Goal: Use online tool/utility: Utilize a website feature to perform a specific function

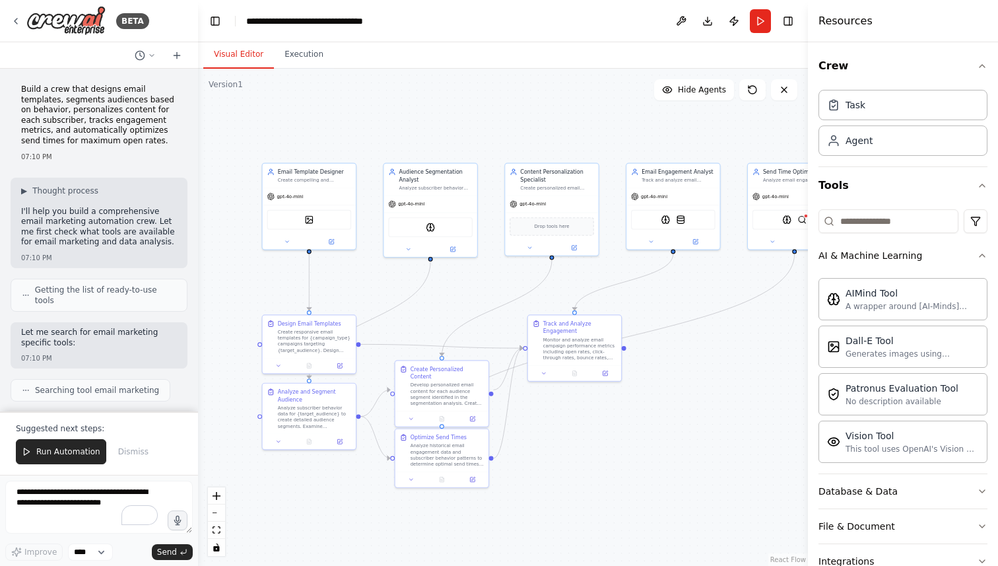
scroll to position [941, 0]
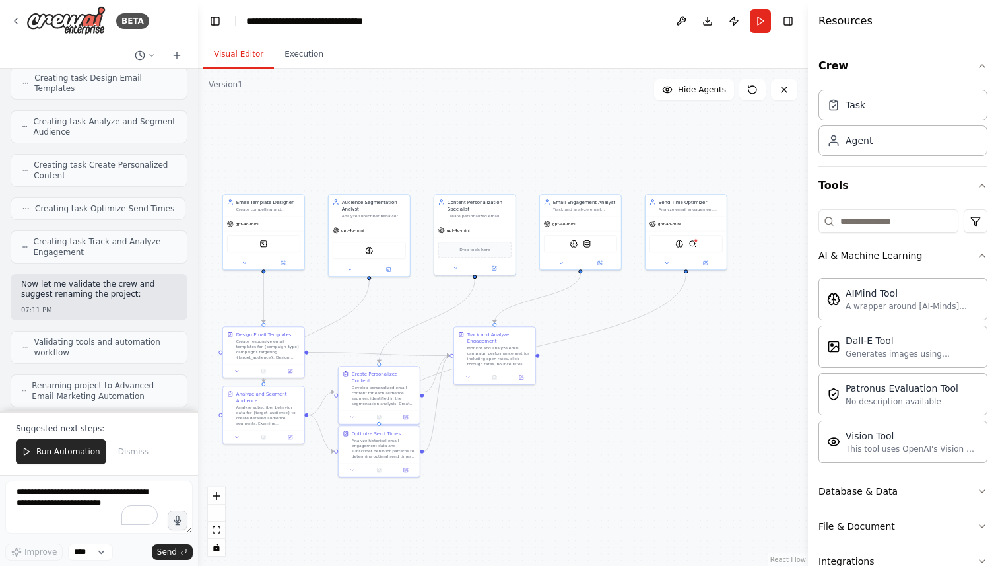
drag, startPoint x: 765, startPoint y: 391, endPoint x: 662, endPoint y: 391, distance: 102.9
click at [662, 391] on div ".deletable-edge-delete-btn { width: 20px; height: 20px; border: 0px solid #ffff…" at bounding box center [503, 317] width 610 height 497
click at [694, 243] on img at bounding box center [692, 242] width 8 height 8
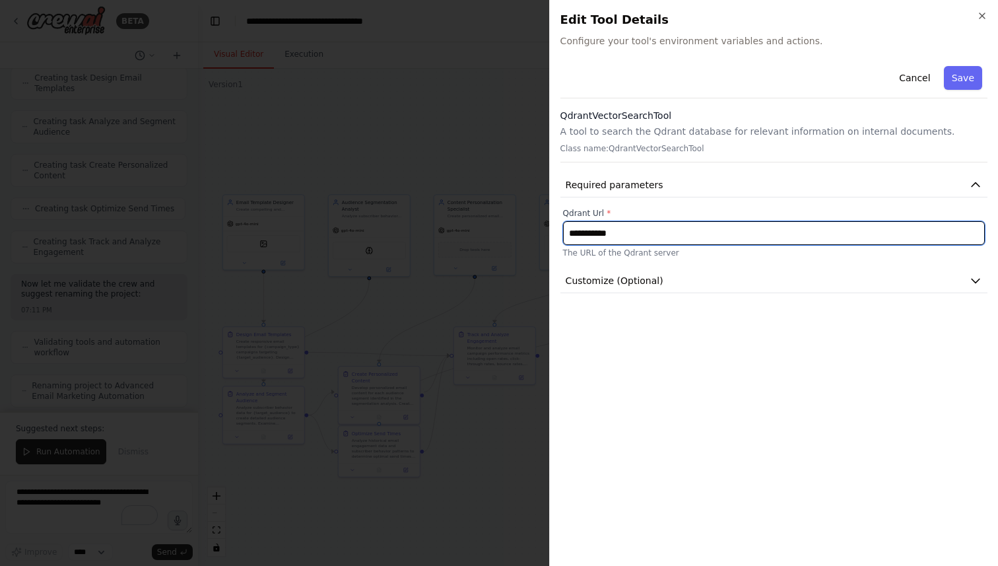
click at [701, 236] on input "**********" at bounding box center [774, 233] width 422 height 24
click at [663, 233] on input "**********" at bounding box center [774, 233] width 422 height 24
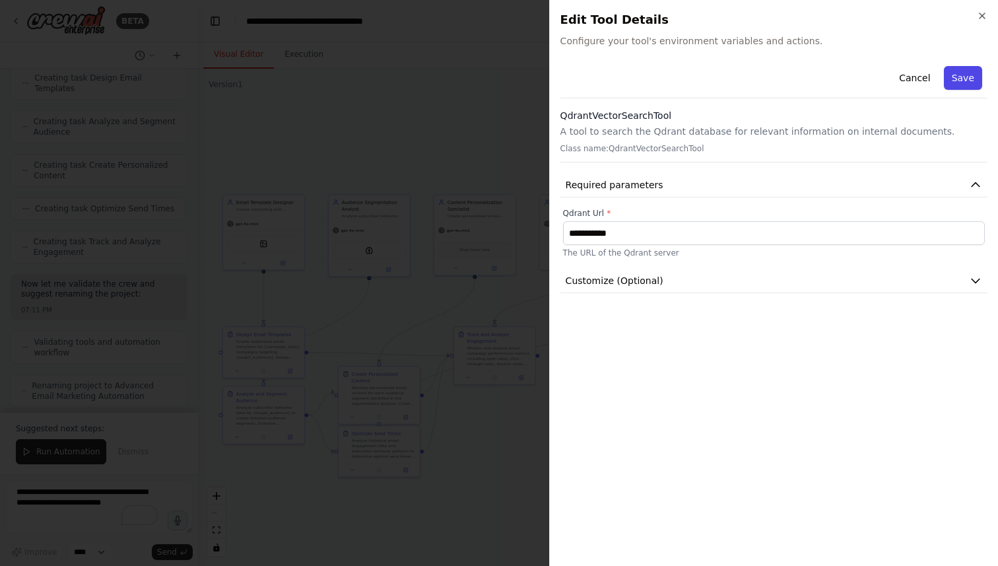
click at [966, 78] on button "Save" at bounding box center [963, 78] width 38 height 24
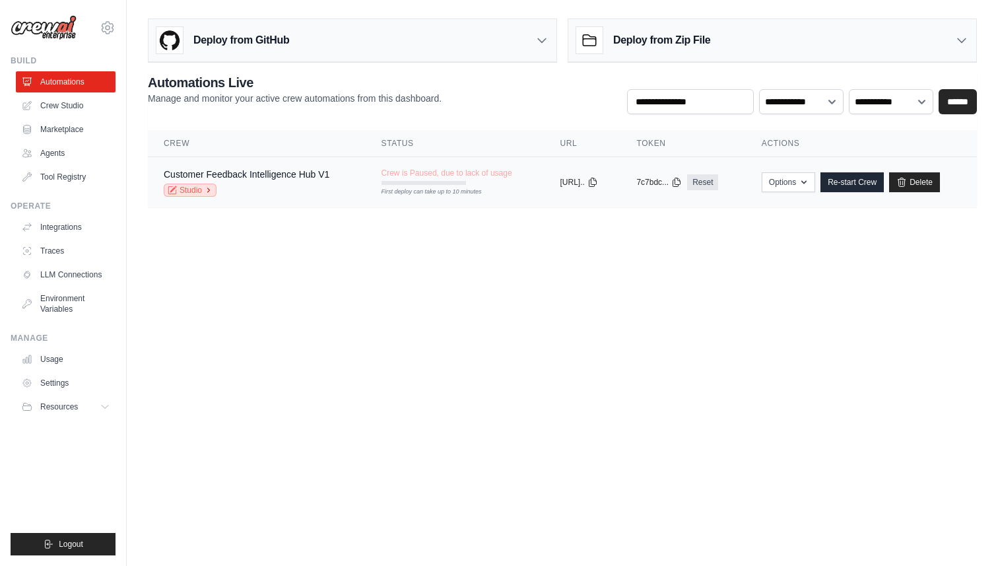
click at [201, 194] on link "Studio" at bounding box center [190, 189] width 53 height 13
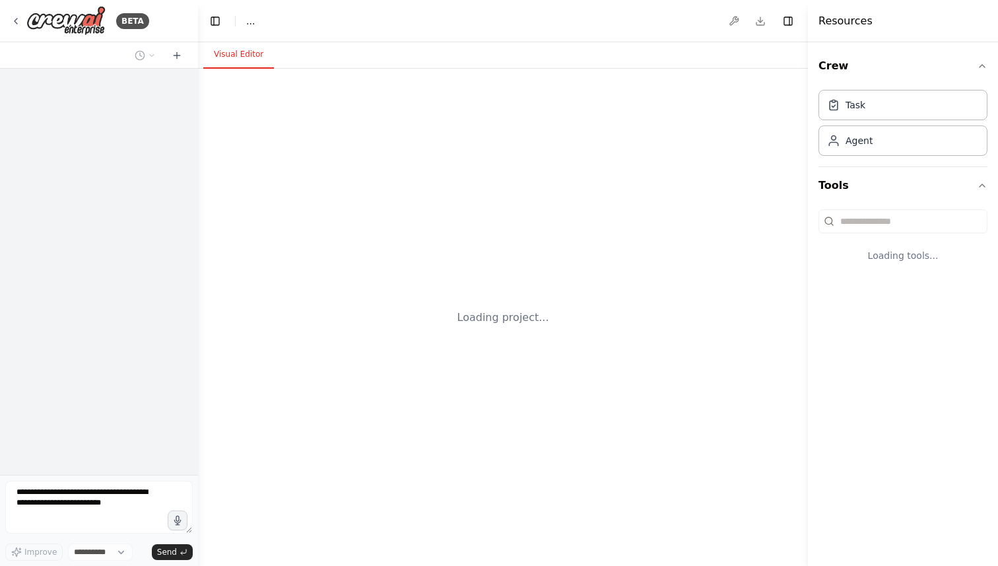
select select "****"
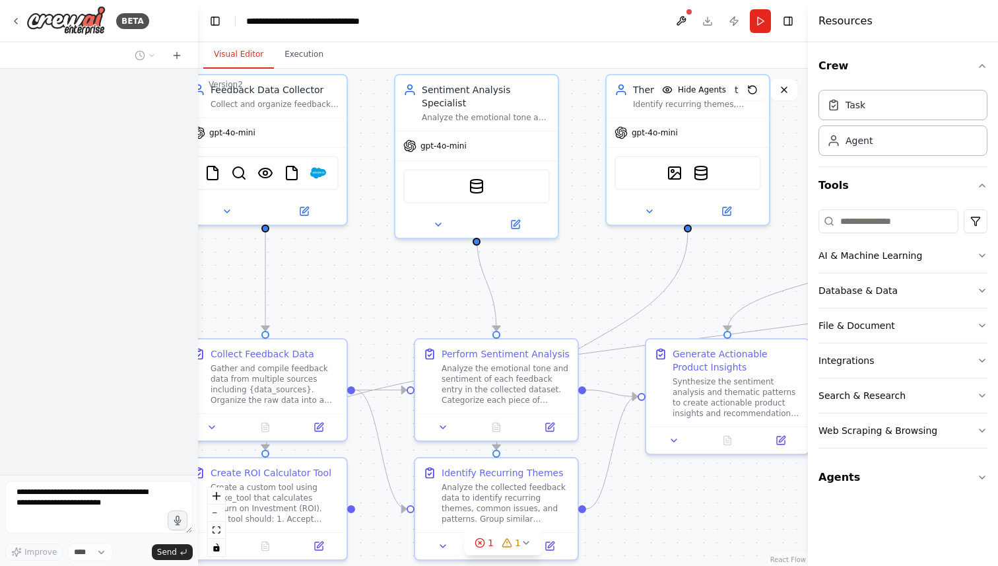
drag, startPoint x: 681, startPoint y: 339, endPoint x: 600, endPoint y: 278, distance: 101.4
click at [600, 278] on div ".deletable-edge-delete-btn { width: 20px; height: 20px; border: 0px solid #ffff…" at bounding box center [503, 317] width 610 height 497
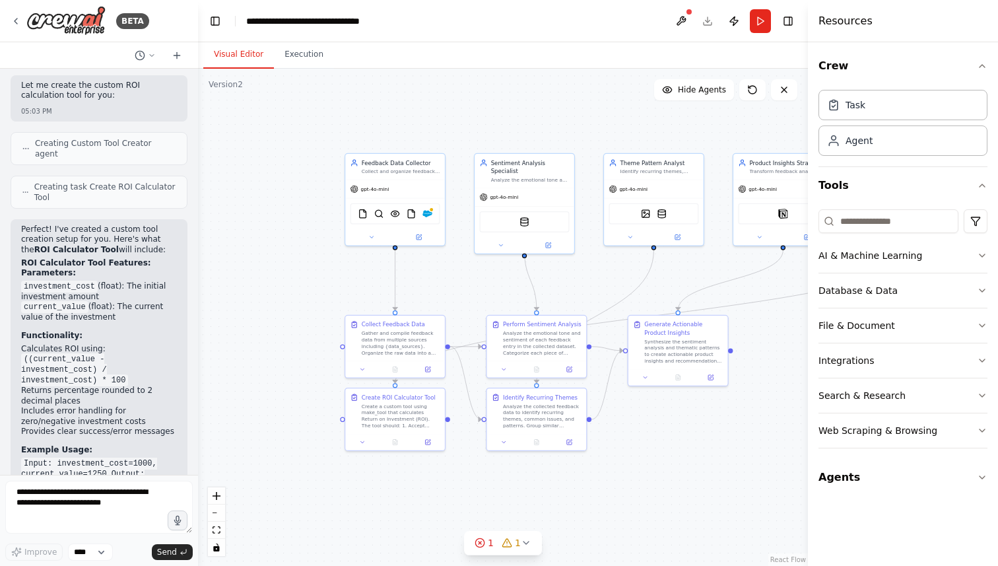
scroll to position [8792, 0]
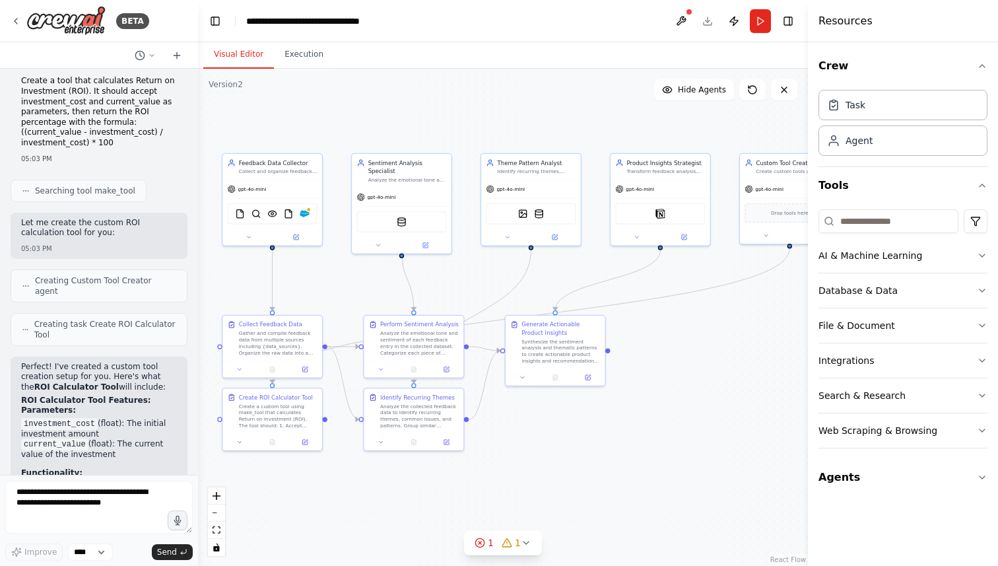
drag, startPoint x: 692, startPoint y: 267, endPoint x: 569, endPoint y: 267, distance: 122.7
click at [569, 267] on div ".deletable-edge-delete-btn { width: 20px; height: 20px; border: 0px solid #ffff…" at bounding box center [503, 317] width 610 height 497
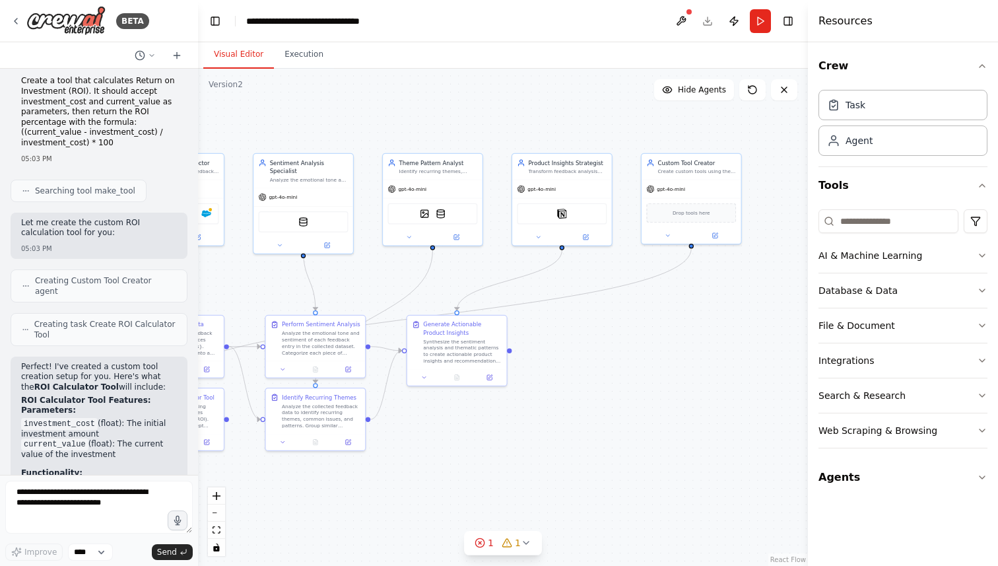
drag, startPoint x: 721, startPoint y: 300, endPoint x: 623, endPoint y: 300, distance: 98.3
click at [623, 300] on div ".deletable-edge-delete-btn { width: 20px; height: 20px; border: 0px solid #ffff…" at bounding box center [503, 317] width 610 height 497
click at [681, 21] on button at bounding box center [680, 21] width 21 height 24
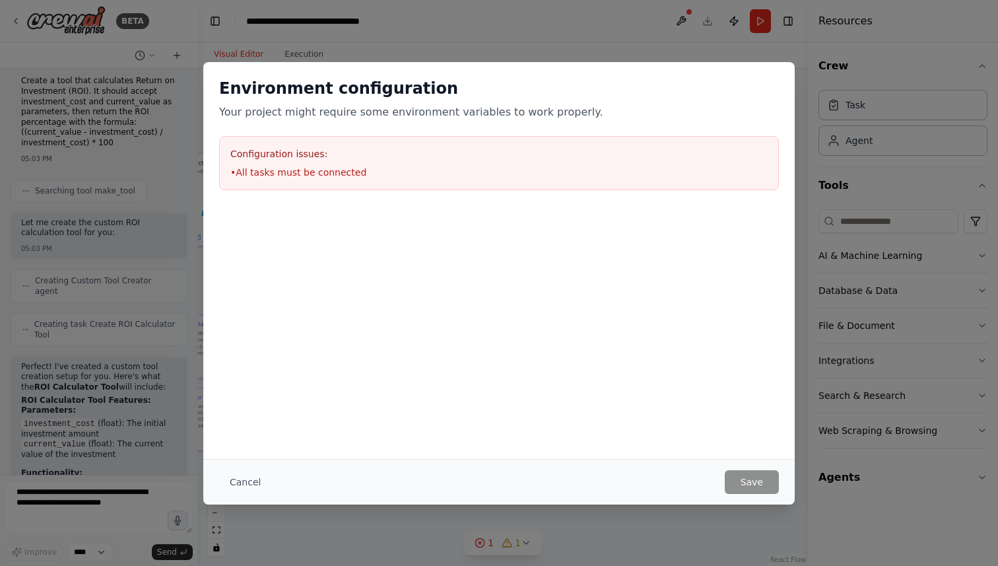
click at [680, 18] on div "Environment configuration Your project might require some environment variables…" at bounding box center [499, 283] width 998 height 566
click at [247, 484] on button "Cancel" at bounding box center [245, 482] width 52 height 24
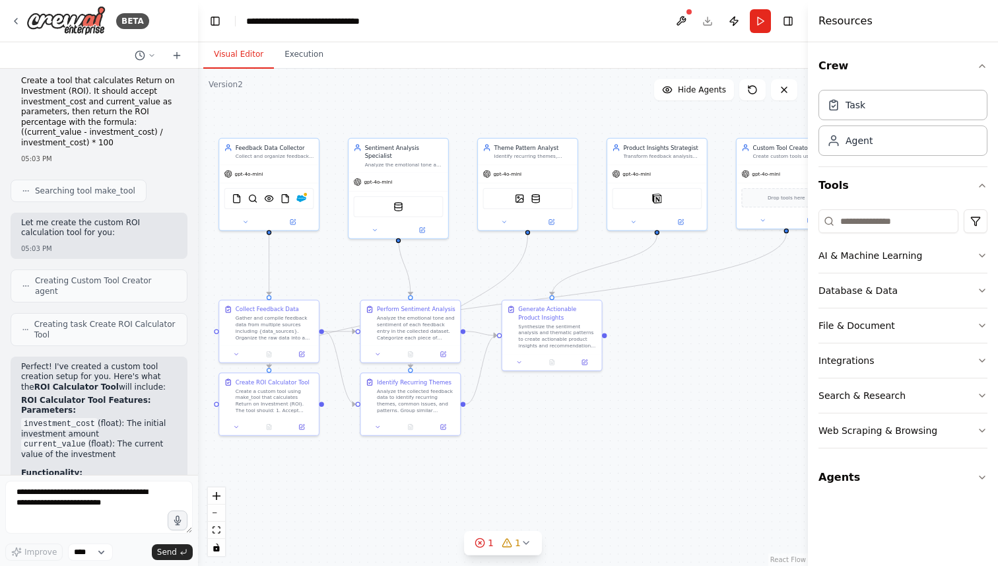
drag, startPoint x: 558, startPoint y: 413, endPoint x: 641, endPoint y: 408, distance: 83.9
click at [641, 408] on div ".deletable-edge-delete-btn { width: 20px; height: 20px; border: 0px solid #ffff…" at bounding box center [503, 317] width 610 height 497
drag, startPoint x: 573, startPoint y: 338, endPoint x: 610, endPoint y: 369, distance: 48.2
click at [610, 369] on div "Synthesize the sentiment analysis and thematic patterns to create actionable pr…" at bounding box center [598, 367] width 79 height 26
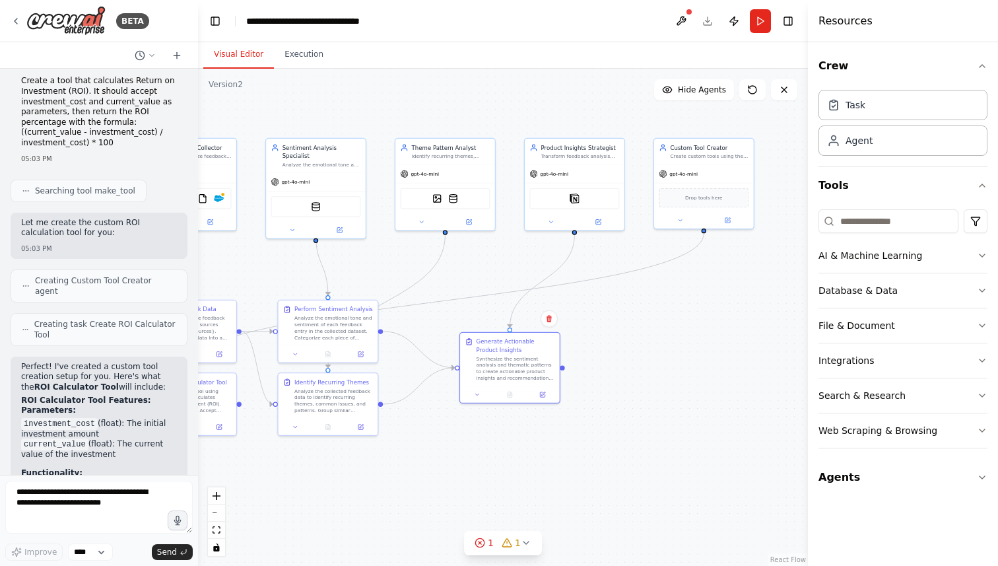
drag, startPoint x: 725, startPoint y: 348, endPoint x: 641, endPoint y: 348, distance: 83.1
click at [641, 348] on div ".deletable-edge-delete-btn { width: 20px; height: 20px; border: 0px solid #ffff…" at bounding box center [503, 317] width 610 height 497
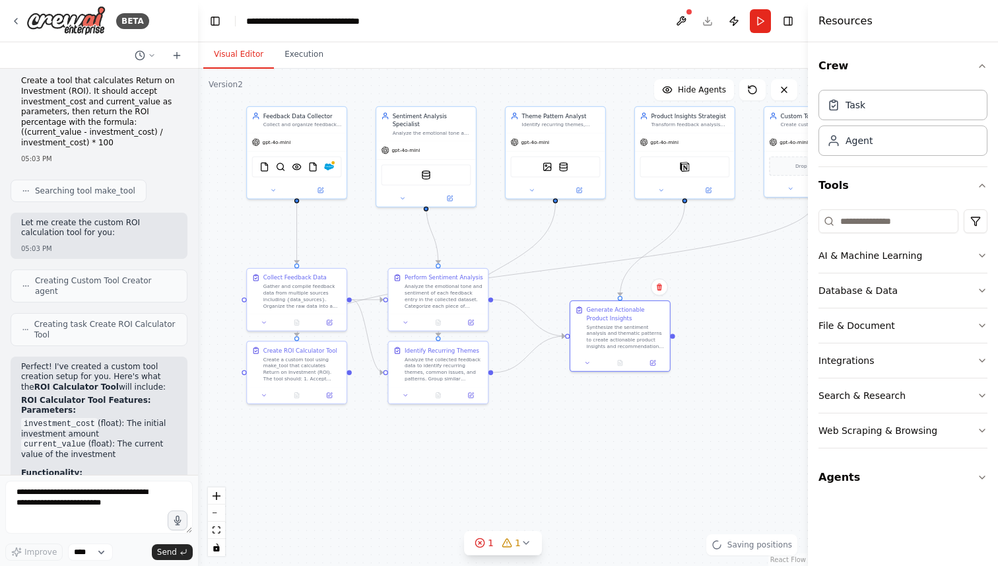
drag, startPoint x: 623, startPoint y: 364, endPoint x: 734, endPoint y: 332, distance: 115.3
click at [734, 332] on div ".deletable-edge-delete-btn { width: 20px; height: 20px; border: 0px solid #ffff…" at bounding box center [503, 317] width 610 height 497
drag, startPoint x: 447, startPoint y: 306, endPoint x: 482, endPoint y: 275, distance: 47.2
click at [482, 275] on div "Perform Sentiment Analysis Analyze the emotional tone and sentiment of each fee…" at bounding box center [483, 266] width 100 height 46
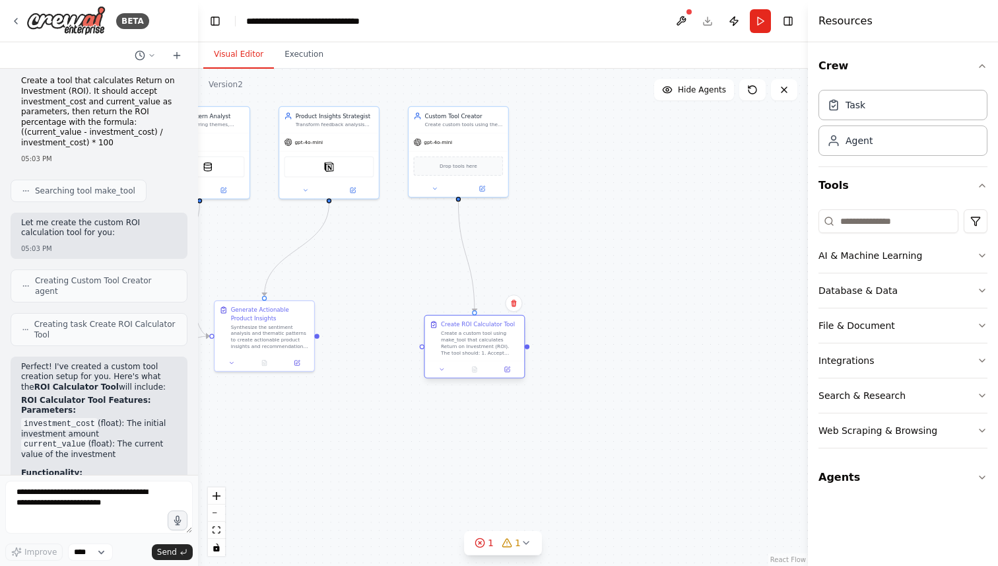
drag, startPoint x: 329, startPoint y: 368, endPoint x: 484, endPoint y: 335, distance: 159.3
click at [484, 335] on div "Create a custom tool using make_tool that calculates Return on Investment (ROI)…" at bounding box center [480, 343] width 79 height 26
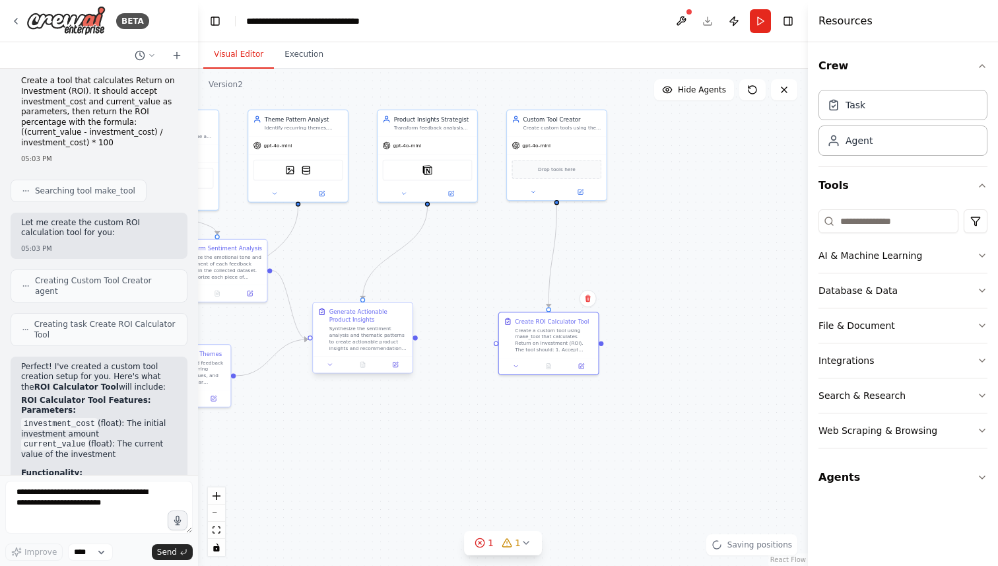
drag, startPoint x: 318, startPoint y: 336, endPoint x: 415, endPoint y: 339, distance: 97.1
click at [416, 339] on div ".deletable-edge-delete-btn { width: 20px; height: 20px; border: 0px solid #ffff…" at bounding box center [503, 317] width 610 height 497
drag, startPoint x: 414, startPoint y: 338, endPoint x: 494, endPoint y: 342, distance: 79.9
click at [321, 342] on div "Feedback Data Collector Collect and organize feedback data from multiple source…" at bounding box center [134, 221] width 373 height 304
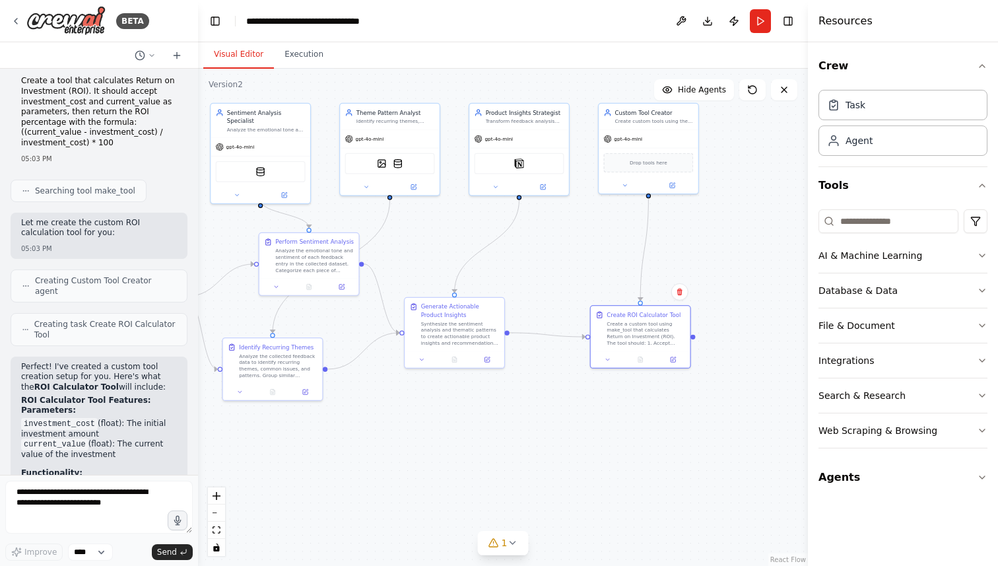
drag, startPoint x: 614, startPoint y: 280, endPoint x: 707, endPoint y: 273, distance: 92.6
click at [707, 273] on div ".deletable-edge-delete-btn { width: 20px; height: 20px; border: 0px solid #ffff…" at bounding box center [503, 317] width 610 height 497
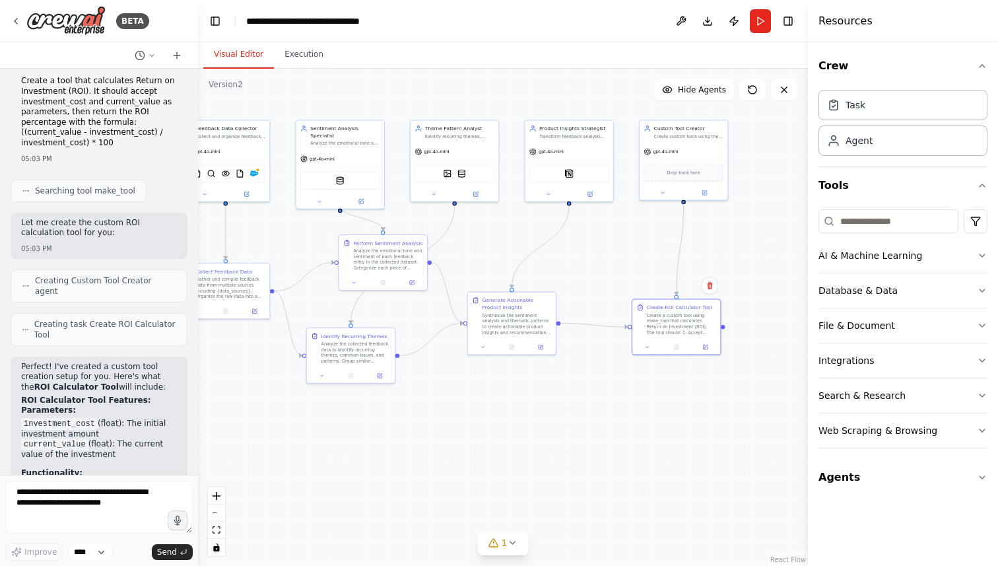
click at [550, 259] on div ".deletable-edge-delete-btn { width: 20px; height: 20px; border: 0px solid #ffff…" at bounding box center [503, 317] width 610 height 497
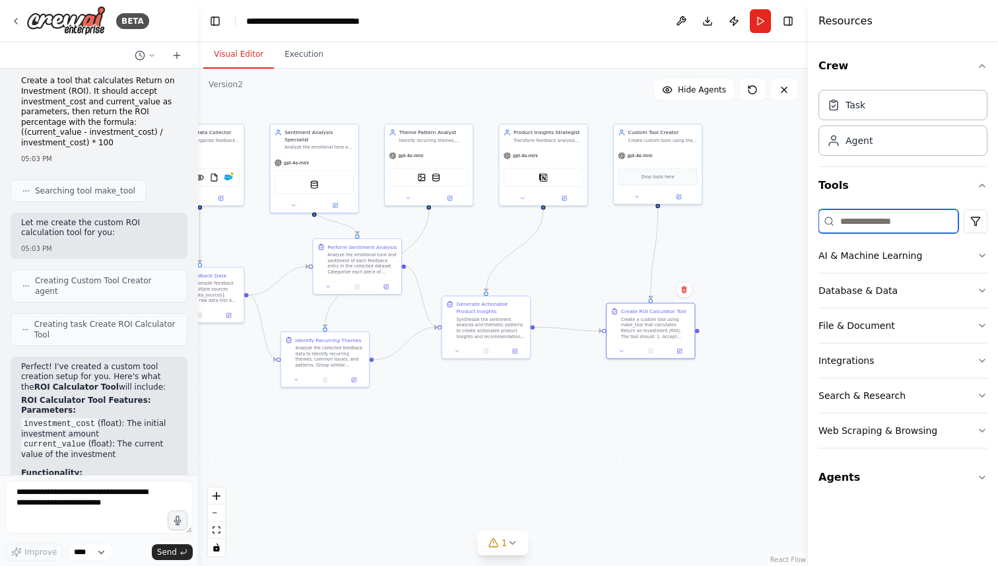
click at [857, 216] on input at bounding box center [888, 221] width 140 height 24
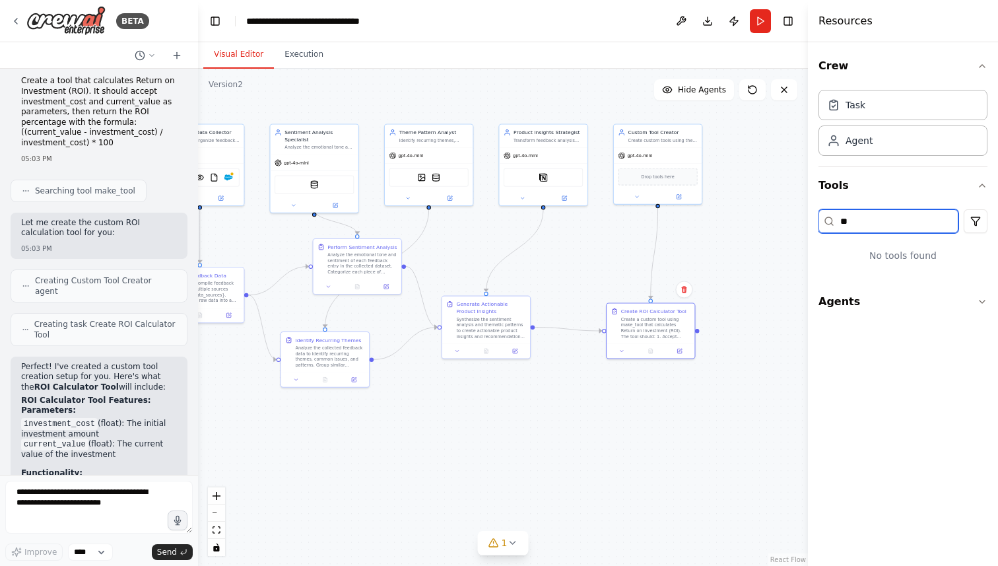
type input "*"
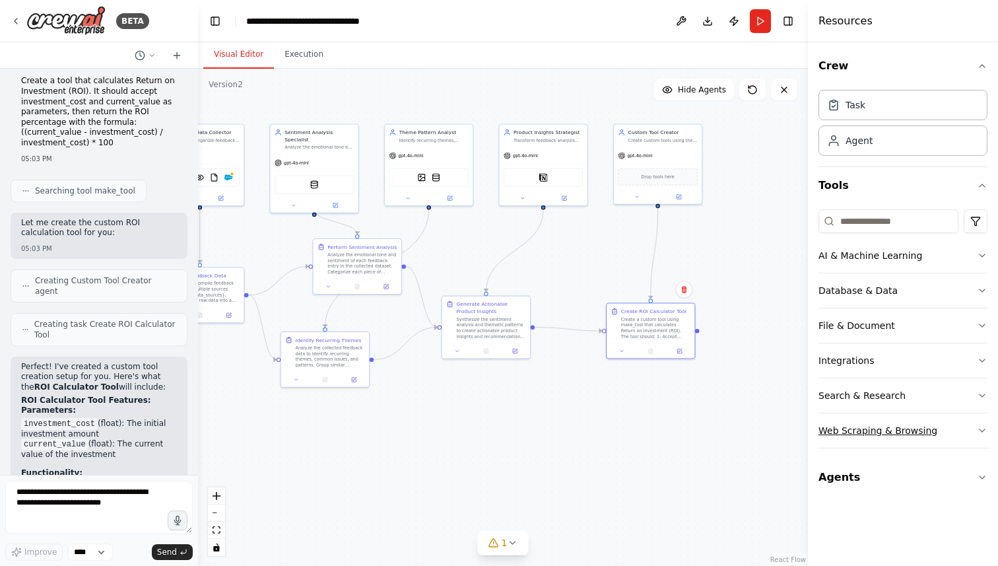
click at [946, 430] on button "Web Scraping & Browsing" at bounding box center [902, 430] width 169 height 34
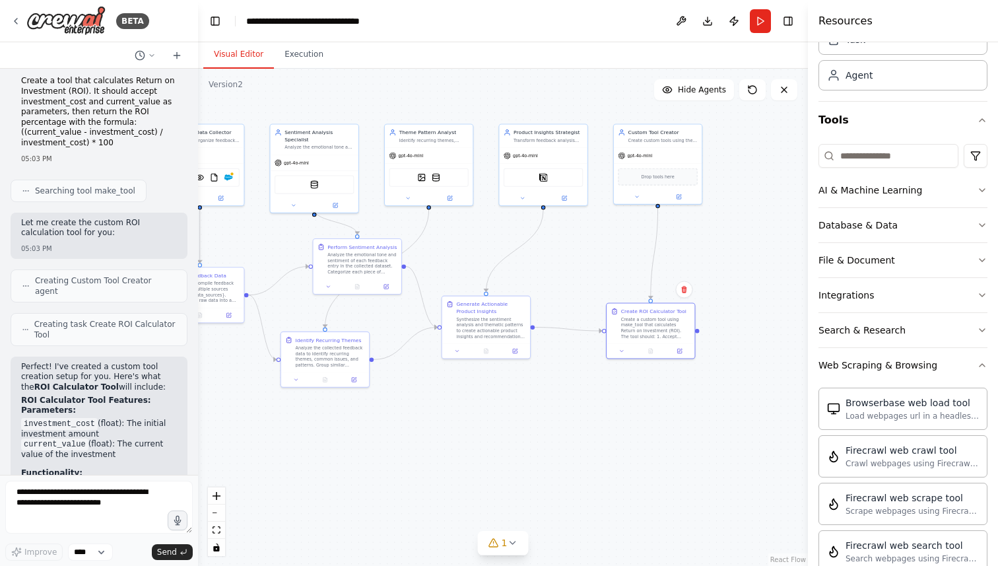
scroll to position [61, 0]
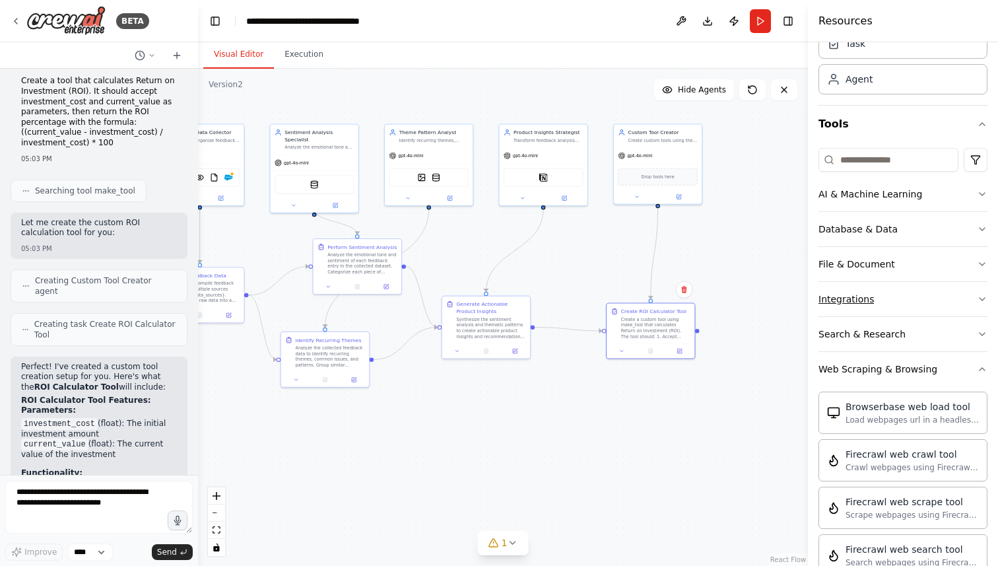
click at [880, 294] on button "Integrations" at bounding box center [902, 299] width 169 height 34
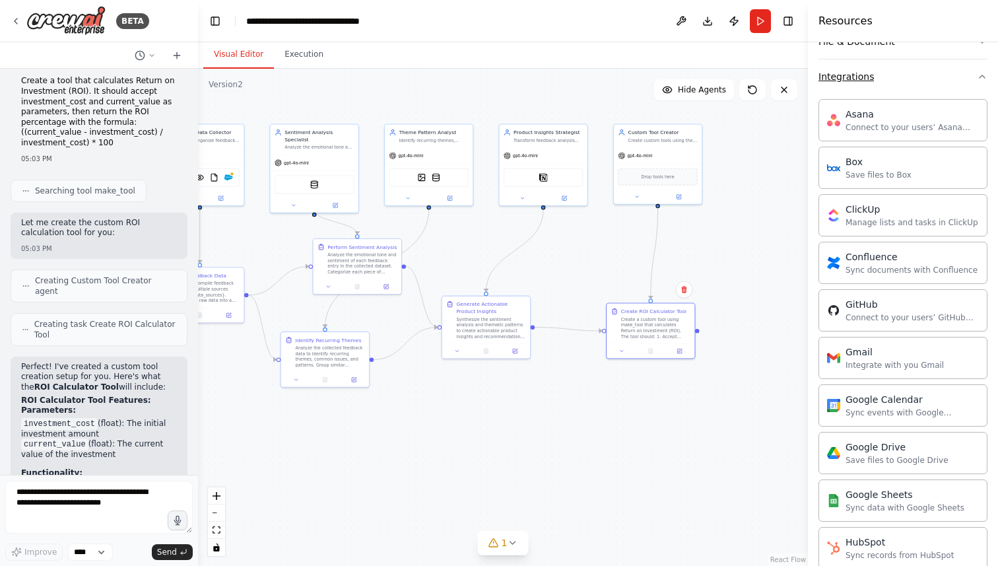
scroll to position [275, 0]
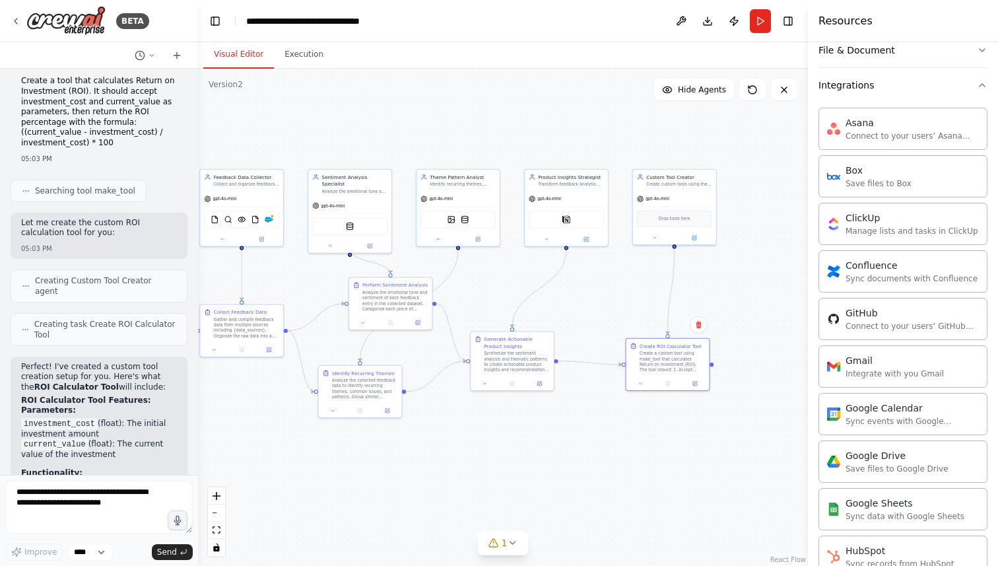
drag, startPoint x: 742, startPoint y: 246, endPoint x: 751, endPoint y: 278, distance: 33.5
click at [751, 279] on div ".deletable-edge-delete-btn { width: 20px; height: 20px; border: 0px solid #ffff…" at bounding box center [503, 317] width 610 height 497
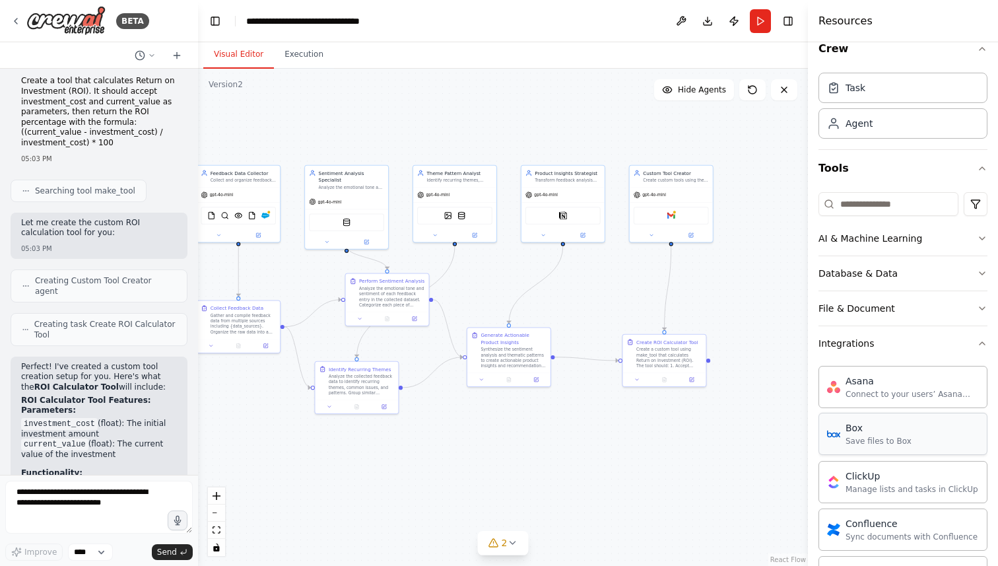
scroll to position [0, 0]
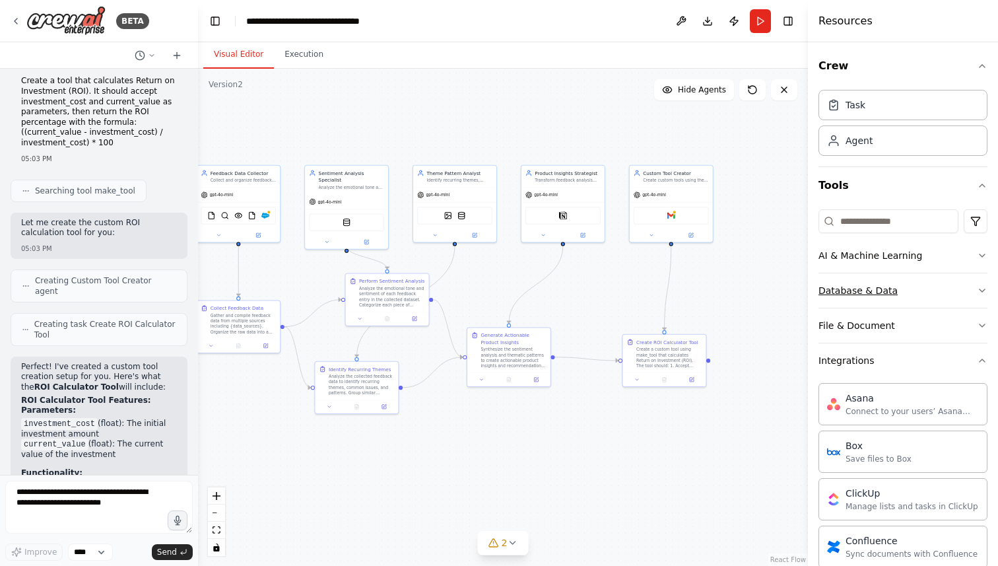
click at [897, 282] on button "Database & Data" at bounding box center [902, 290] width 169 height 34
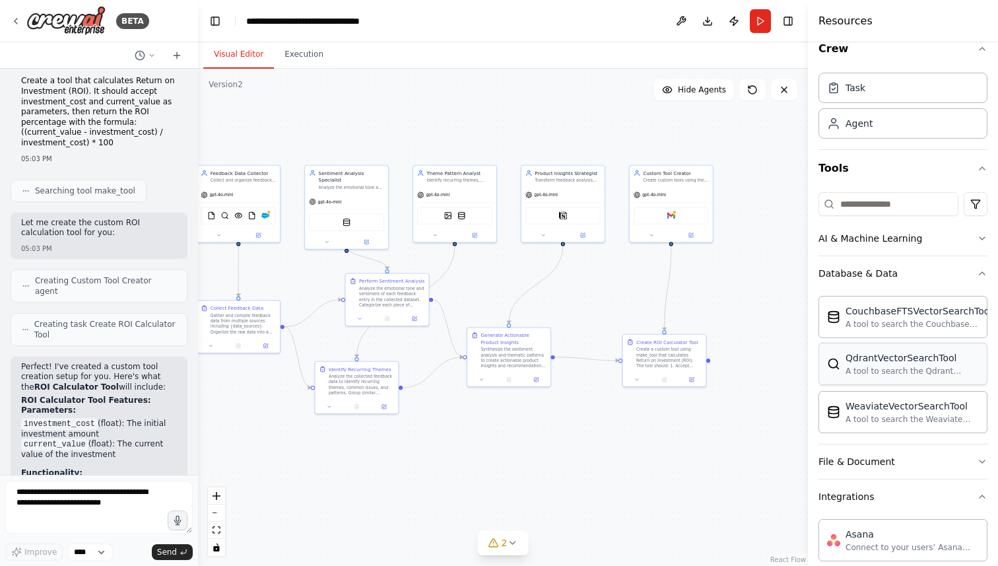
scroll to position [19, 0]
click at [680, 26] on button at bounding box center [680, 21] width 21 height 24
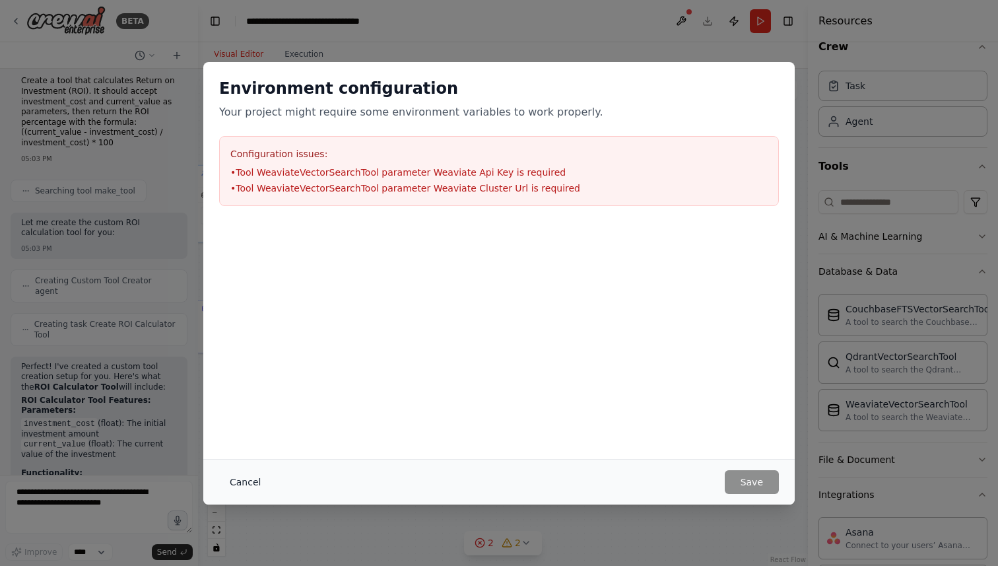
click at [258, 480] on button "Cancel" at bounding box center [245, 482] width 52 height 24
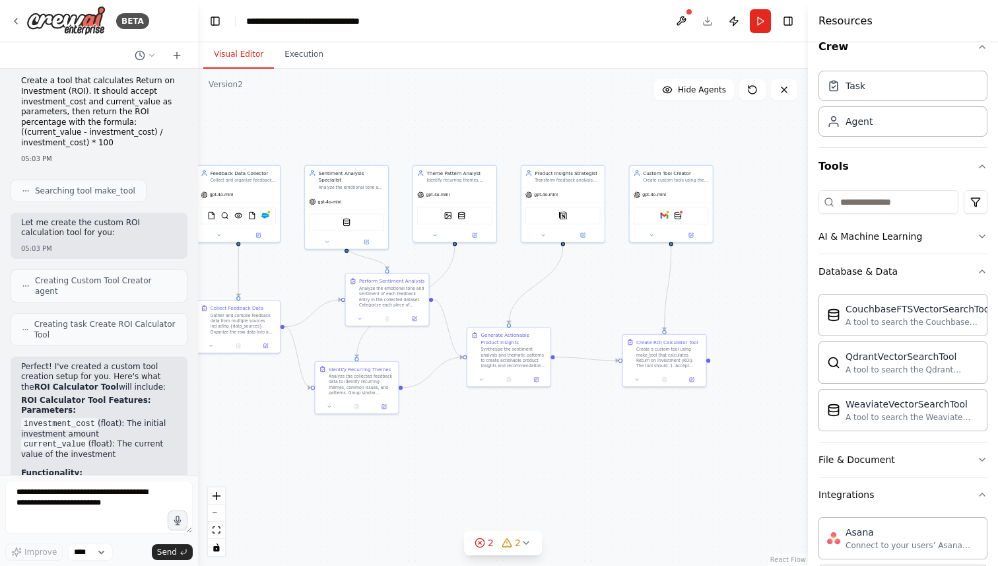
click at [701, 20] on header "**********" at bounding box center [503, 21] width 610 height 42
click at [664, 214] on img at bounding box center [664, 214] width 8 height 8
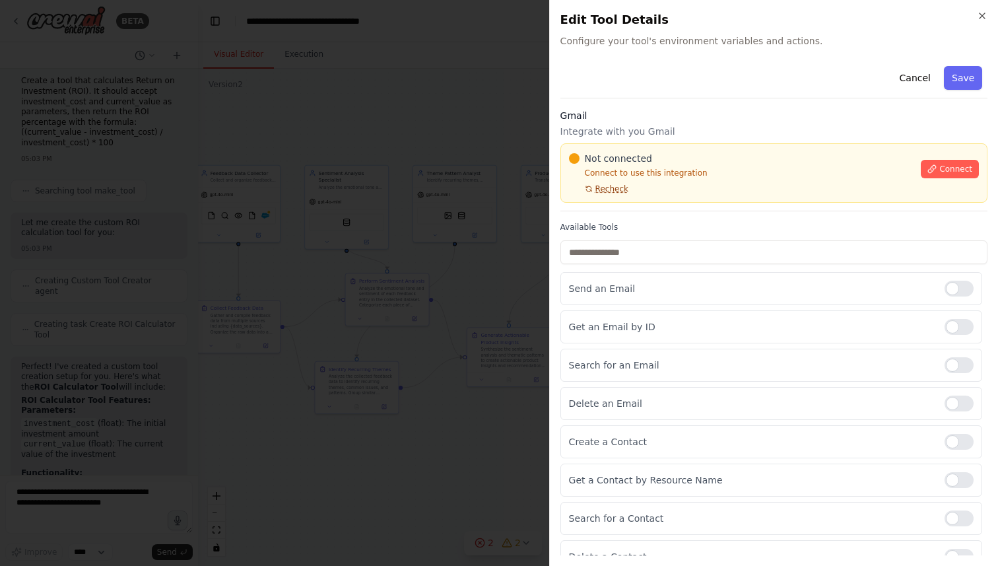
click at [602, 187] on span "Recheck" at bounding box center [611, 188] width 33 height 11
click at [895, 81] on button "Cancel" at bounding box center [914, 78] width 47 height 24
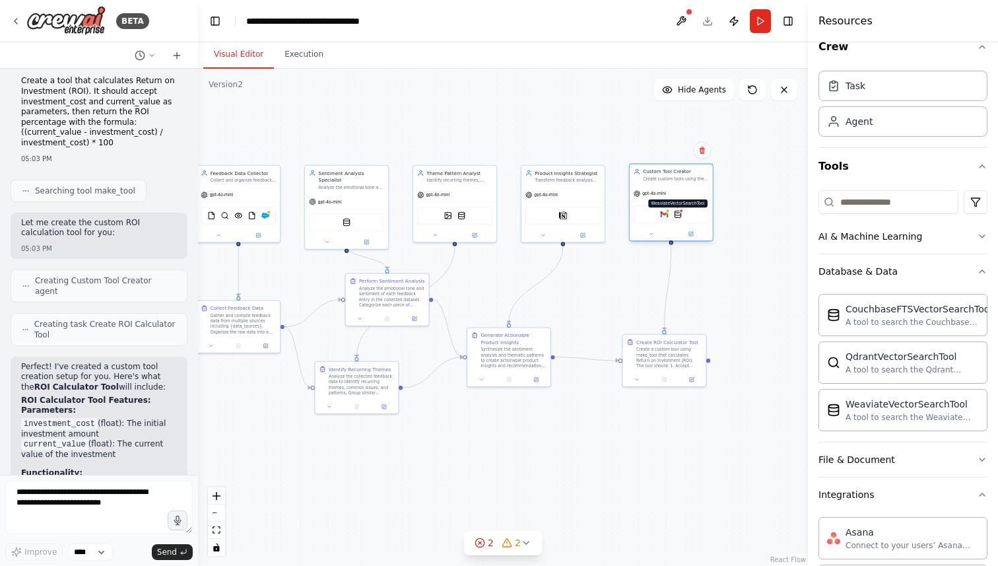
click at [679, 213] on img at bounding box center [678, 214] width 8 height 8
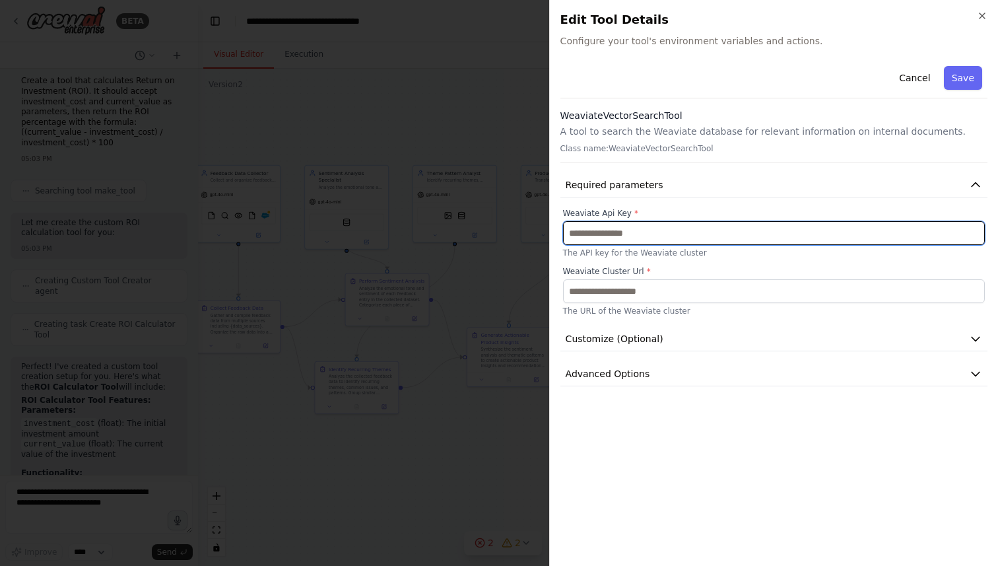
click at [656, 234] on input "text" at bounding box center [774, 233] width 422 height 24
type input "******"
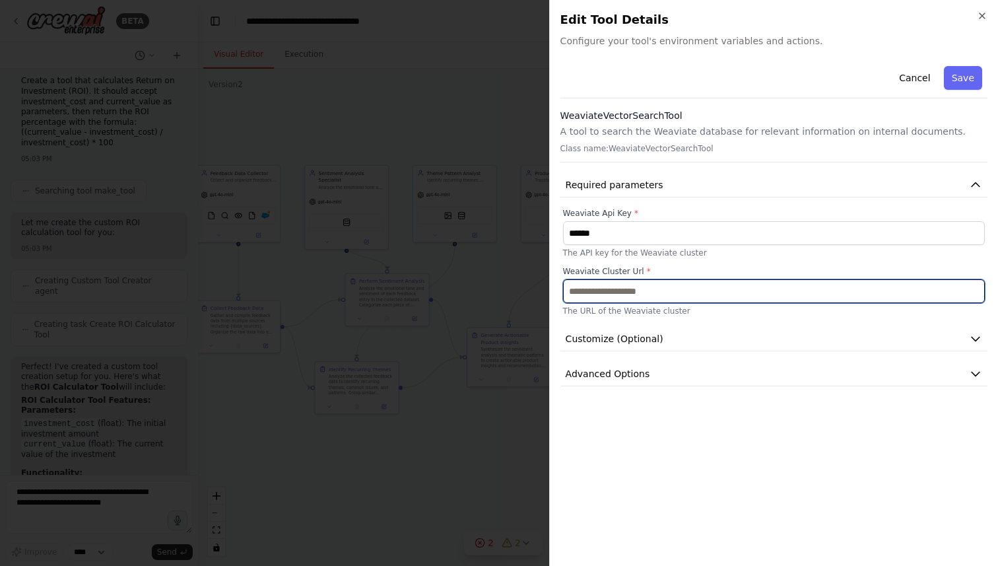
click at [631, 286] on input "text" at bounding box center [774, 291] width 422 height 24
type input "*********"
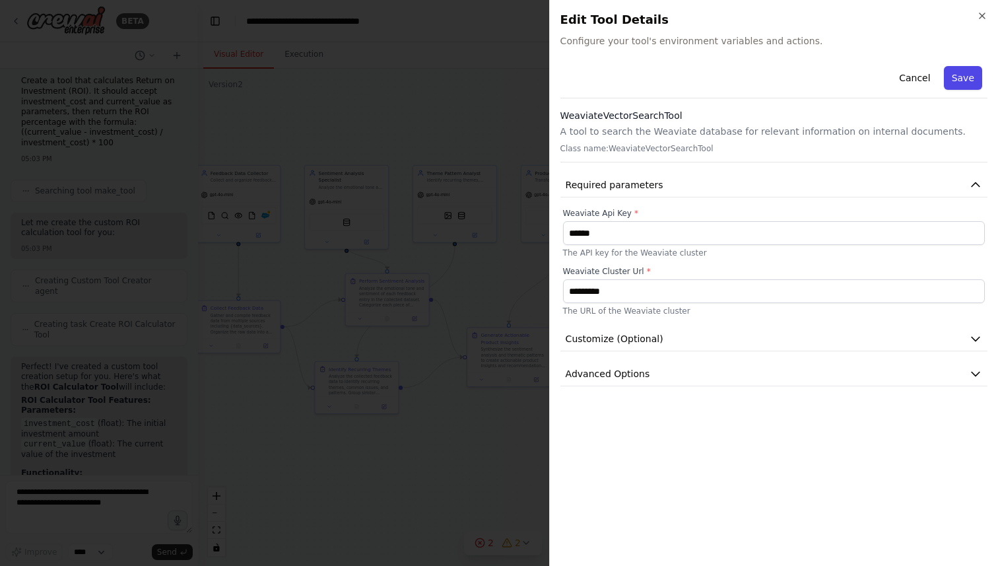
click at [962, 78] on button "Save" at bounding box center [963, 78] width 38 height 24
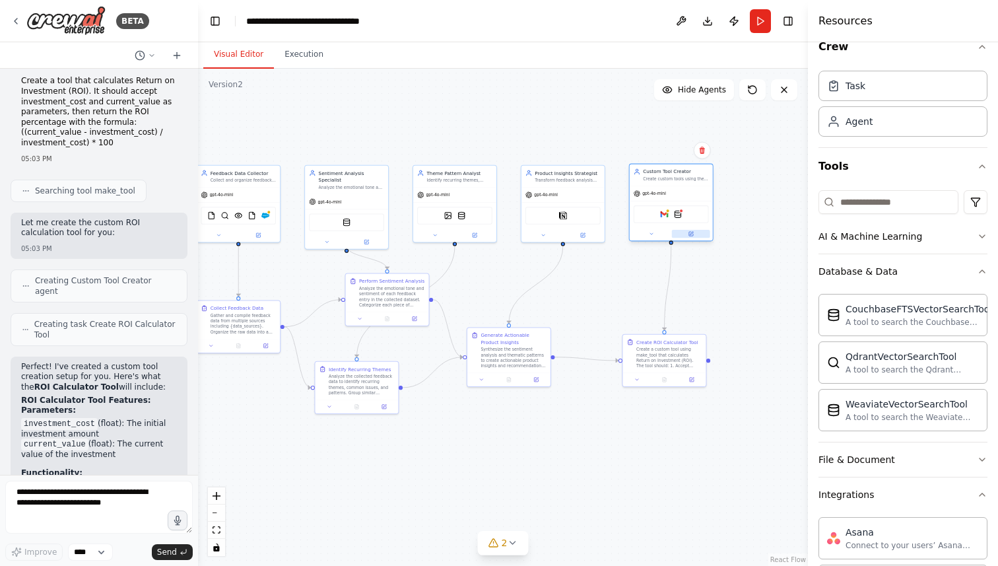
click at [691, 236] on icon at bounding box center [691, 234] width 4 height 4
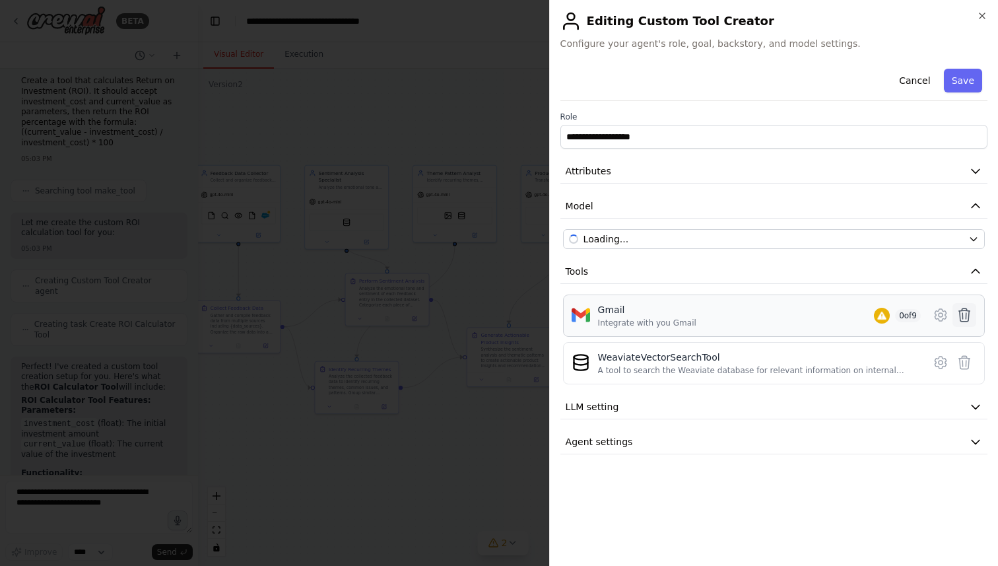
click at [961, 313] on icon at bounding box center [964, 314] width 11 height 13
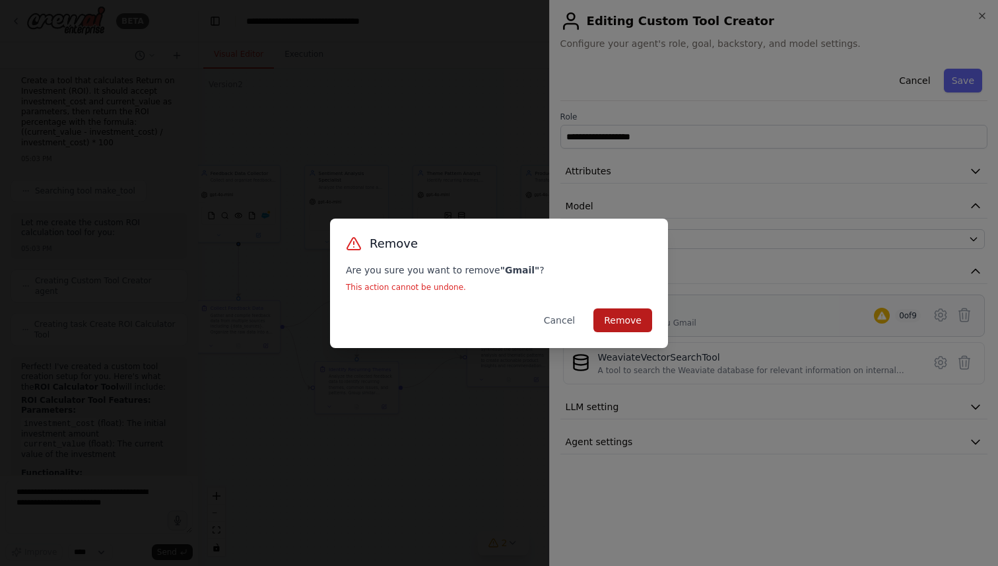
click at [598, 318] on button "Remove" at bounding box center [622, 320] width 59 height 24
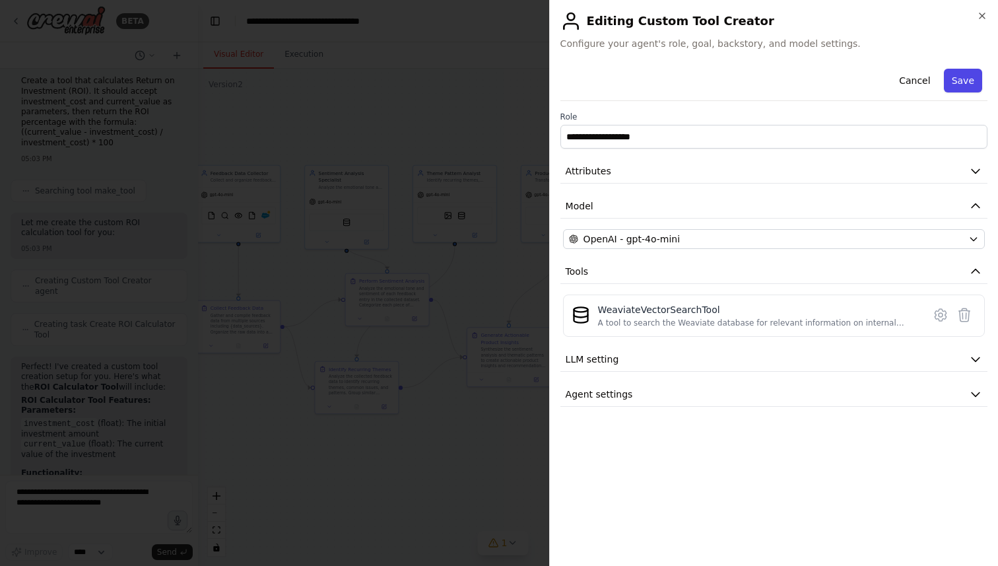
click at [960, 81] on button "Save" at bounding box center [963, 81] width 38 height 24
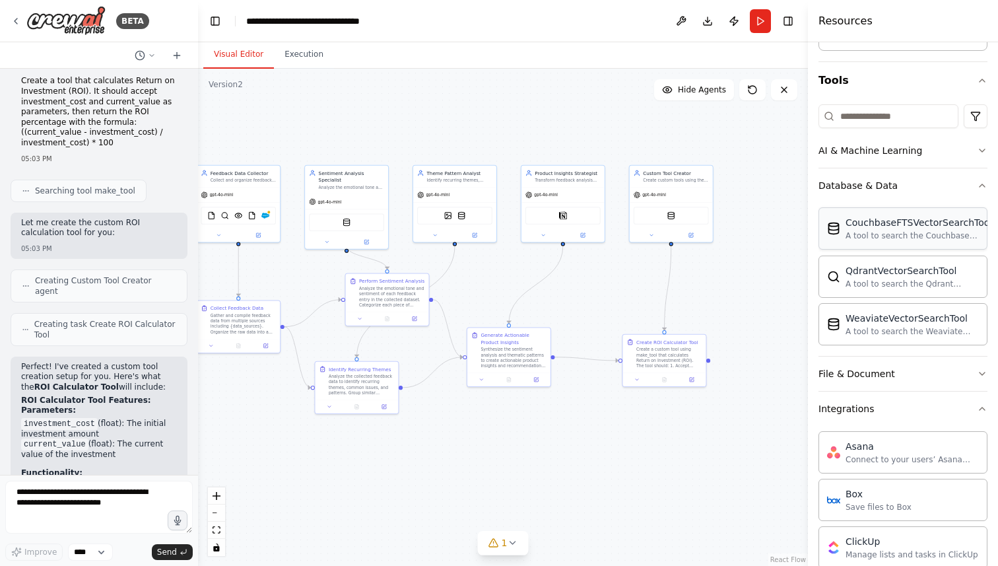
scroll to position [187, 0]
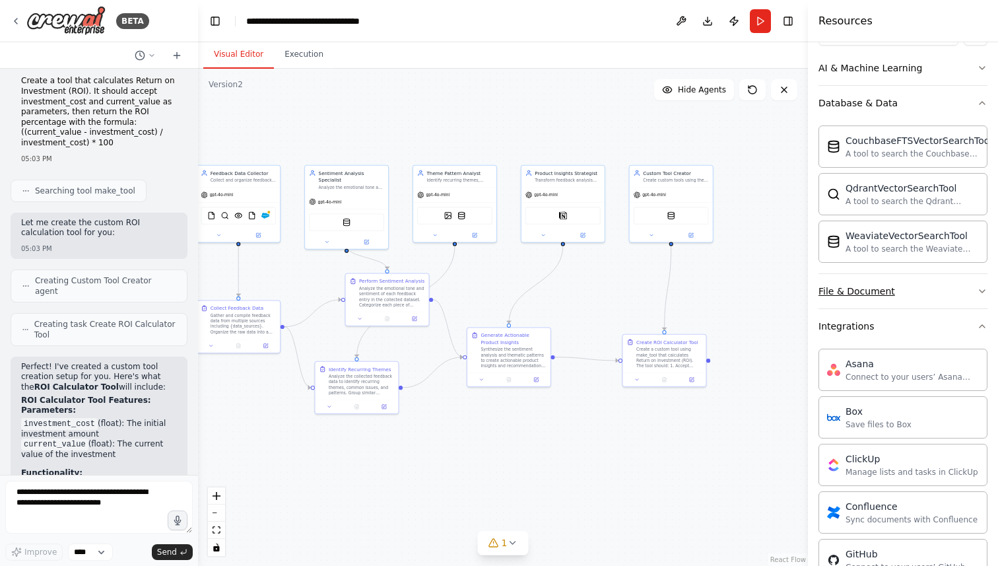
click at [889, 294] on div "File & Document" at bounding box center [856, 290] width 77 height 13
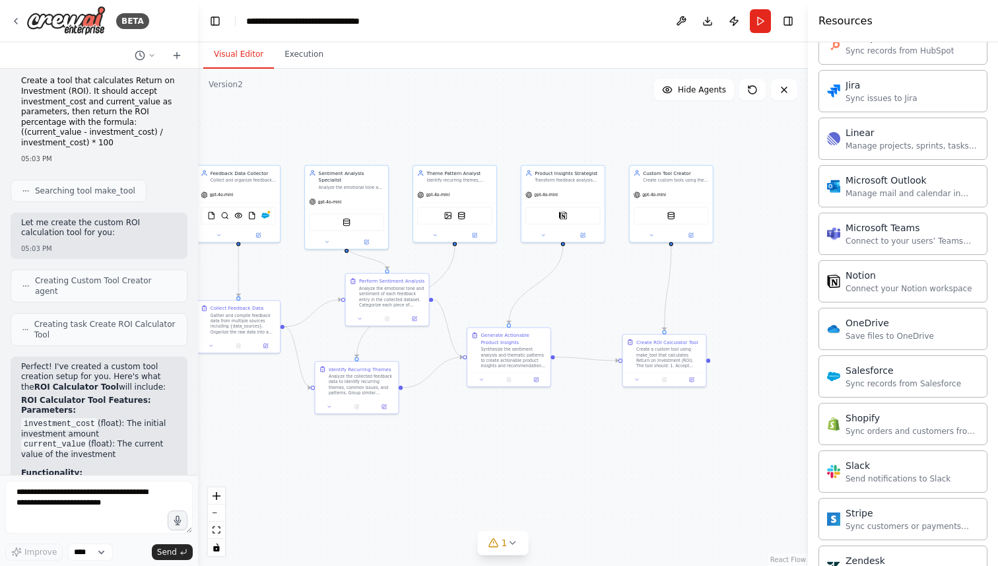
scroll to position [1330, 0]
click at [679, 216] on img at bounding box center [678, 214] width 8 height 8
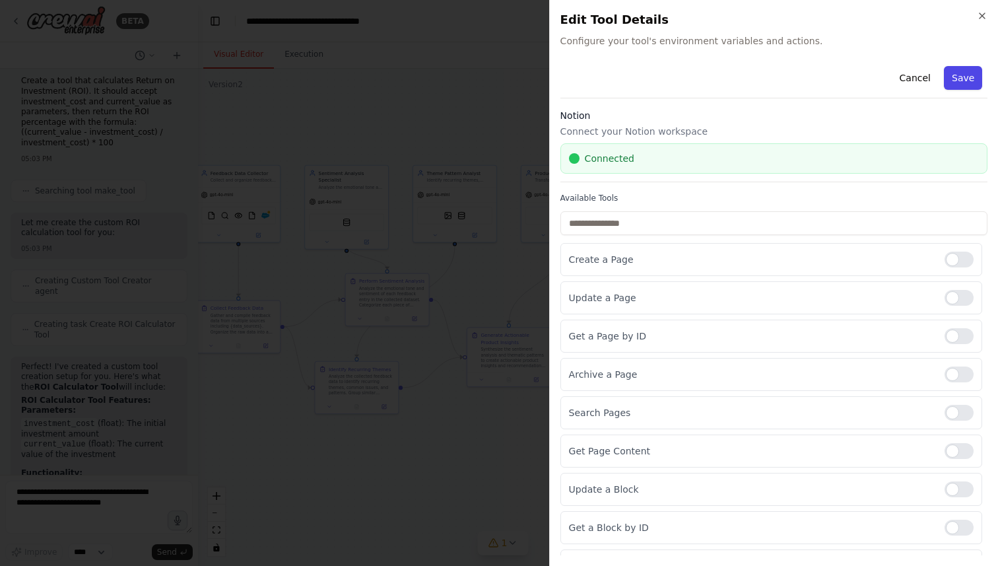
click at [966, 69] on button "Save" at bounding box center [963, 78] width 38 height 24
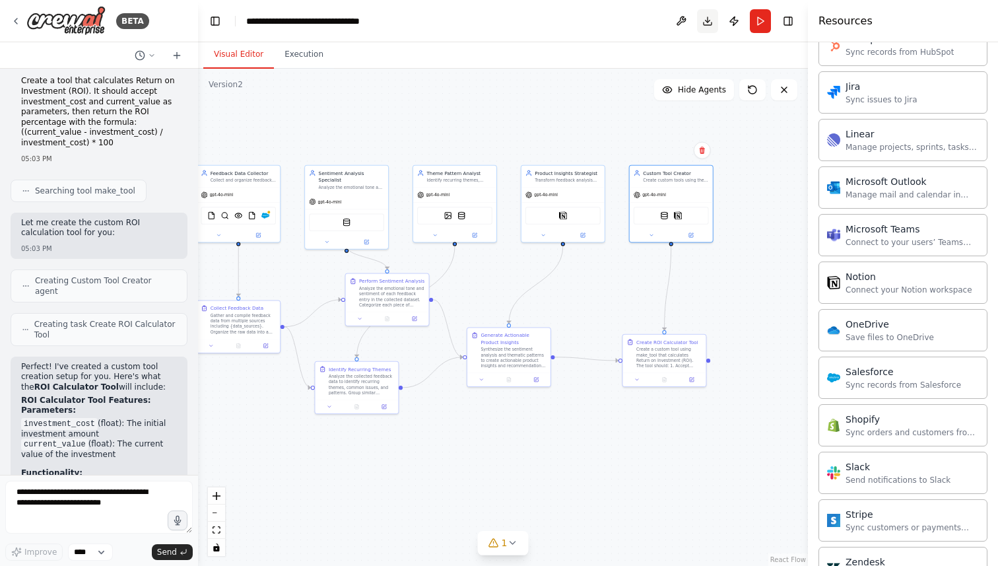
click at [707, 19] on button "Download" at bounding box center [707, 21] width 21 height 24
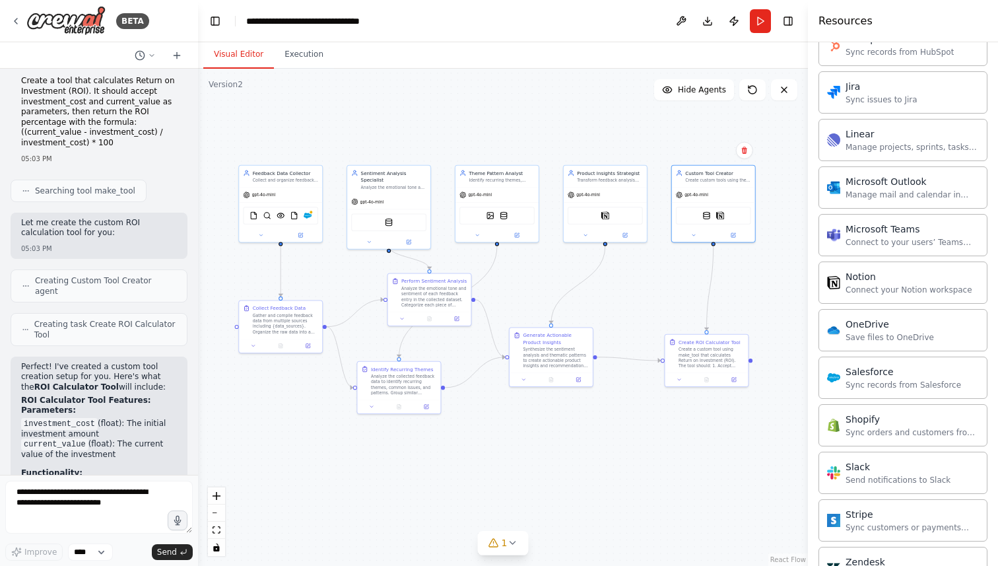
drag, startPoint x: 477, startPoint y: 119, endPoint x: 519, endPoint y: 119, distance: 42.2
click at [519, 119] on div ".deletable-edge-delete-btn { width: 20px; height: 20px; border: 0px solid #ffff…" at bounding box center [503, 317] width 610 height 497
click at [520, 213] on div "DallETool CouchbaseFTSVectorSearchTool" at bounding box center [496, 214] width 75 height 18
click at [515, 231] on icon at bounding box center [516, 233] width 5 height 5
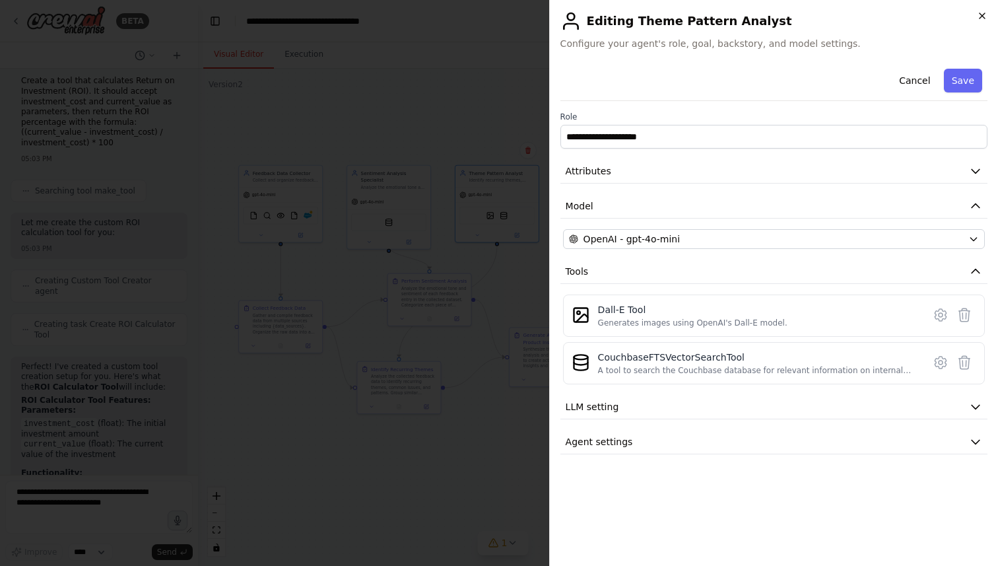
click at [977, 15] on icon "button" at bounding box center [982, 16] width 11 height 11
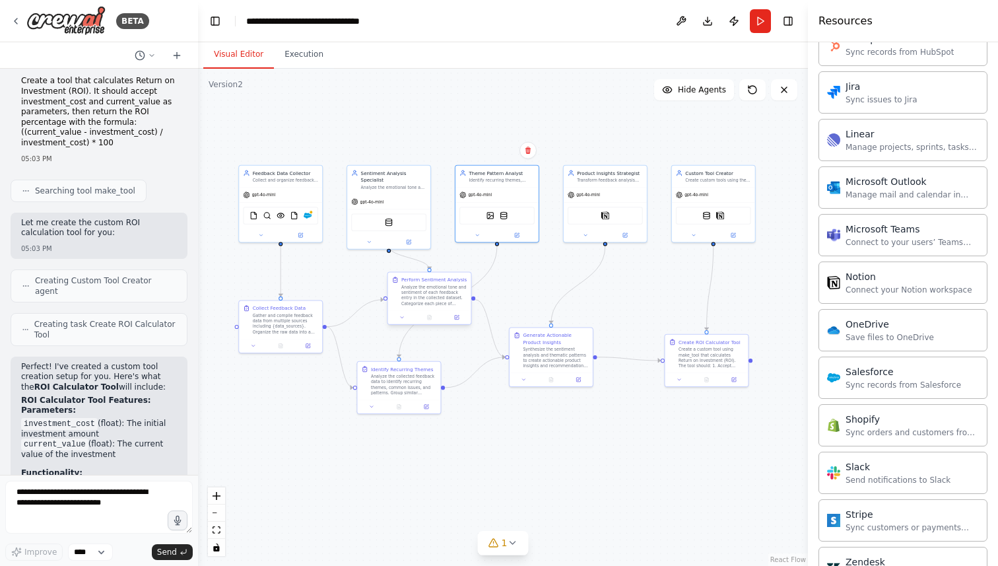
click at [457, 323] on div at bounding box center [429, 317] width 83 height 14
click at [457, 319] on icon at bounding box center [457, 317] width 4 height 4
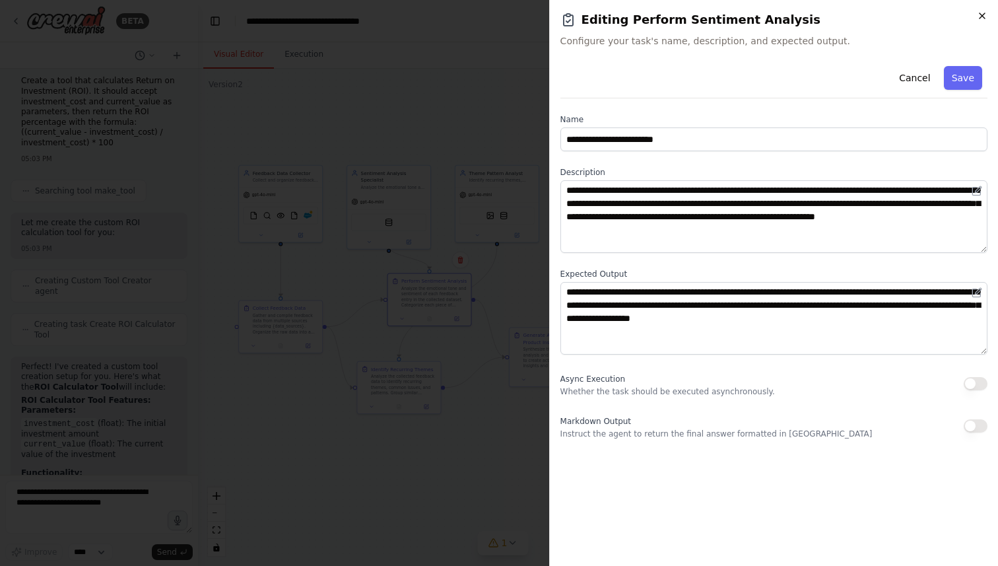
click at [979, 15] on icon "button" at bounding box center [982, 16] width 11 height 11
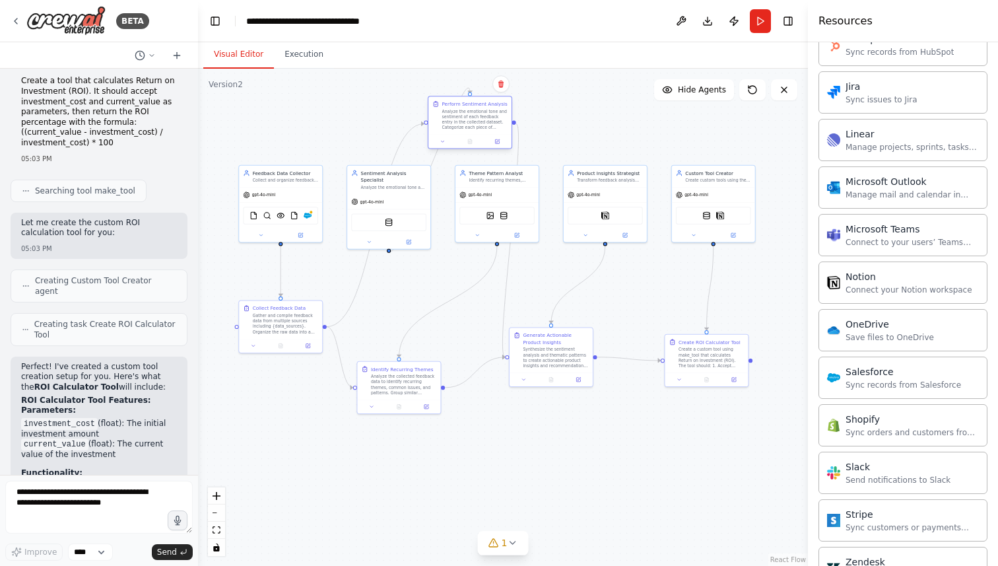
drag, startPoint x: 427, startPoint y: 300, endPoint x: 469, endPoint y: 121, distance: 184.2
click at [469, 121] on div "Analyze the emotional tone and sentiment of each feedback entry in the collecte…" at bounding box center [474, 120] width 65 height 22
drag, startPoint x: 405, startPoint y: 393, endPoint x: 437, endPoint y: 363, distance: 44.3
click at [433, 363] on div "Analyze the collected feedback data to identify recurring themes, common issues…" at bounding box center [400, 370] width 65 height 22
drag, startPoint x: 302, startPoint y: 336, endPoint x: 276, endPoint y: 373, distance: 45.0
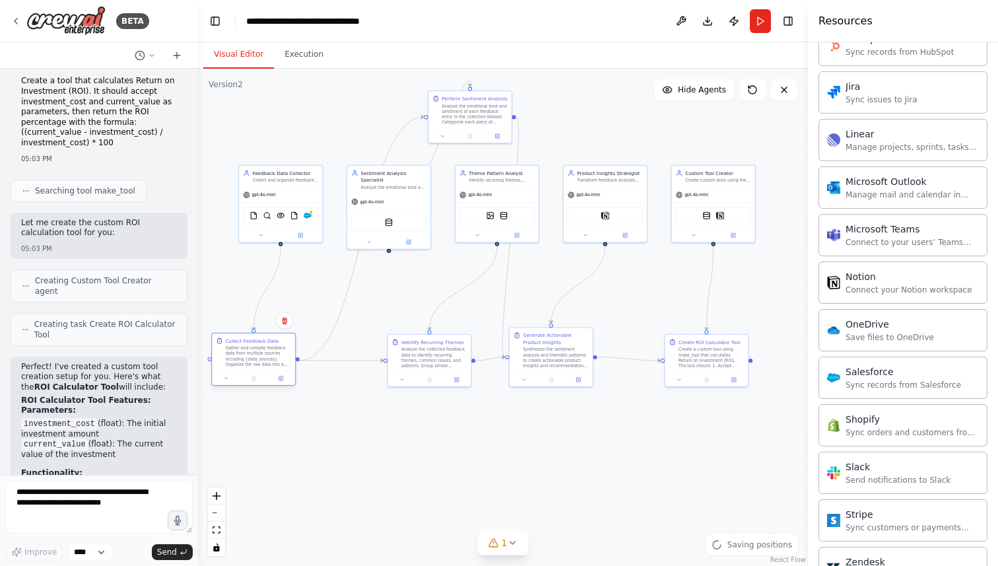
click at [277, 373] on div "Collect Feedback Data Gather and compile feedback data from multiple sources in…" at bounding box center [253, 359] width 84 height 53
drag, startPoint x: 387, startPoint y: 214, endPoint x: 349, endPoint y: 185, distance: 48.0
click at [349, 190] on img at bounding box center [348, 194] width 8 height 8
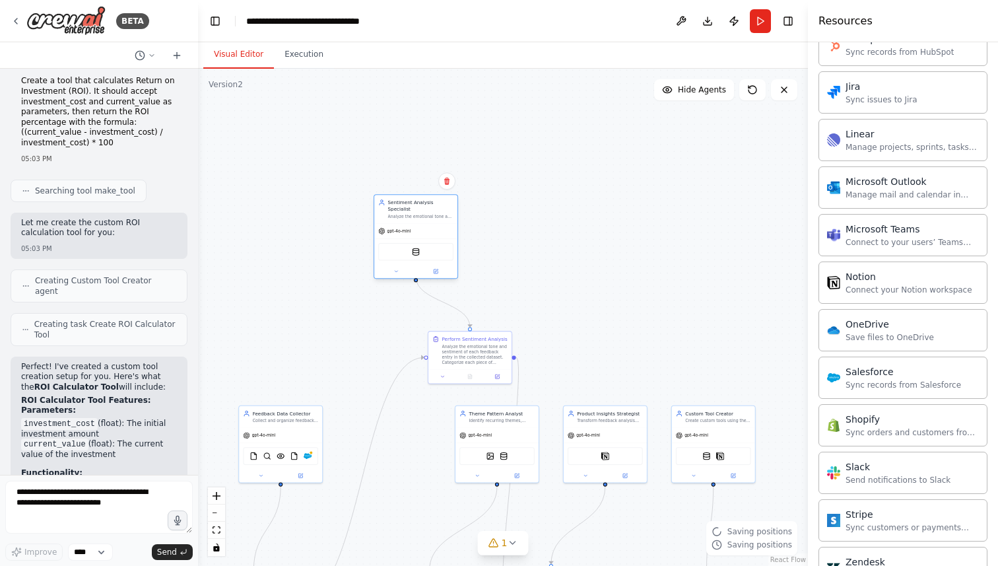
drag, startPoint x: 349, startPoint y: 185, endPoint x: 414, endPoint y: 240, distance: 84.8
click at [414, 247] on img at bounding box center [416, 251] width 8 height 8
drag, startPoint x: 493, startPoint y: 441, endPoint x: 415, endPoint y: 479, distance: 86.5
click at [416, 479] on div "gpt-4o-mini DallETool CouchbaseFTSVectorSearchTool" at bounding box center [436, 487] width 83 height 55
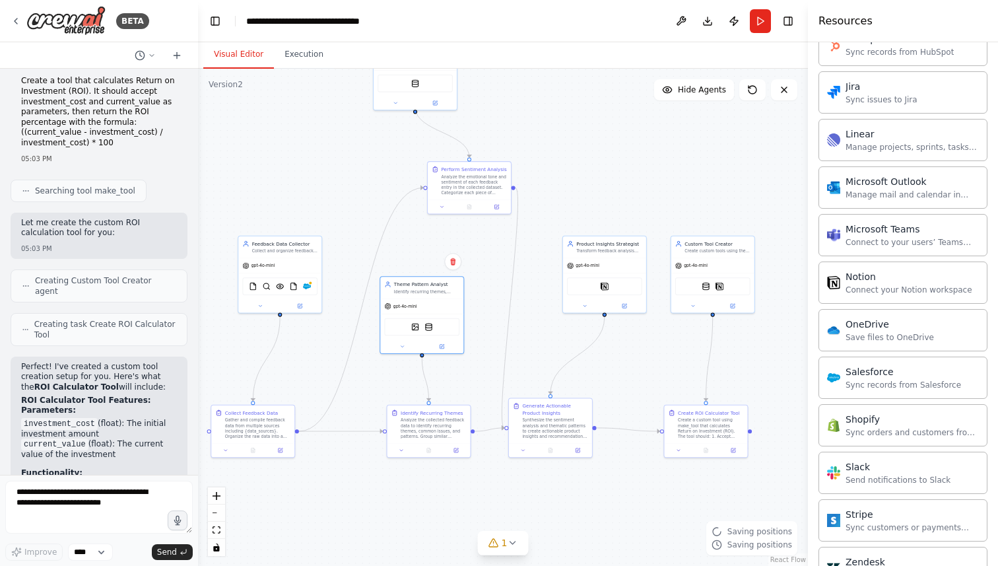
drag, startPoint x: 574, startPoint y: 373, endPoint x: 573, endPoint y: 197, distance: 176.2
click at [573, 197] on div ".deletable-edge-delete-btn { width: 20px; height: 20px; border: 0px solid #ffff…" at bounding box center [503, 317] width 610 height 497
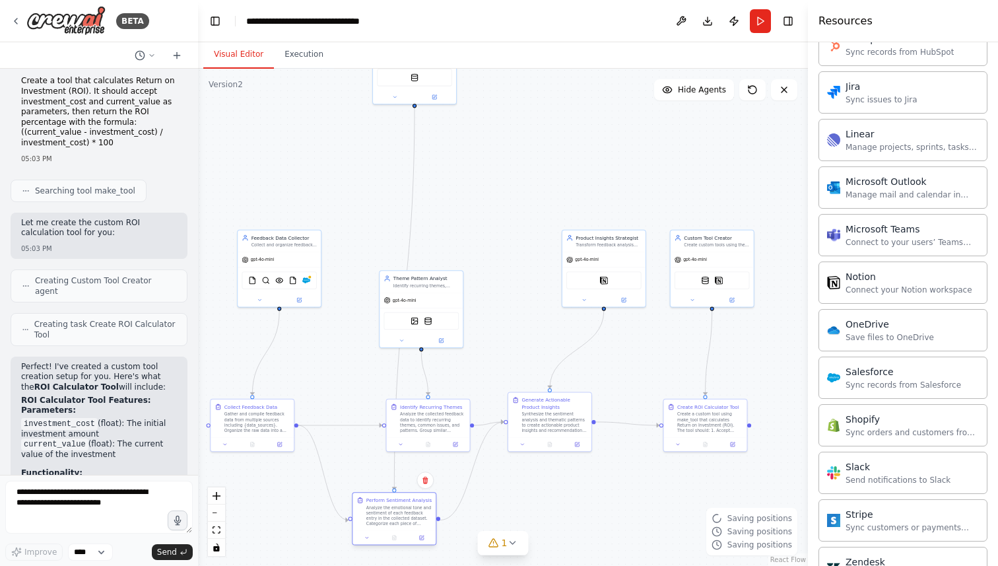
drag, startPoint x: 482, startPoint y: 191, endPoint x: 410, endPoint y: 541, distance: 357.6
click at [410, 530] on div "Perform Sentiment Analysis Analyze the emotional tone and sentiment of each fee…" at bounding box center [393, 511] width 83 height 38
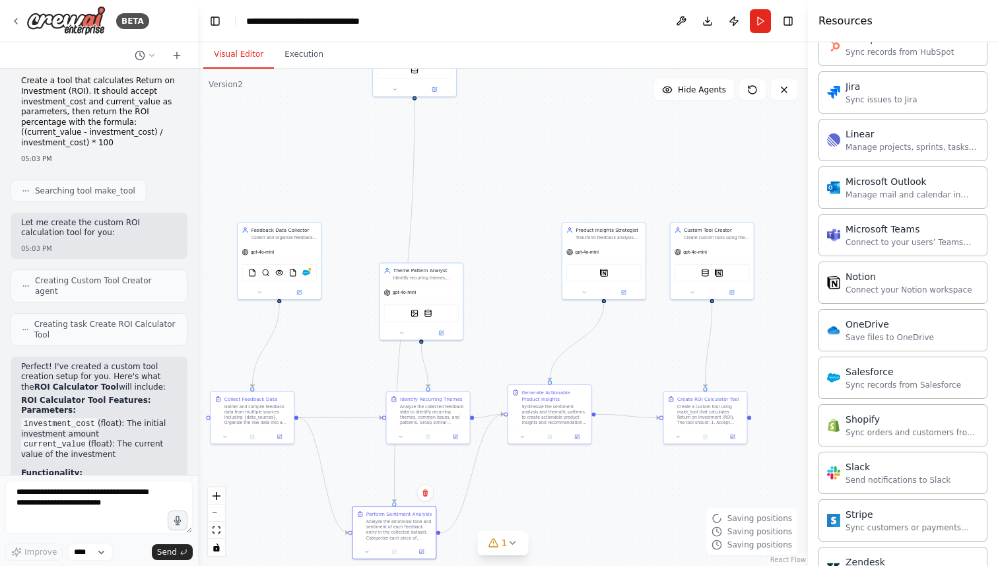
drag, startPoint x: 554, startPoint y: 491, endPoint x: 556, endPoint y: 408, distance: 82.5
click at [556, 408] on div ".deletable-edge-delete-btn { width: 20px; height: 20px; border: 0px solid #ffff…" at bounding box center [503, 317] width 610 height 497
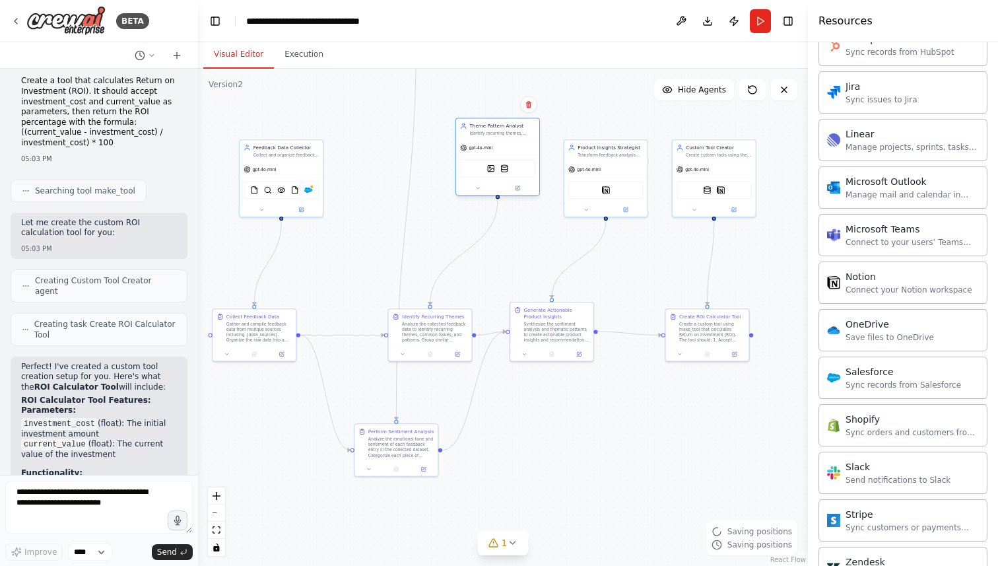
drag, startPoint x: 429, startPoint y: 226, endPoint x: 504, endPoint y: 161, distance: 99.2
click at [504, 164] on img at bounding box center [504, 168] width 8 height 8
drag, startPoint x: 427, startPoint y: 340, endPoint x: 412, endPoint y: 339, distance: 15.2
click at [412, 339] on div "Analyze the collected feedback data to identify recurring themes, common issues…" at bounding box center [421, 331] width 65 height 22
drag, startPoint x: 551, startPoint y: 335, endPoint x: 586, endPoint y: 335, distance: 35.0
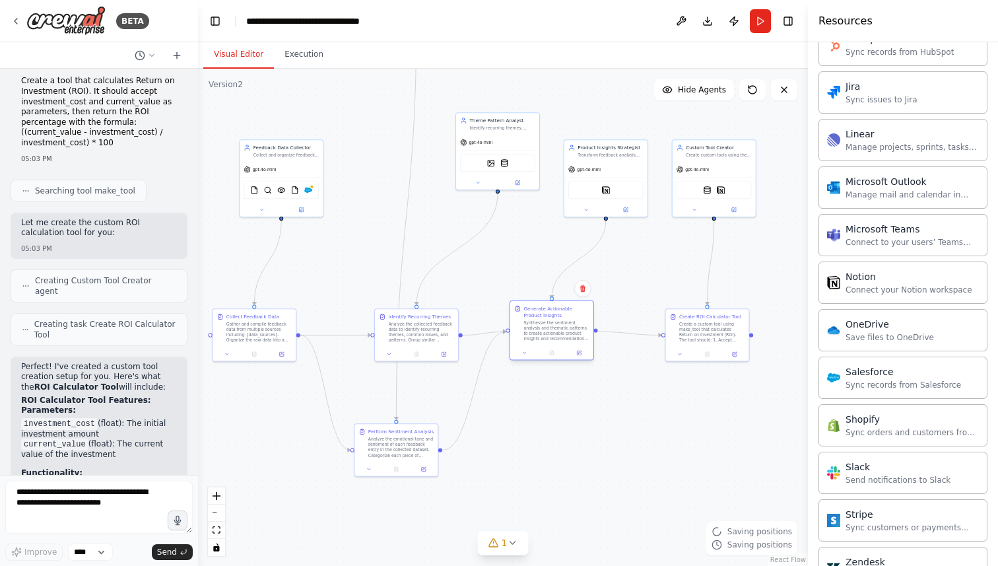
click at [586, 335] on div "Synthesize the sentiment analysis and thematic patterns to create actionable pr…" at bounding box center [555, 331] width 65 height 22
click at [422, 340] on div "Analyze the collected feedback data to identify recurring themes, common issues…" at bounding box center [421, 331] width 65 height 22
click at [579, 342] on div "Generate Actionable Product Insights Synthesize the sentiment analysis and them…" at bounding box center [578, 323] width 83 height 45
click at [705, 335] on div "Create a custom tool using make_tool that calculates Return on Investment (ROI)…" at bounding box center [711, 331] width 65 height 22
click at [635, 428] on div ".deletable-edge-delete-btn { width: 20px; height: 20px; border: 0px solid #ffff…" at bounding box center [503, 317] width 610 height 497
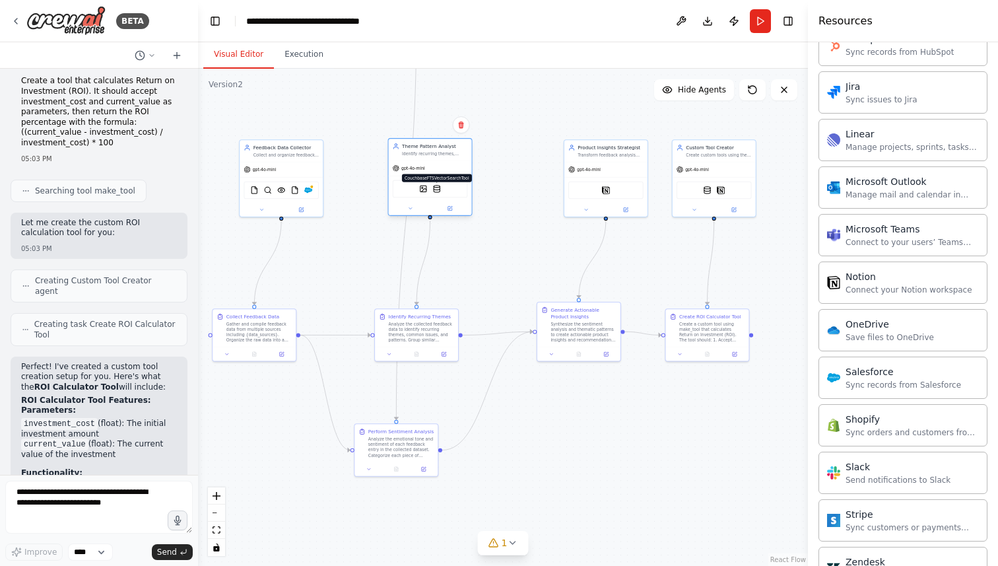
drag, startPoint x: 506, startPoint y: 160, endPoint x: 438, endPoint y: 184, distance: 72.2
click at [439, 185] on img at bounding box center [437, 189] width 8 height 8
drag, startPoint x: 401, startPoint y: 452, endPoint x: 468, endPoint y: 465, distance: 68.6
click at [468, 465] on div "Analyze the emotional tone and sentiment of each feedback entry in the collecte…" at bounding box center [468, 459] width 65 height 22
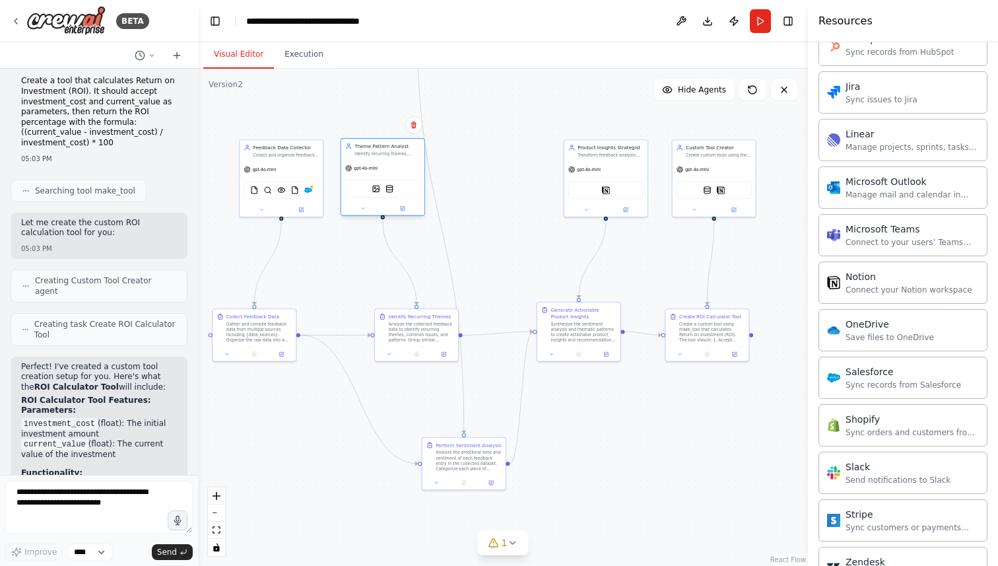
drag, startPoint x: 427, startPoint y: 171, endPoint x: 377, endPoint y: 170, distance: 50.2
click at [377, 170] on div "gpt-4o-mini" at bounding box center [382, 167] width 83 height 15
drag, startPoint x: 290, startPoint y: 174, endPoint x: 255, endPoint y: 174, distance: 35.0
click at [255, 174] on div "gpt-4o-mini" at bounding box center [247, 167] width 83 height 15
drag, startPoint x: 422, startPoint y: 344, endPoint x: 443, endPoint y: 350, distance: 22.1
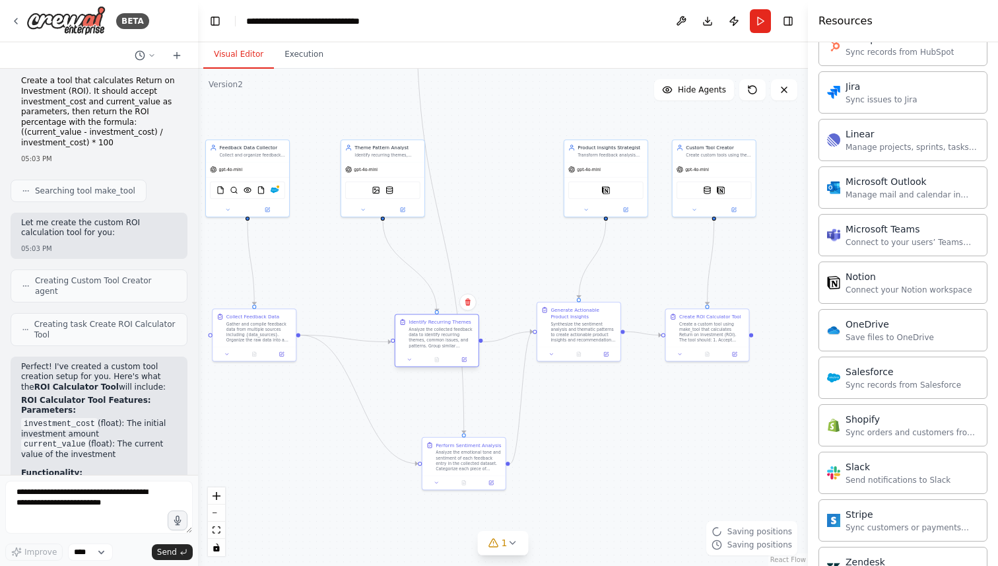
click at [443, 350] on div "Identify Recurring Themes Analyze the collected feedback data to identify recur…" at bounding box center [436, 333] width 83 height 38
drag, startPoint x: 376, startPoint y: 176, endPoint x: 466, endPoint y: 169, distance: 90.0
click at [466, 169] on div "DallETool CouchbaseFTSVectorSearchTool" at bounding box center [470, 182] width 83 height 26
drag, startPoint x: 463, startPoint y: 176, endPoint x: 408, endPoint y: 176, distance: 54.8
click at [408, 176] on div "DallETool CouchbaseFTSVectorSearchTool" at bounding box center [409, 182] width 75 height 18
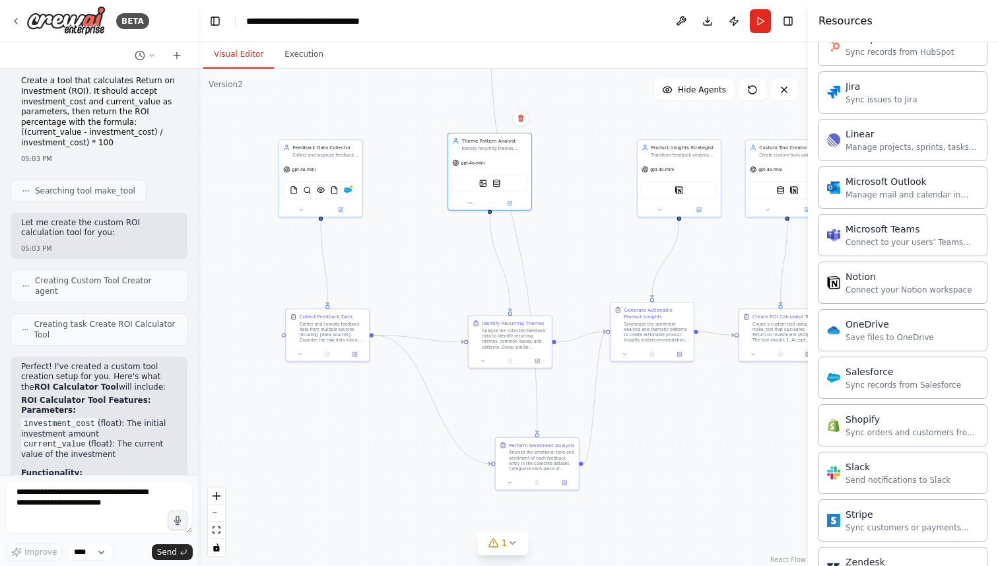
drag, startPoint x: 319, startPoint y: 256, endPoint x: 391, endPoint y: 256, distance: 72.6
click at [392, 256] on div ".deletable-edge-delete-btn { width: 20px; height: 20px; border: 0px solid #ffff…" at bounding box center [503, 317] width 610 height 497
drag, startPoint x: 520, startPoint y: 336, endPoint x: 500, endPoint y: 340, distance: 20.8
click at [500, 340] on div "Analyze the collected feedback data to identify recurring themes, common issues…" at bounding box center [494, 344] width 65 height 22
drag, startPoint x: 321, startPoint y: 217, endPoint x: 486, endPoint y: 212, distance: 165.1
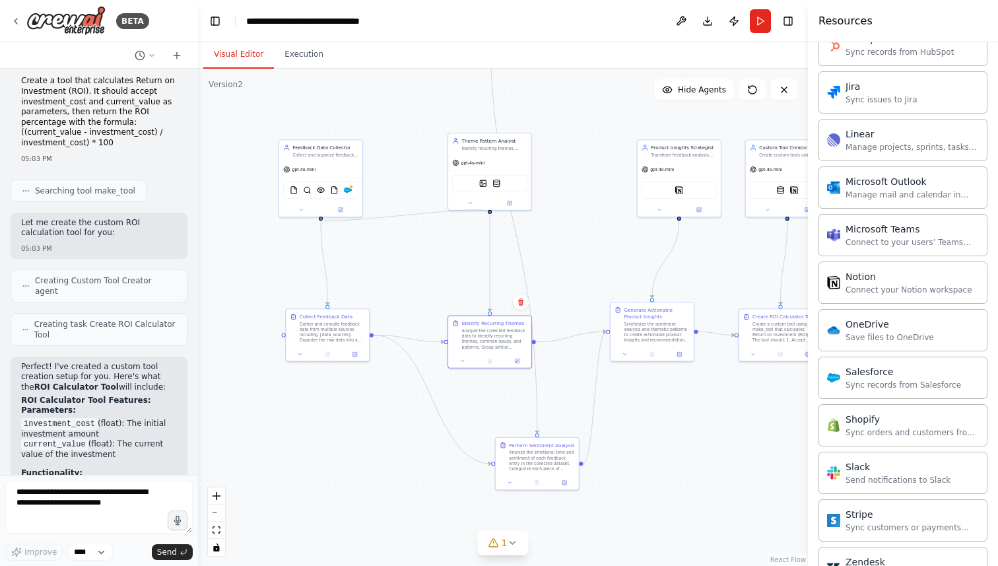
click at [486, 212] on div ".deletable-edge-delete-btn { width: 20px; height: 20px; border: 0px solid #ffff…" at bounding box center [503, 317] width 610 height 497
click at [482, 335] on div "Analyze the collected feedback data to identify recurring themes, common issues…" at bounding box center [494, 331] width 65 height 22
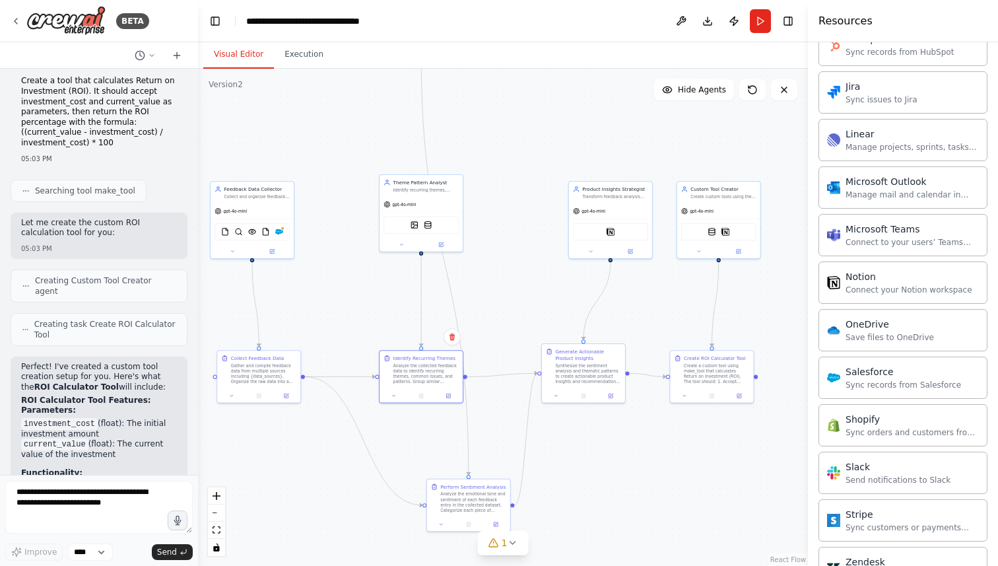
drag, startPoint x: 593, startPoint y: 253, endPoint x: 545, endPoint y: 283, distance: 56.6
click at [545, 283] on div ".deletable-edge-delete-btn { width: 20px; height: 20px; border: 0px solid #ffff…" at bounding box center [503, 317] width 610 height 497
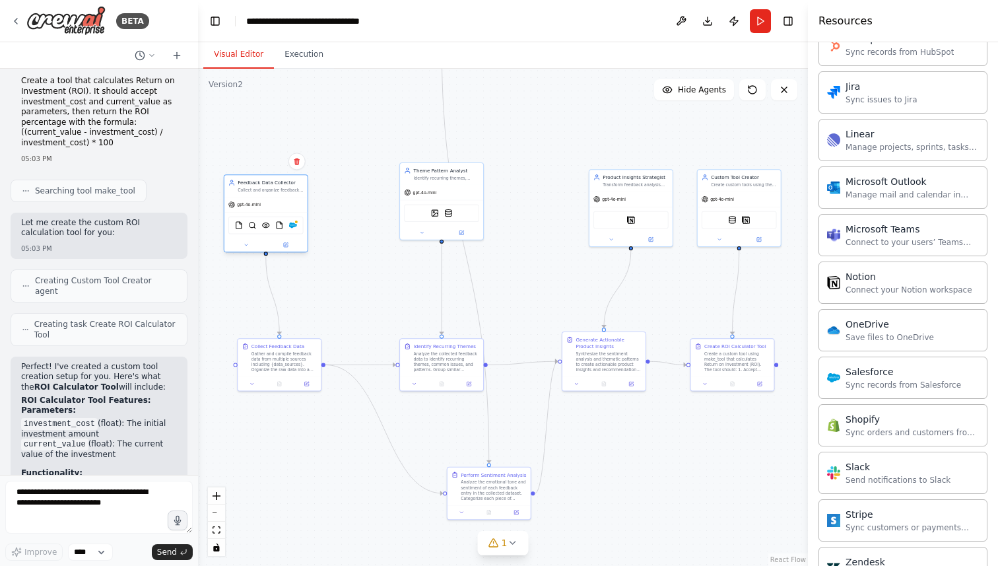
drag, startPoint x: 277, startPoint y: 195, endPoint x: 273, endPoint y: 200, distance: 7.0
click at [273, 200] on div "gpt-4o-mini" at bounding box center [265, 204] width 83 height 15
drag, startPoint x: 618, startPoint y: 203, endPoint x: 595, endPoint y: 203, distance: 23.1
click at [595, 203] on div "gpt-4o-mini" at bounding box center [603, 197] width 83 height 15
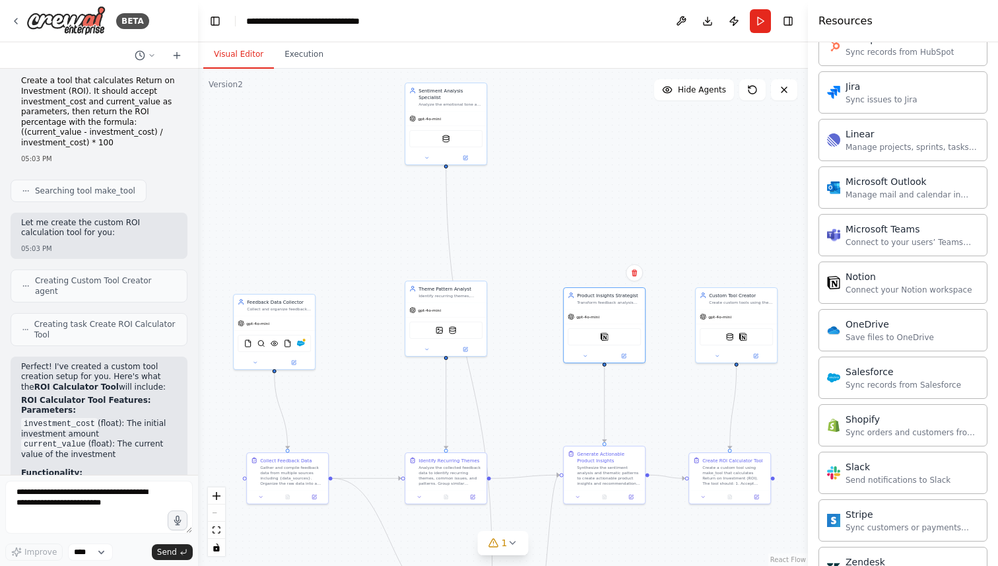
drag, startPoint x: 549, startPoint y: 143, endPoint x: 548, endPoint y: 275, distance: 132.0
click at [548, 275] on div ".deletable-edge-delete-btn { width: 20px; height: 20px; border: 0px solid #ffff…" at bounding box center [503, 317] width 610 height 497
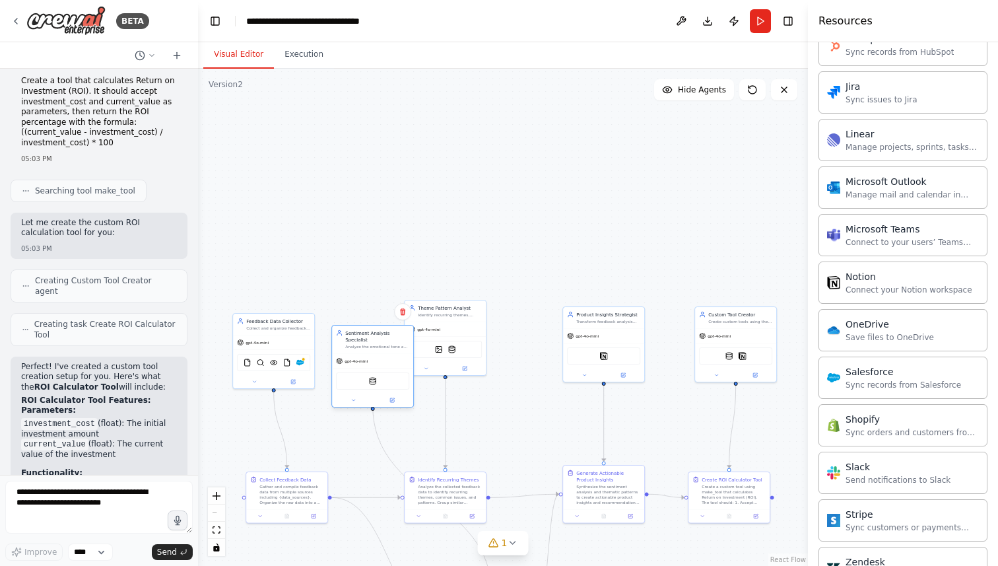
drag, startPoint x: 467, startPoint y: 143, endPoint x: 389, endPoint y: 352, distance: 223.2
click at [389, 354] on div "gpt-4o-mini" at bounding box center [372, 361] width 81 height 15
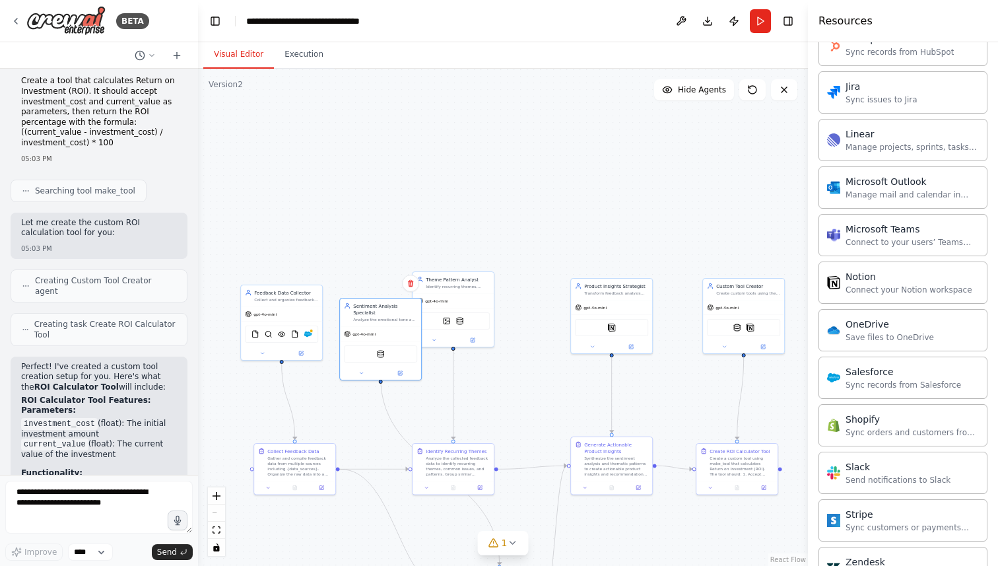
drag, startPoint x: 465, startPoint y: 182, endPoint x: 558, endPoint y: 19, distance: 187.7
click at [558, 19] on main "**********" at bounding box center [503, 283] width 610 height 566
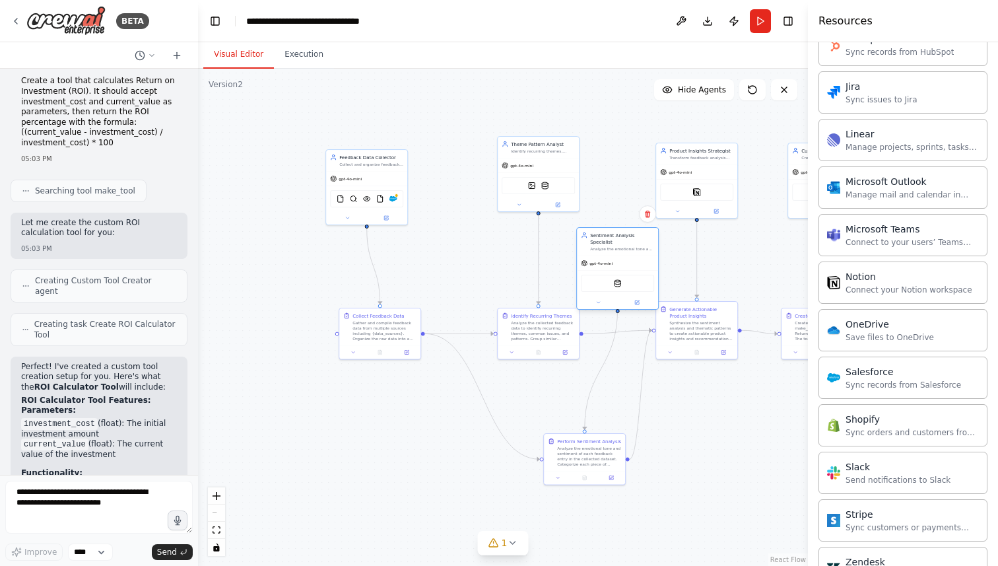
drag, startPoint x: 462, startPoint y: 206, endPoint x: 610, endPoint y: 269, distance: 161.4
click at [610, 275] on div "WeaviateVectorSearchTool" at bounding box center [617, 283] width 73 height 17
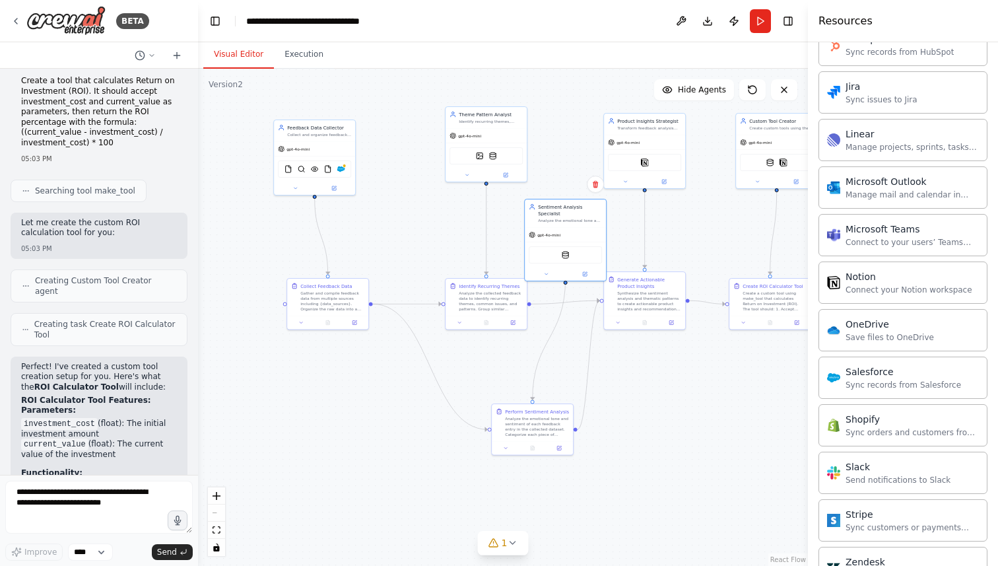
drag, startPoint x: 717, startPoint y: 416, endPoint x: 664, endPoint y: 386, distance: 60.6
click at [664, 386] on div ".deletable-edge-delete-btn { width: 20px; height: 20px; border: 0px solid #ffff…" at bounding box center [503, 317] width 610 height 497
drag, startPoint x: 485, startPoint y: 306, endPoint x: 457, endPoint y: 297, distance: 29.8
click at [457, 297] on div "Analyze the collected feedback data to identify recurring themes, common issues…" at bounding box center [464, 286] width 64 height 21
drag, startPoint x: 585, startPoint y: 228, endPoint x: 565, endPoint y: 252, distance: 31.9
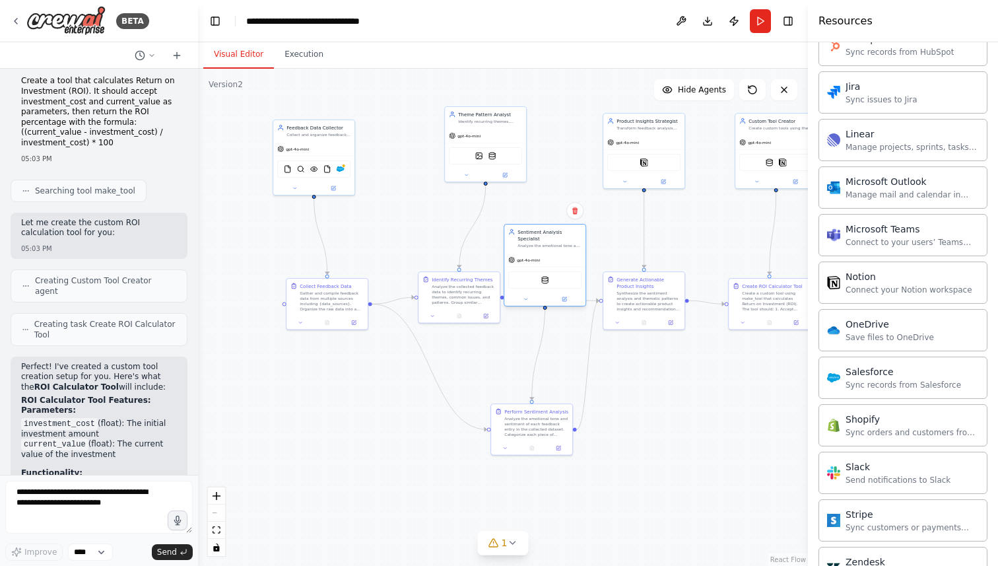
click at [565, 253] on div "gpt-4o-mini" at bounding box center [544, 260] width 81 height 15
click at [454, 292] on div "Identify Recurring Themes Analyze the collected feedback data to identify recur…" at bounding box center [459, 296] width 82 height 52
drag, startPoint x: 484, startPoint y: 300, endPoint x: 463, endPoint y: 277, distance: 30.8
click at [463, 277] on div "Analyze the collected feedback data to identify recurring themes, common issues…" at bounding box center [444, 273] width 64 height 21
drag, startPoint x: 484, startPoint y: 139, endPoint x: 443, endPoint y: 129, distance: 42.3
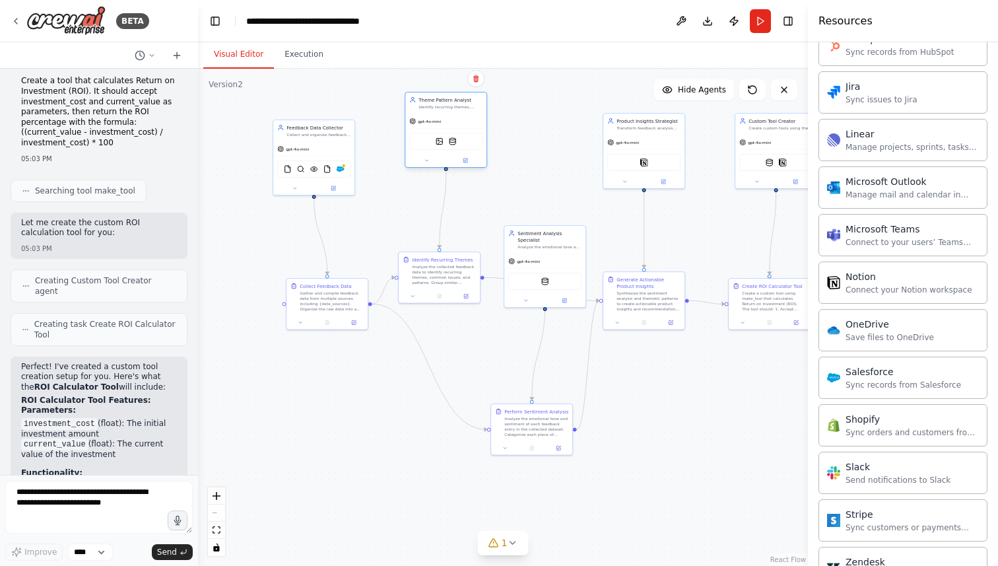
click at [443, 129] on div "gpt-4o-mini DallETool CouchbaseFTSVectorSearchTool" at bounding box center [445, 139] width 81 height 53
drag, startPoint x: 439, startPoint y: 276, endPoint x: 439, endPoint y: 257, distance: 19.1
click at [439, 257] on div "Analyze the collected feedback data to identify recurring themes, common issues…" at bounding box center [444, 259] width 64 height 21
drag, startPoint x: 439, startPoint y: 257, endPoint x: 455, endPoint y: 250, distance: 17.4
click at [455, 250] on div "Analyze the collected feedback data to identify recurring themes, common issues…" at bounding box center [457, 246] width 64 height 21
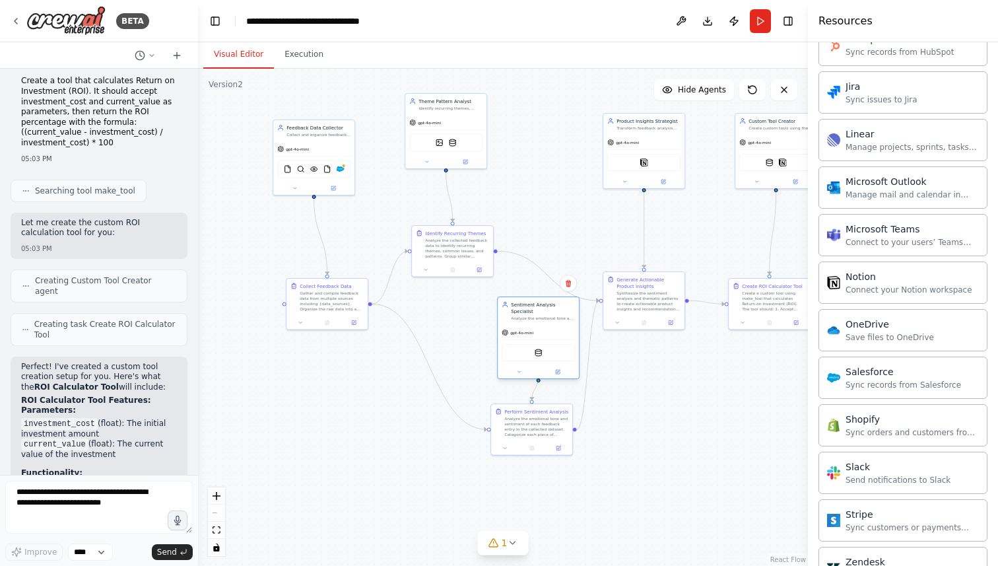
drag, startPoint x: 535, startPoint y: 256, endPoint x: 523, endPoint y: 340, distance: 85.4
click at [523, 336] on div "gpt-4o-mini" at bounding box center [518, 332] width 32 height 7
drag, startPoint x: 535, startPoint y: 338, endPoint x: 540, endPoint y: 277, distance: 60.9
click at [540, 279] on div "gpt-4o-mini" at bounding box center [538, 286] width 81 height 15
drag, startPoint x: 454, startPoint y: 252, endPoint x: 503, endPoint y: 251, distance: 49.5
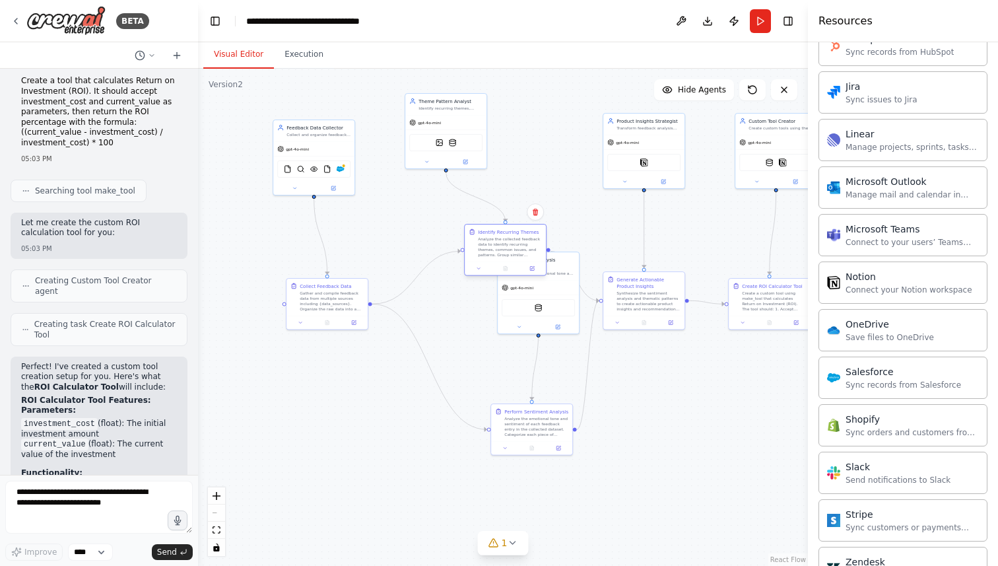
click at [503, 251] on div "Analyze the collected feedback data to identify recurring themes, common issues…" at bounding box center [510, 246] width 64 height 21
drag, startPoint x: 502, startPoint y: 241, endPoint x: 456, endPoint y: 273, distance: 56.4
click at [456, 273] on div "Analyze the collected feedback data to identify recurring themes, common issues…" at bounding box center [464, 279] width 64 height 21
drag, startPoint x: 526, startPoint y: 276, endPoint x: 538, endPoint y: 131, distance: 145.0
click at [538, 138] on div "gpt-4o-mini" at bounding box center [524, 141] width 32 height 7
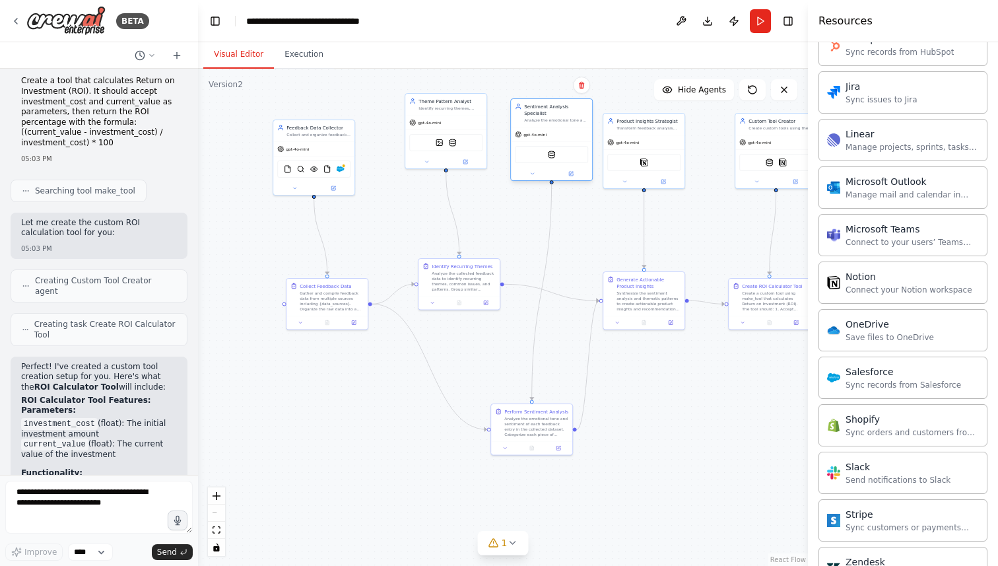
drag, startPoint x: 538, startPoint y: 131, endPoint x: 535, endPoint y: 122, distance: 9.6
click at [535, 127] on div "gpt-4o-mini" at bounding box center [551, 134] width 81 height 15
drag, startPoint x: 443, startPoint y: 108, endPoint x: 432, endPoint y: 127, distance: 21.9
click at [432, 128] on div "Identify recurring themes, common issues, and patterns in customer feedback acr…" at bounding box center [437, 126] width 64 height 5
drag, startPoint x: 642, startPoint y: 302, endPoint x: 635, endPoint y: 342, distance: 40.9
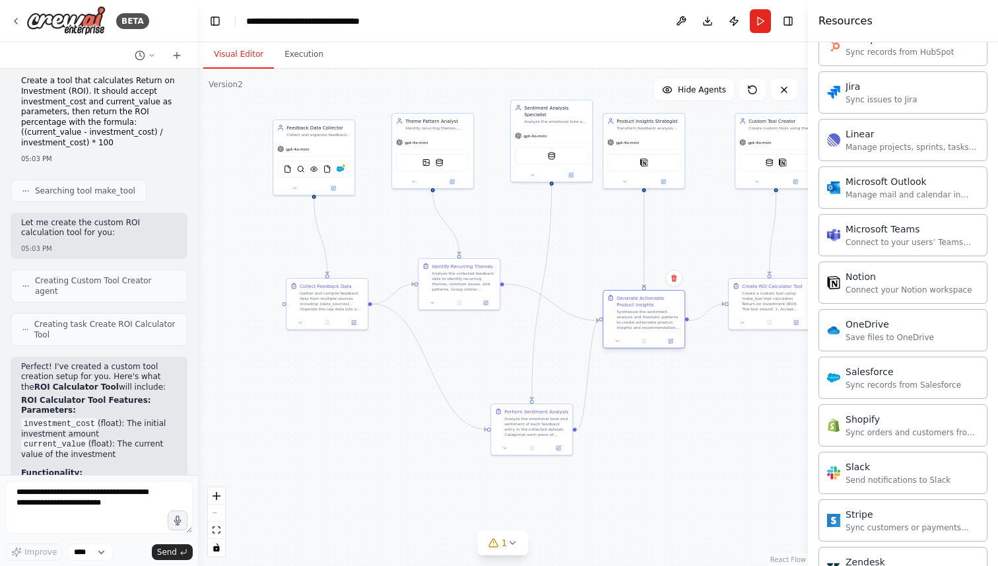
click at [635, 330] on div "Synthesize the sentiment analysis and thematic patterns to create actionable pr…" at bounding box center [648, 319] width 64 height 21
drag, startPoint x: 535, startPoint y: 421, endPoint x: 476, endPoint y: 405, distance: 60.8
click at [476, 405] on div "Analyze the emotional tone and sentiment of each feedback entry in the collecte…" at bounding box center [477, 405] width 64 height 21
drag, startPoint x: 455, startPoint y: 284, endPoint x: 472, endPoint y: 269, distance: 23.3
click at [472, 269] on div "Analyze the collected feedback data to identify recurring themes, common issues…" at bounding box center [483, 266] width 64 height 21
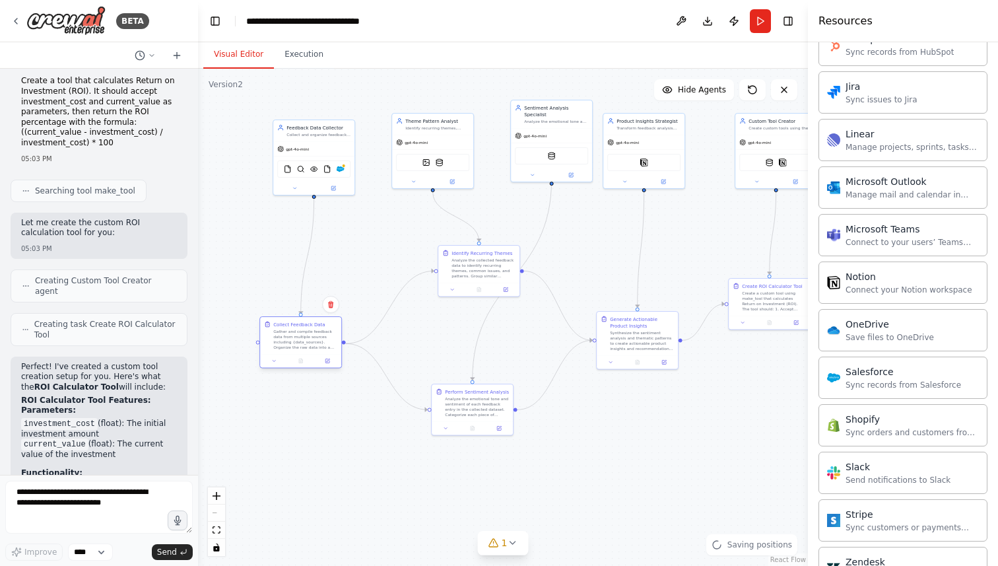
drag, startPoint x: 325, startPoint y: 298, endPoint x: 294, endPoint y: 341, distance: 53.9
click at [294, 341] on div "Gather and compile feedback data from multiple sources including {data_sources}…" at bounding box center [305, 339] width 64 height 21
drag, startPoint x: 548, startPoint y: 155, endPoint x: 585, endPoint y: 501, distance: 347.8
click at [585, 501] on div "WeaviateVectorSearchTool" at bounding box center [590, 505] width 81 height 26
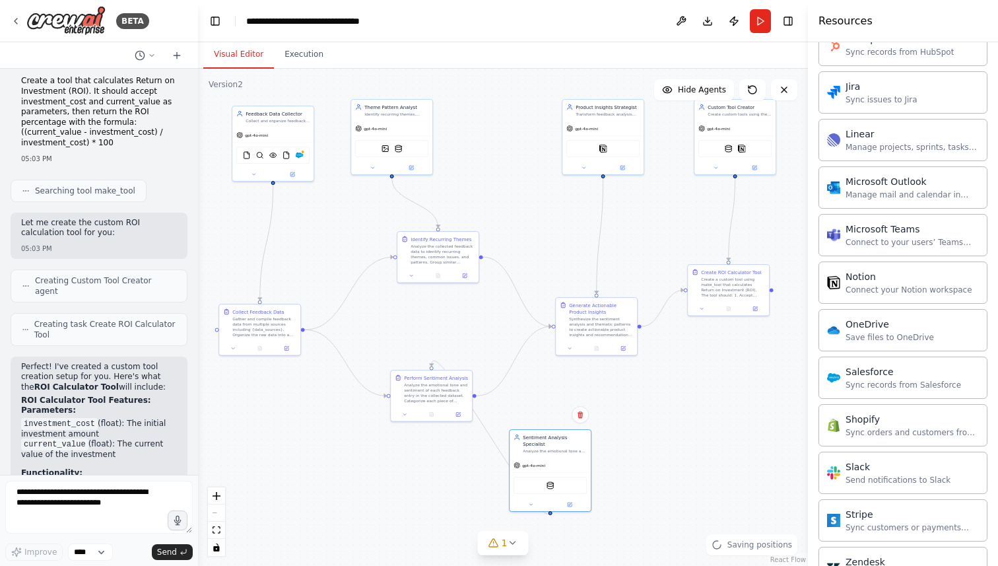
drag, startPoint x: 691, startPoint y: 460, endPoint x: 653, endPoint y: 437, distance: 44.1
click at [653, 437] on div ".deletable-edge-delete-btn { width: 20px; height: 20px; border: 0px solid #ffff…" at bounding box center [503, 317] width 610 height 497
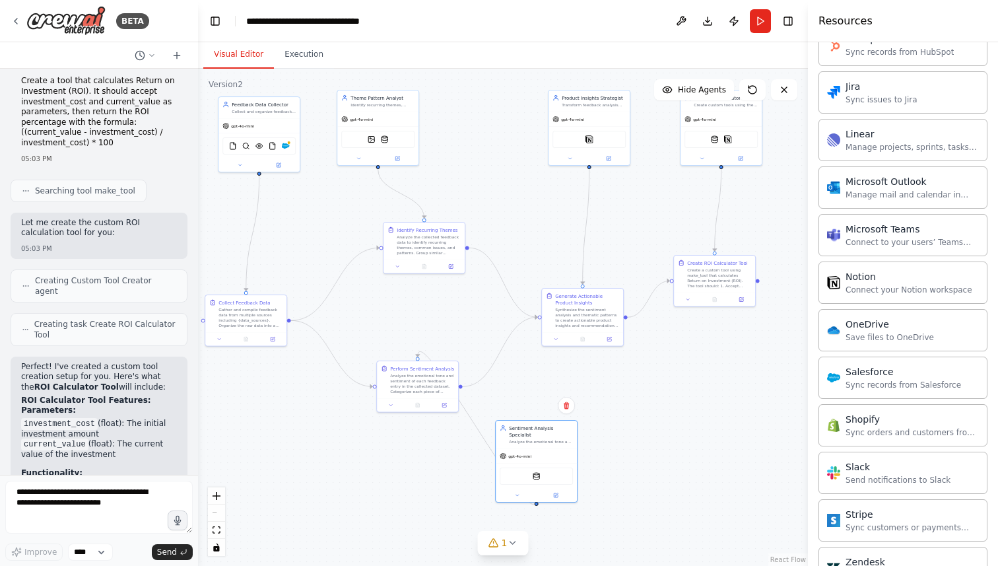
drag, startPoint x: 736, startPoint y: 395, endPoint x: 719, endPoint y: 394, distance: 17.2
click at [719, 395] on div ".deletable-edge-delete-btn { width: 20px; height: 20px; border: 0px solid #ffff…" at bounding box center [503, 317] width 610 height 497
drag, startPoint x: 538, startPoint y: 436, endPoint x: 521, endPoint y: 189, distance: 248.0
click at [521, 189] on div "Sentiment Analysis Specialist Analyze the emotional tone and sentiment of custo…" at bounding box center [522, 195] width 81 height 28
drag, startPoint x: 503, startPoint y: 199, endPoint x: 488, endPoint y: 117, distance: 82.6
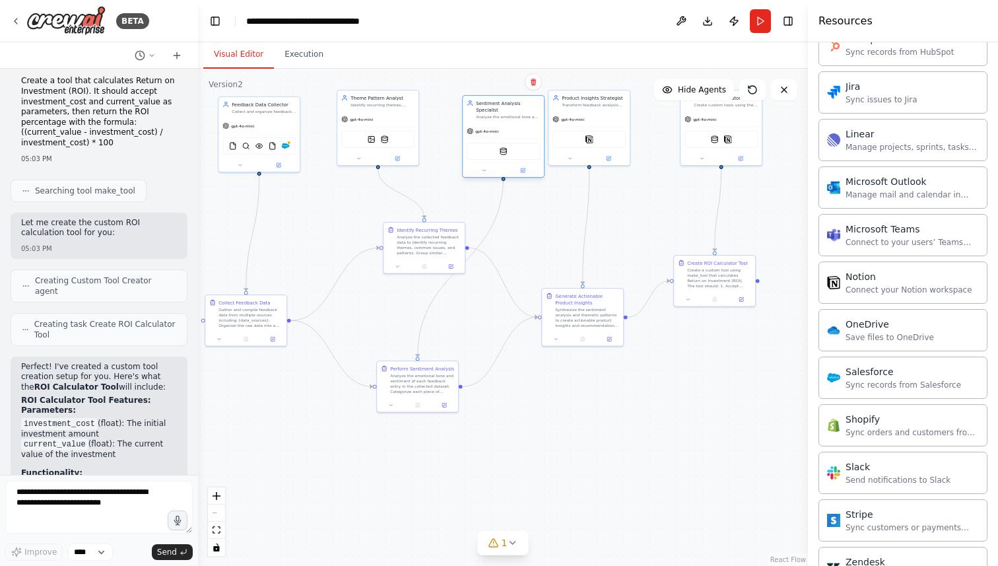
click at [488, 124] on div "gpt-4o-mini" at bounding box center [503, 131] width 81 height 15
drag, startPoint x: 556, startPoint y: 424, endPoint x: 631, endPoint y: 424, distance: 74.6
click at [631, 424] on div ".deletable-edge-delete-btn { width: 20px; height: 20px; border: 0px solid #ffff…" at bounding box center [503, 317] width 610 height 497
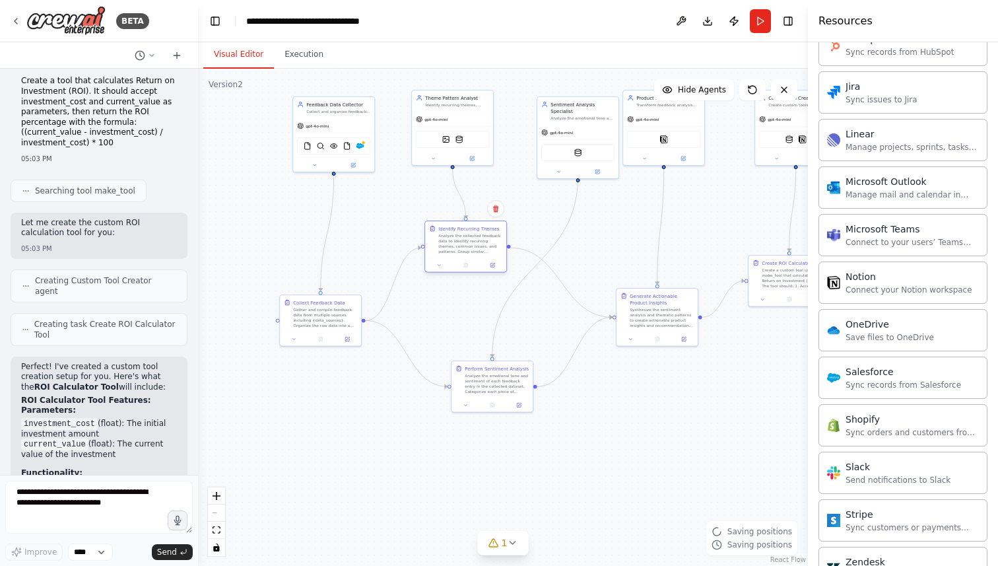
drag, startPoint x: 488, startPoint y: 247, endPoint x: 453, endPoint y: 247, distance: 34.3
click at [453, 247] on div "Analyze the collected feedback data to identify recurring themes, common issues…" at bounding box center [470, 243] width 64 height 21
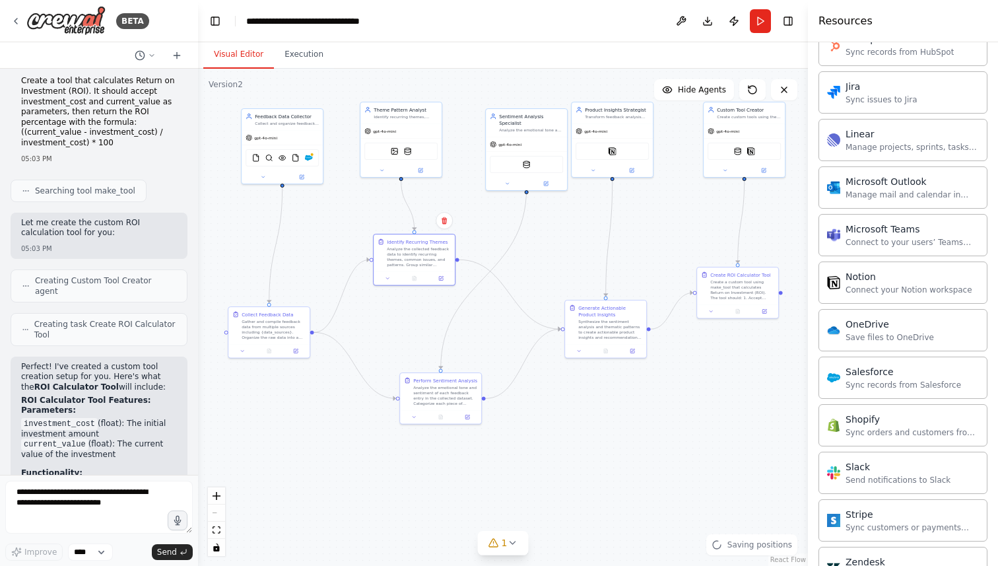
drag, startPoint x: 714, startPoint y: 436, endPoint x: 649, endPoint y: 446, distance: 65.5
click at [649, 446] on div ".deletable-edge-delete-btn { width: 20px; height: 20px; border: 0px solid #ffff…" at bounding box center [503, 317] width 610 height 497
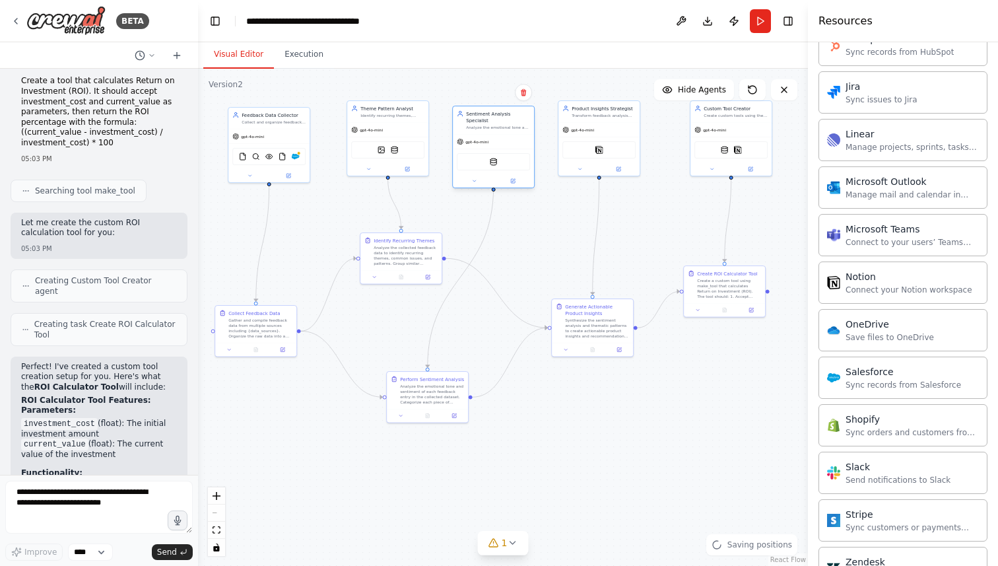
drag, startPoint x: 518, startPoint y: 123, endPoint x: 499, endPoint y: 120, distance: 19.4
click at [499, 125] on div "Analyze the emotional tone and sentiment of customer feedback, categorizing res…" at bounding box center [498, 127] width 64 height 5
click at [702, 414] on div ".deletable-edge-delete-btn { width: 20px; height: 20px; border: 0px solid #ffff…" at bounding box center [503, 317] width 610 height 497
click at [498, 141] on div "gpt-4o-mini" at bounding box center [499, 148] width 81 height 15
drag, startPoint x: 406, startPoint y: 261, endPoint x: 428, endPoint y: 271, distance: 23.9
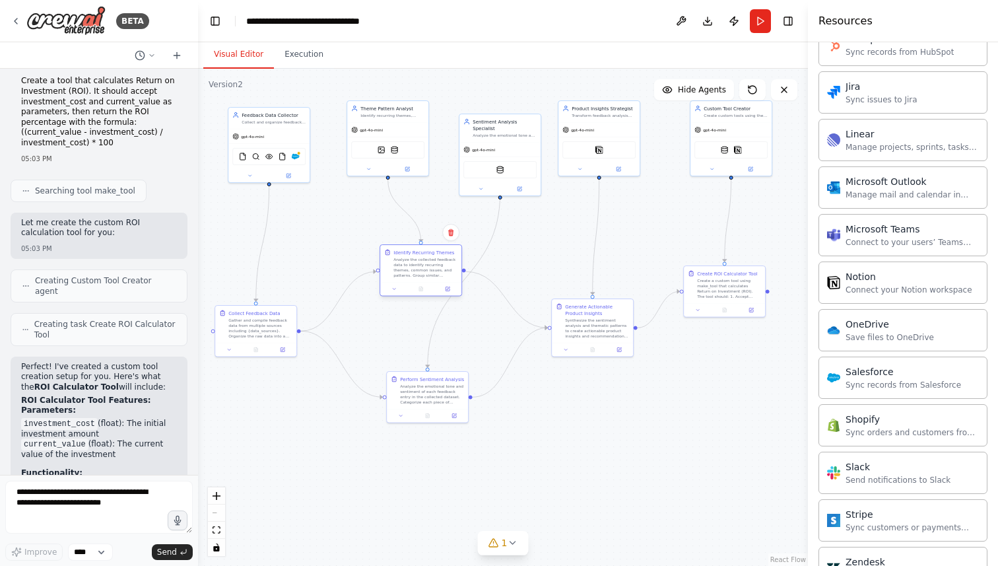
click at [428, 271] on div "Analyze the collected feedback data to identify recurring themes, common issues…" at bounding box center [425, 267] width 64 height 21
drag, startPoint x: 418, startPoint y: 275, endPoint x: 386, endPoint y: 279, distance: 32.7
click at [386, 279] on div "Analyze the collected feedback data to identify recurring themes, common issues…" at bounding box center [392, 273] width 64 height 21
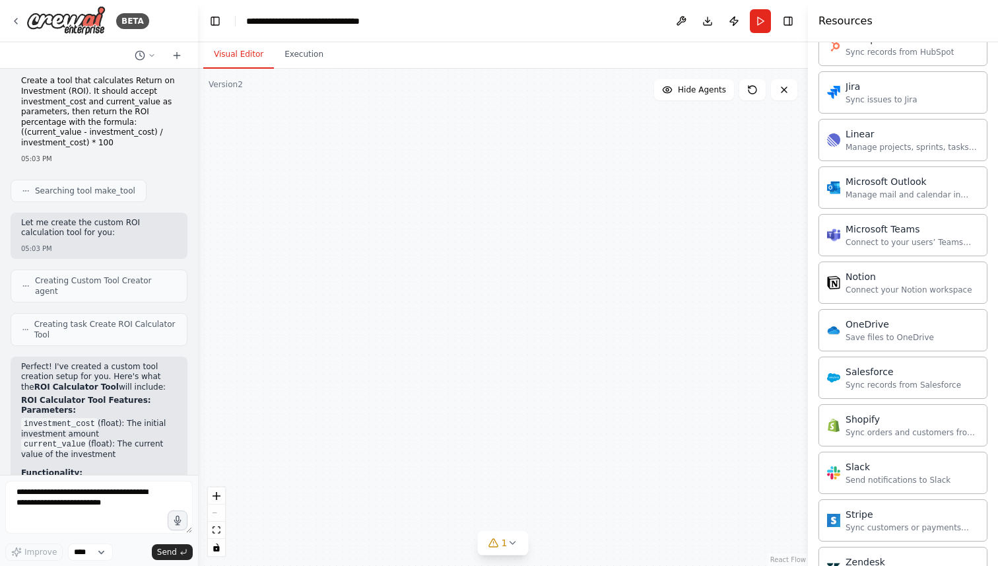
scroll to position [9556, 0]
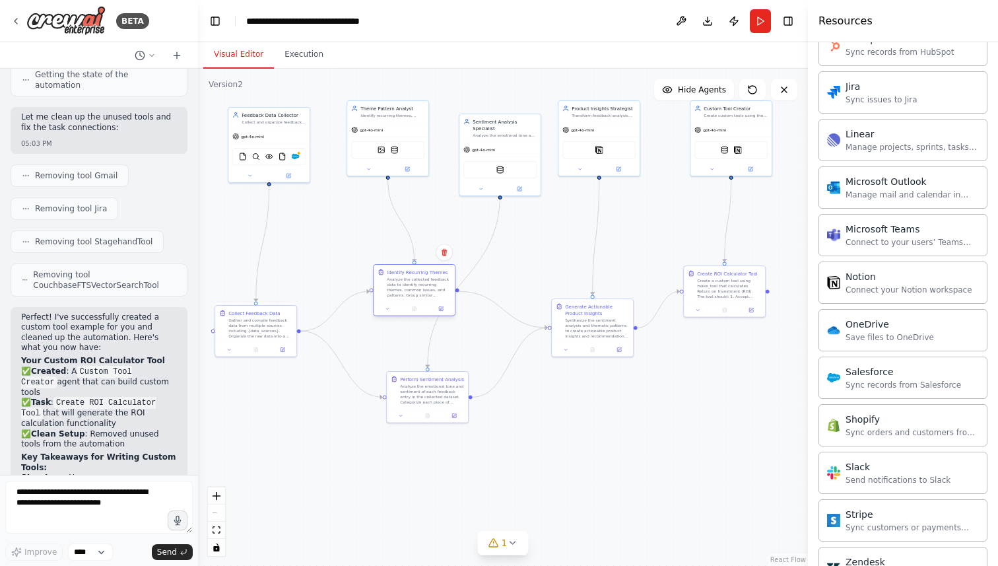
drag, startPoint x: 391, startPoint y: 269, endPoint x: 416, endPoint y: 280, distance: 27.5
click at [416, 280] on div "Analyze the collected feedback data to identify recurring themes, common issues…" at bounding box center [419, 286] width 64 height 21
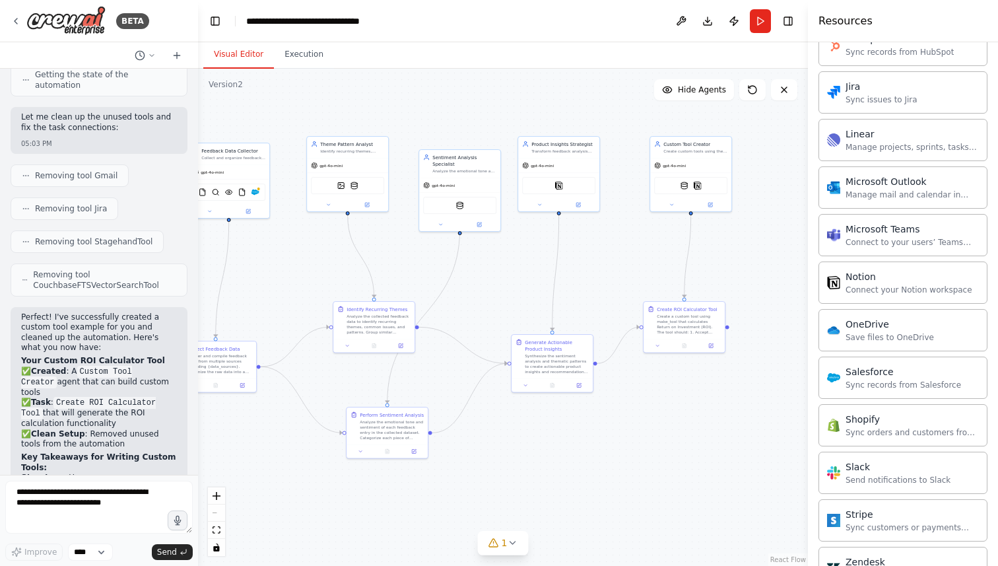
drag, startPoint x: 692, startPoint y: 358, endPoint x: 647, endPoint y: 397, distance: 58.9
click at [647, 397] on div ".deletable-edge-delete-btn { width: 20px; height: 20px; border: 0px solid #ffff…" at bounding box center [503, 317] width 610 height 497
click at [694, 188] on img at bounding box center [694, 187] width 8 height 8
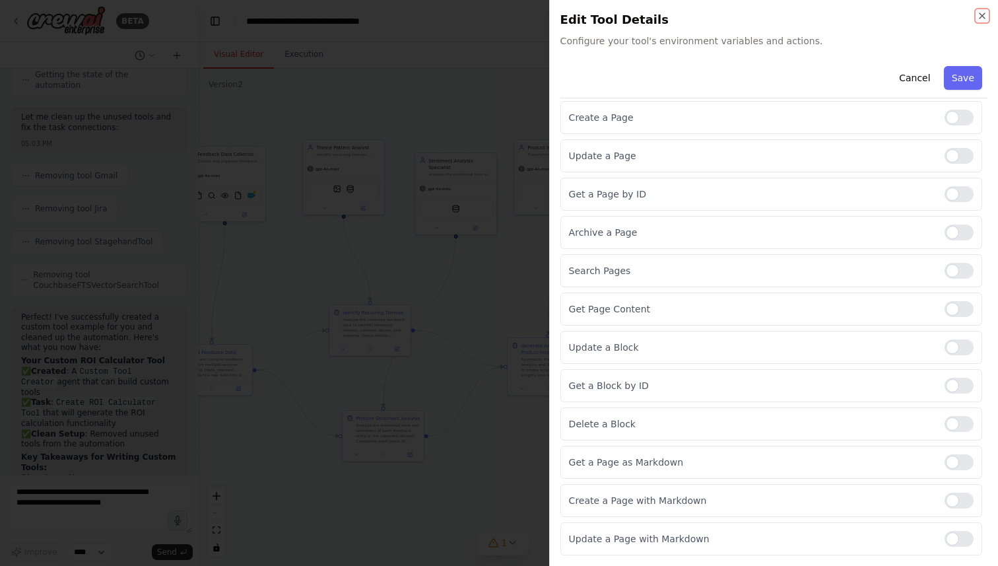
scroll to position [0, 0]
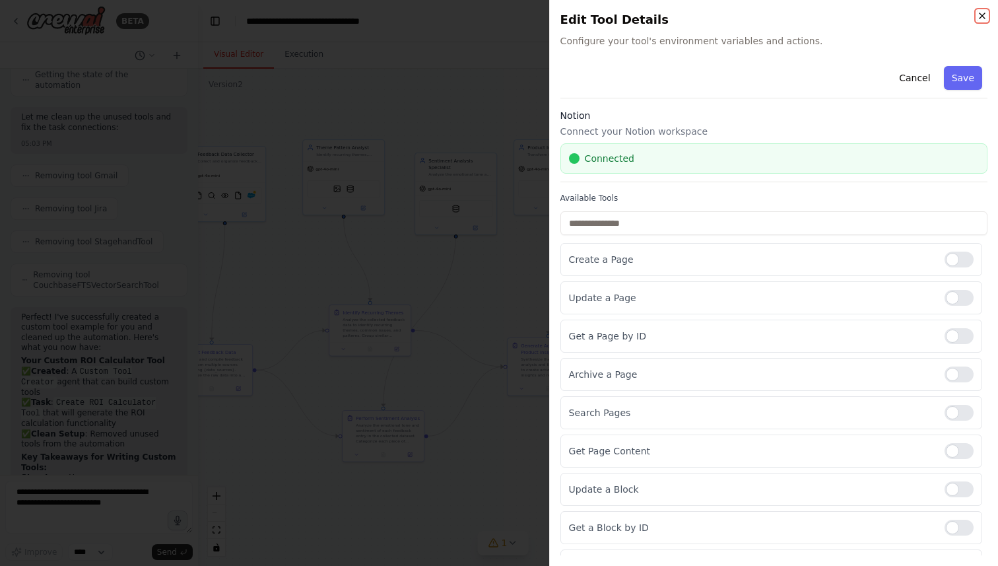
click at [983, 17] on icon "button" at bounding box center [982, 16] width 11 height 11
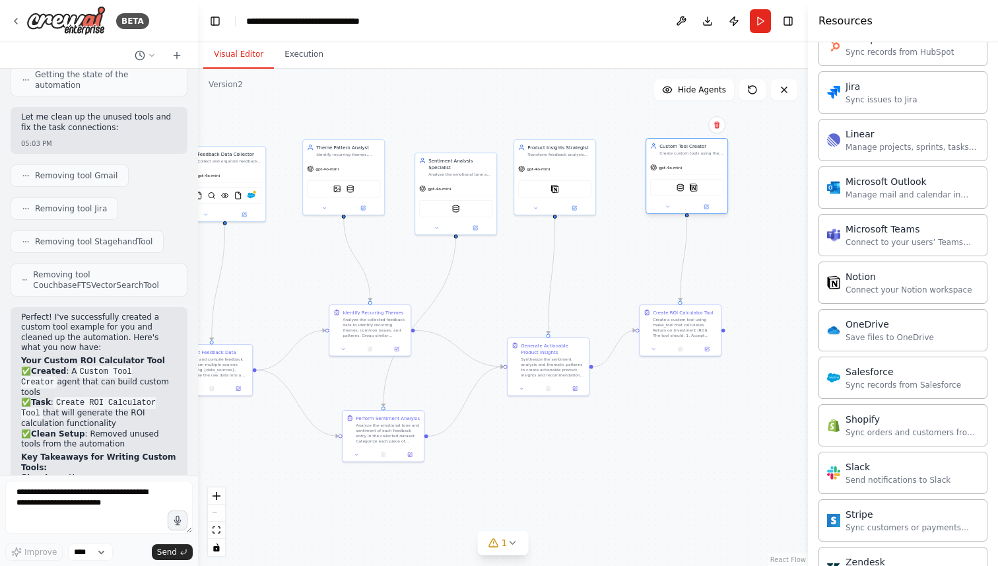
click at [692, 164] on div "gpt-4o-mini" at bounding box center [686, 167] width 81 height 15
click at [699, 156] on div "Custom Tool Creator Create custom tools using the make_tool function to extend …" at bounding box center [686, 149] width 81 height 21
click at [754, 92] on icon at bounding box center [752, 89] width 11 height 11
click at [680, 189] on img at bounding box center [680, 187] width 8 height 8
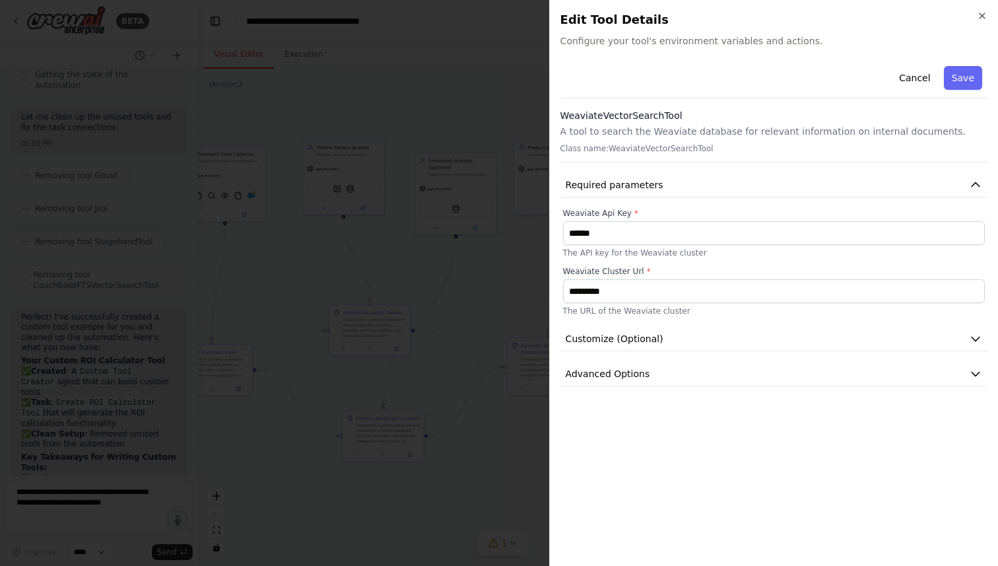
click at [981, 8] on div "Close Edit Tool Details Configure your tool's environment variables and actions…" at bounding box center [773, 283] width 449 height 566
click at [981, 16] on icon "button" at bounding box center [981, 15] width 5 height 5
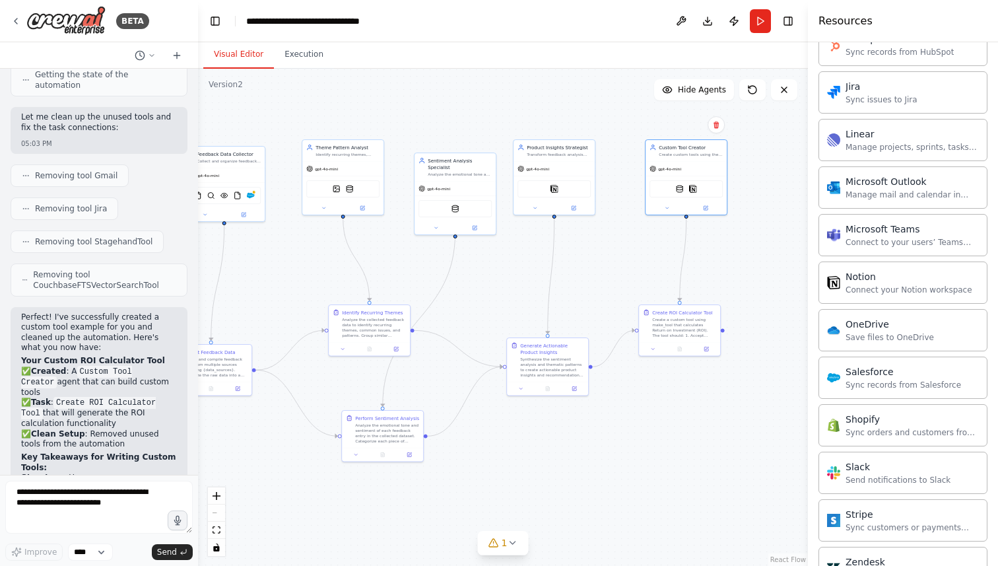
drag, startPoint x: 281, startPoint y: 269, endPoint x: 374, endPoint y: 263, distance: 93.2
click at [374, 263] on div ".deletable-edge-delete-btn { width: 20px; height: 20px; border: 0px solid #ffff…" at bounding box center [503, 317] width 610 height 497
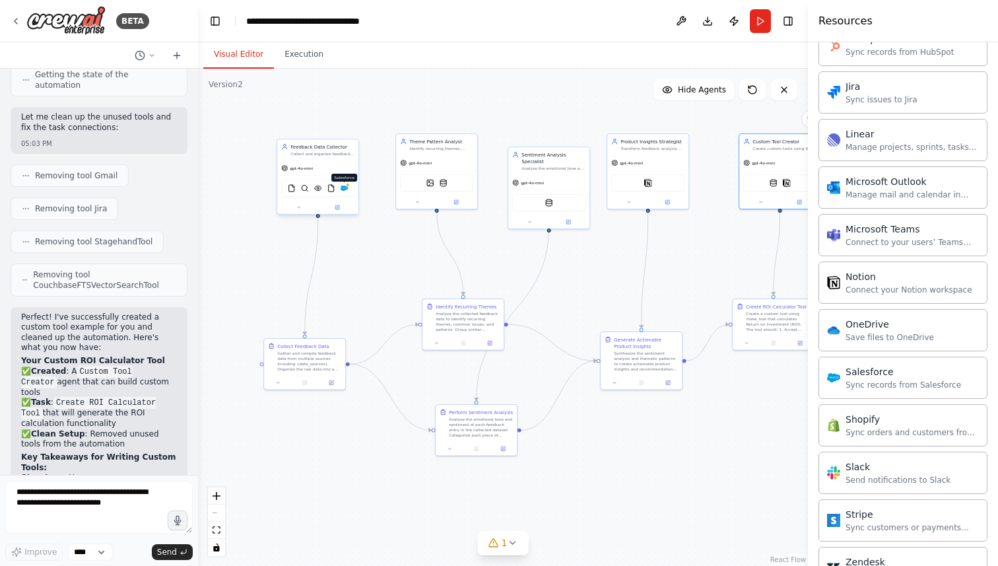
click at [345, 189] on img at bounding box center [344, 188] width 8 height 8
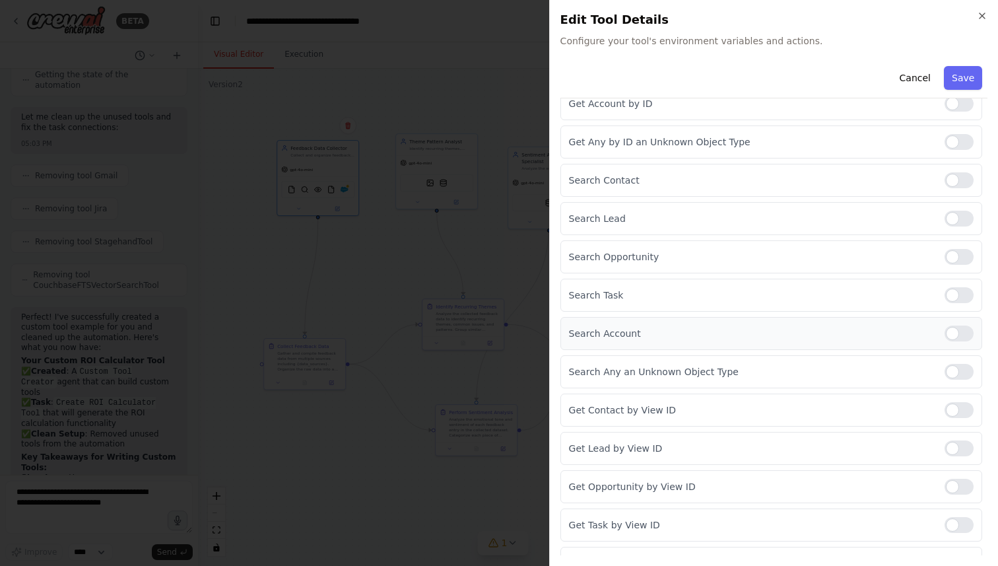
scroll to position [952, 0]
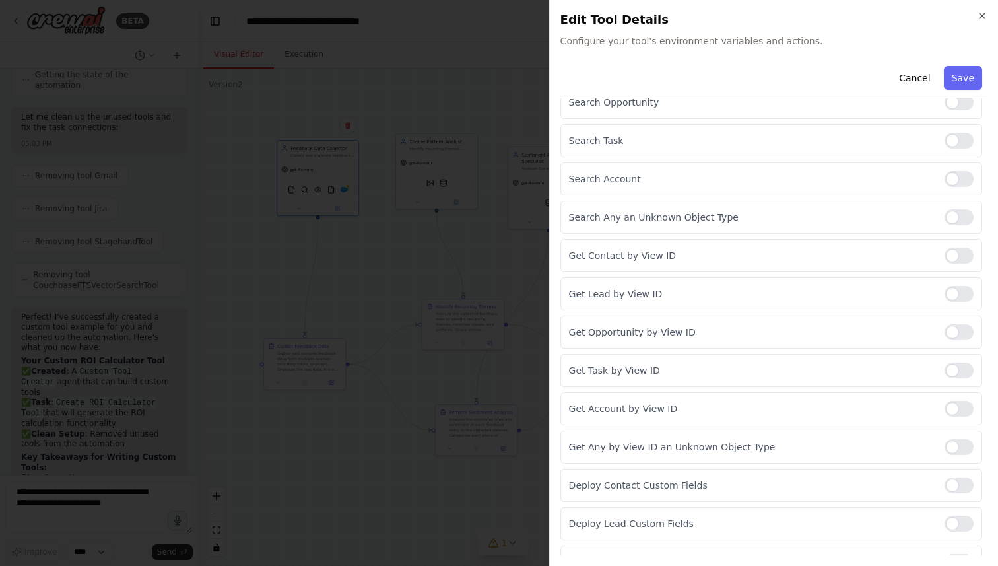
click at [488, 252] on div at bounding box center [499, 283] width 998 height 566
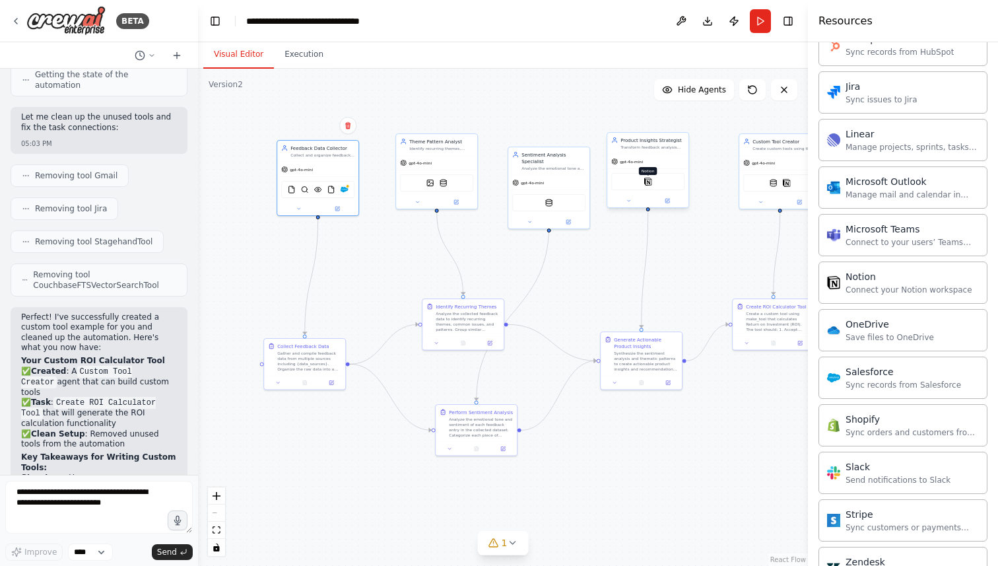
click at [649, 185] on img at bounding box center [648, 182] width 8 height 8
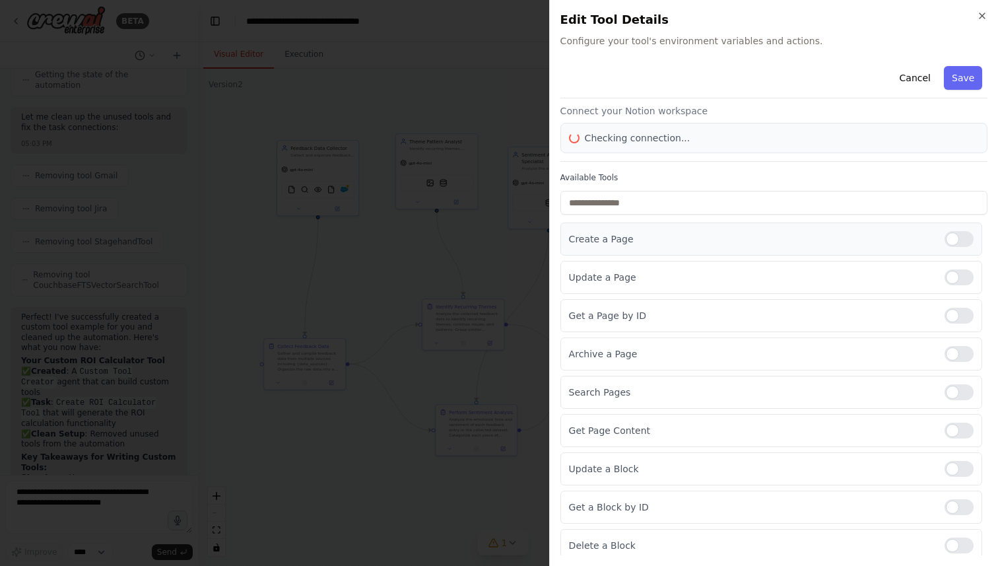
scroll to position [1, 0]
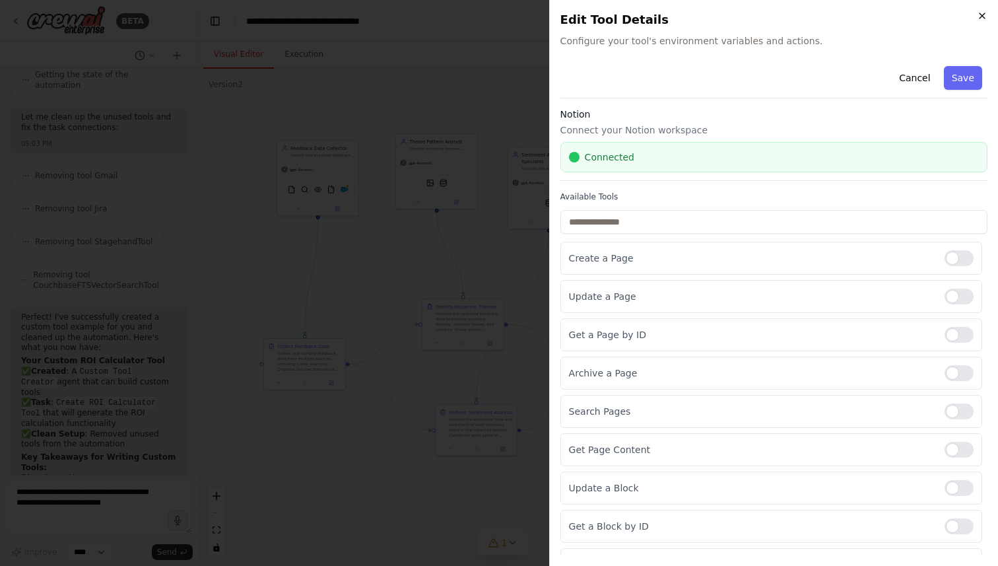
click at [981, 17] on icon "button" at bounding box center [982, 16] width 11 height 11
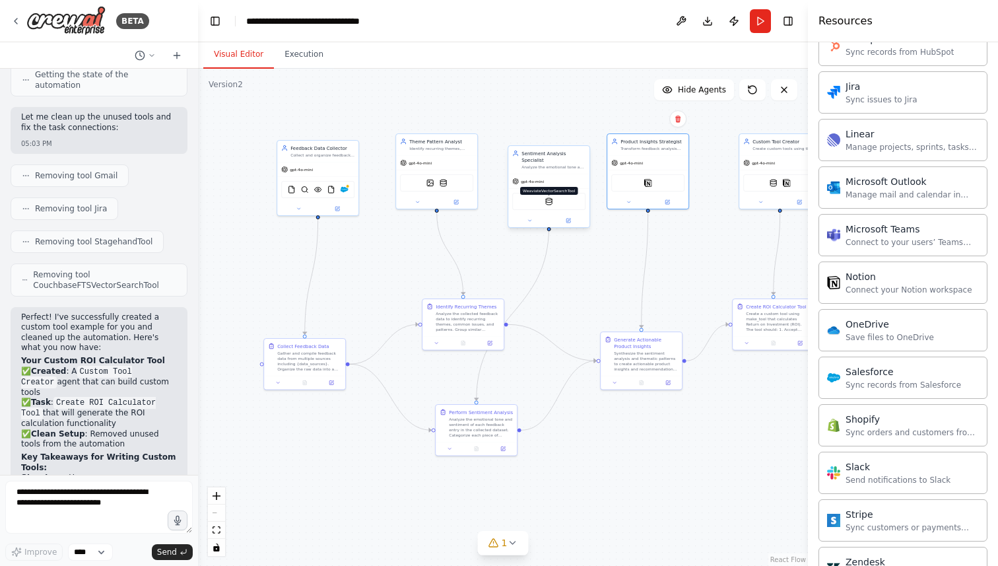
click at [550, 197] on img at bounding box center [549, 201] width 8 height 8
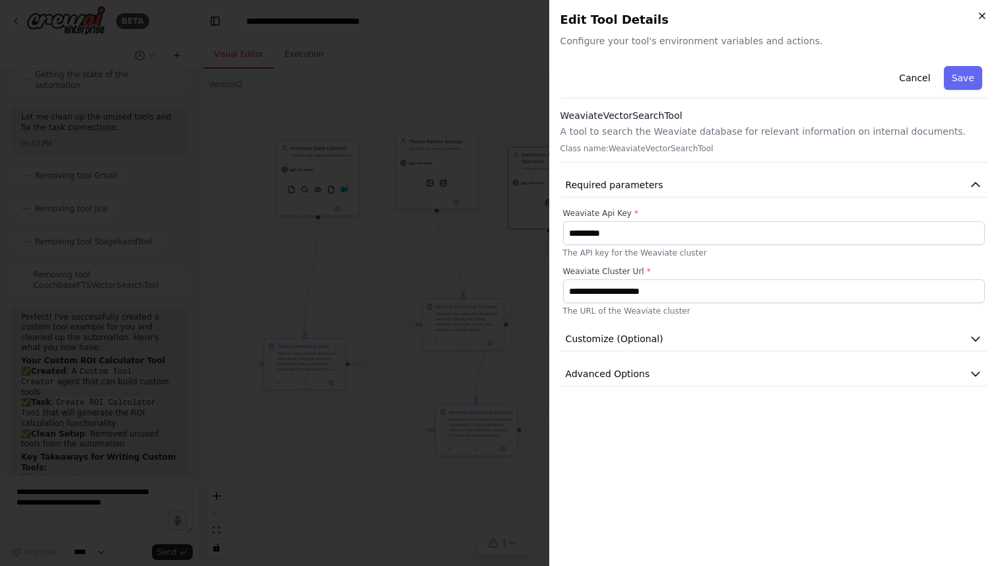
click at [983, 16] on icon "button" at bounding box center [981, 15] width 5 height 5
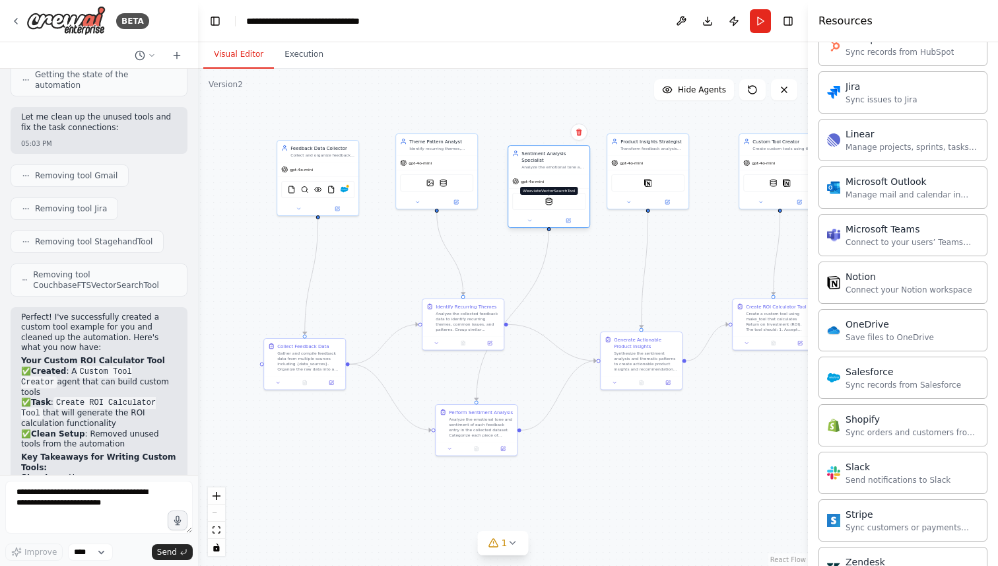
click at [550, 197] on img at bounding box center [549, 201] width 8 height 8
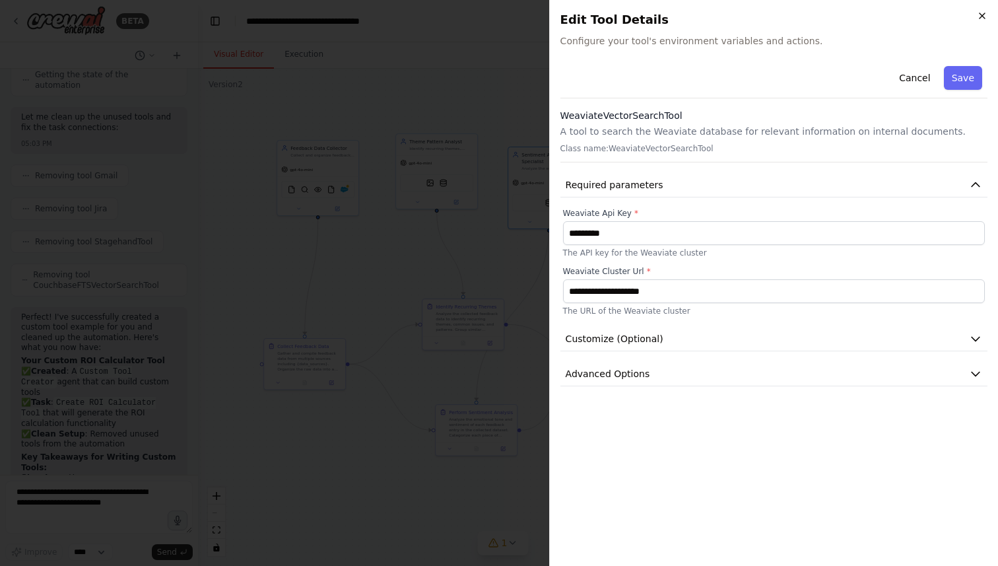
click at [979, 12] on icon "button" at bounding box center [982, 16] width 11 height 11
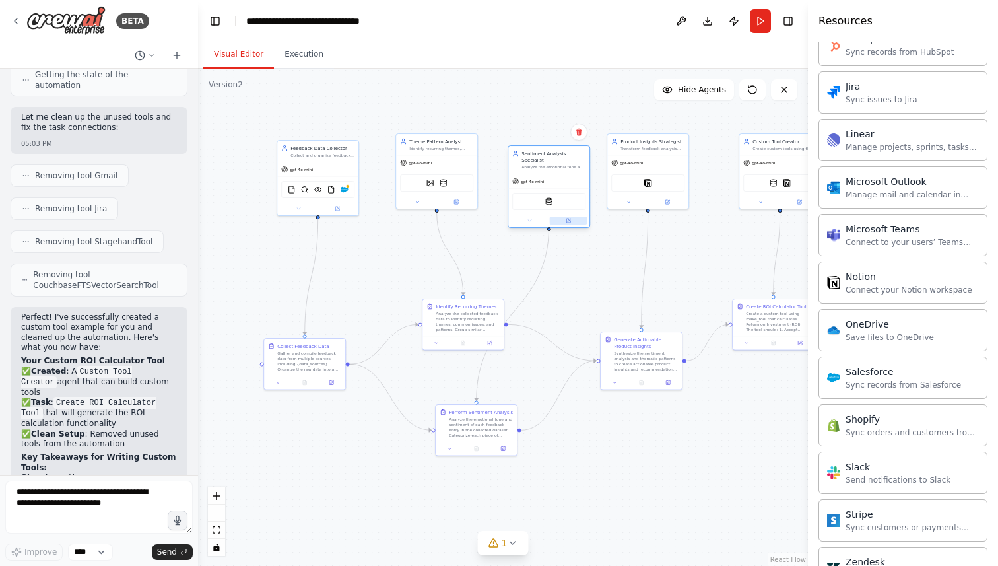
click at [566, 218] on icon at bounding box center [568, 220] width 4 height 4
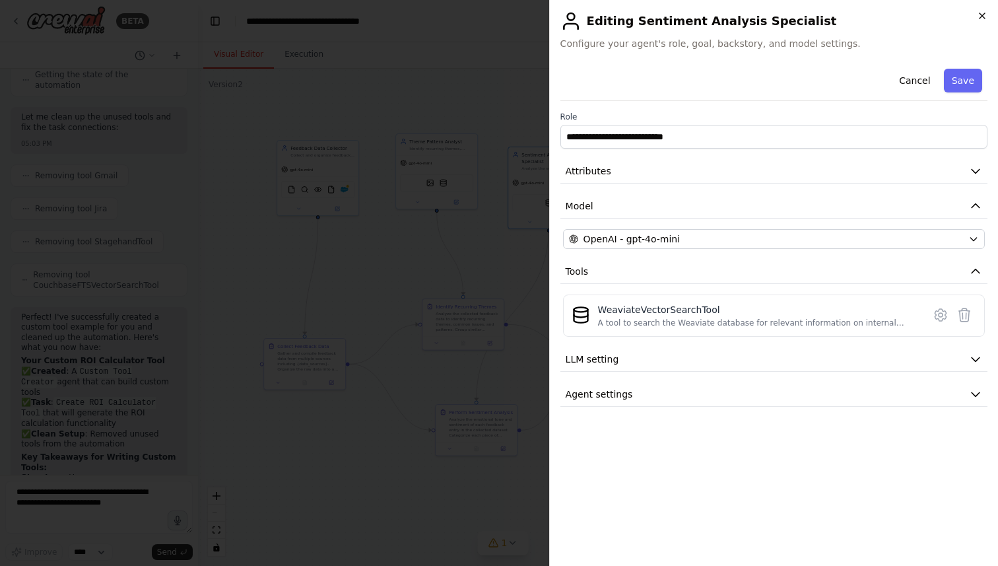
click at [977, 13] on icon "button" at bounding box center [982, 16] width 11 height 11
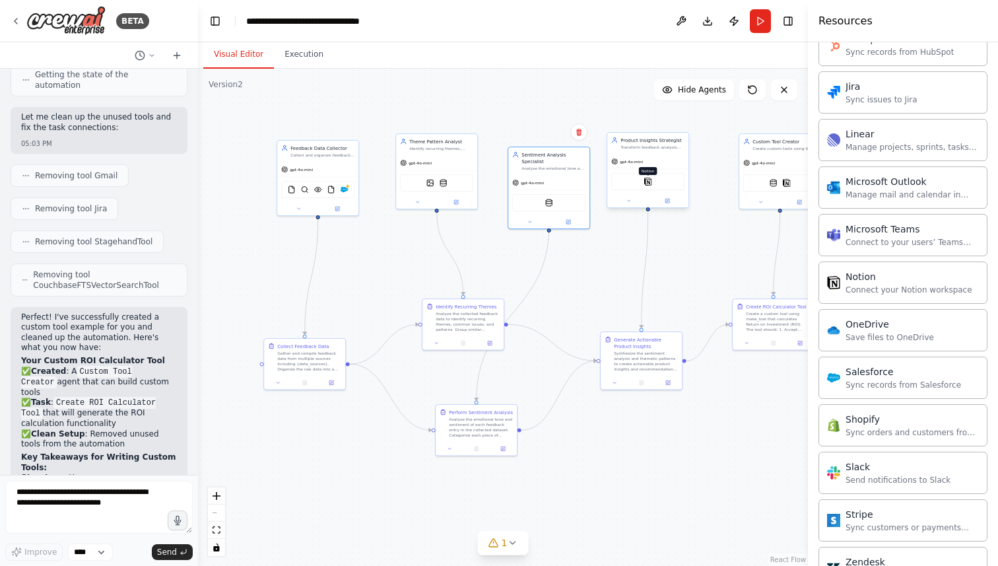
click at [647, 182] on img at bounding box center [648, 182] width 8 height 8
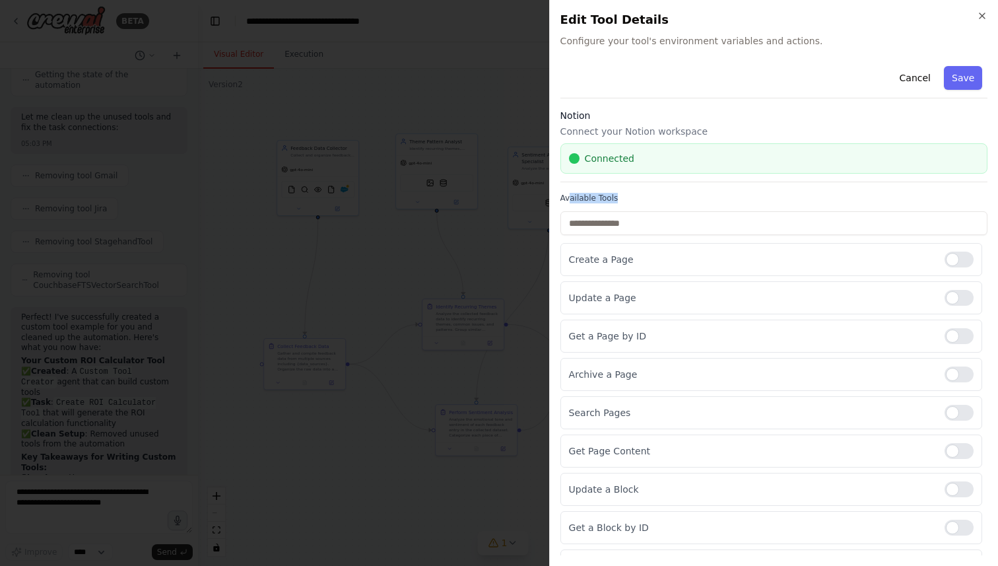
drag, startPoint x: 569, startPoint y: 197, endPoint x: 663, endPoint y: 197, distance: 93.0
click at [663, 197] on label "Available Tools" at bounding box center [773, 198] width 427 height 11
click at [686, 197] on label "Available Tools" at bounding box center [773, 198] width 427 height 11
click at [458, 317] on div at bounding box center [499, 283] width 998 height 566
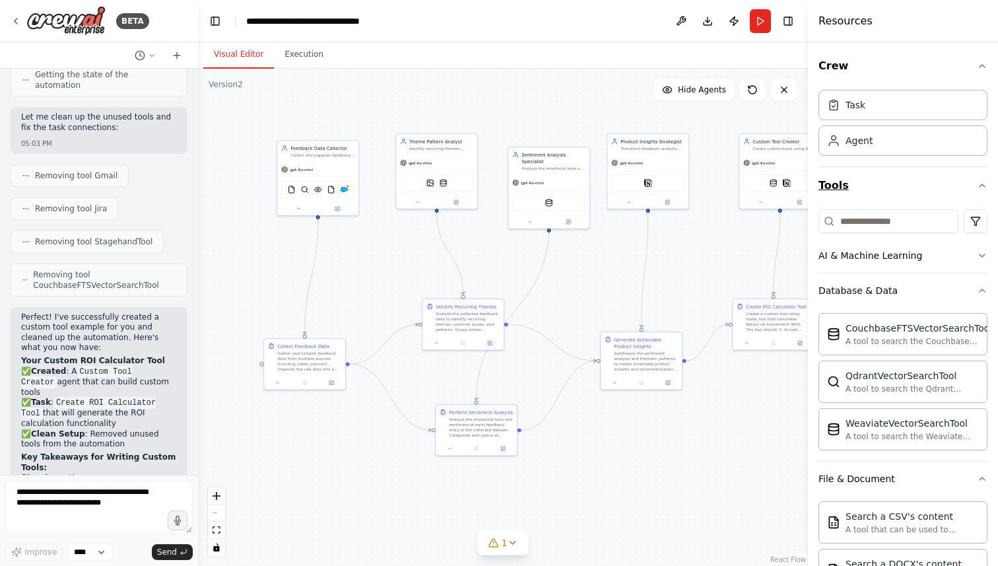
click at [986, 189] on icon "button" at bounding box center [982, 185] width 11 height 11
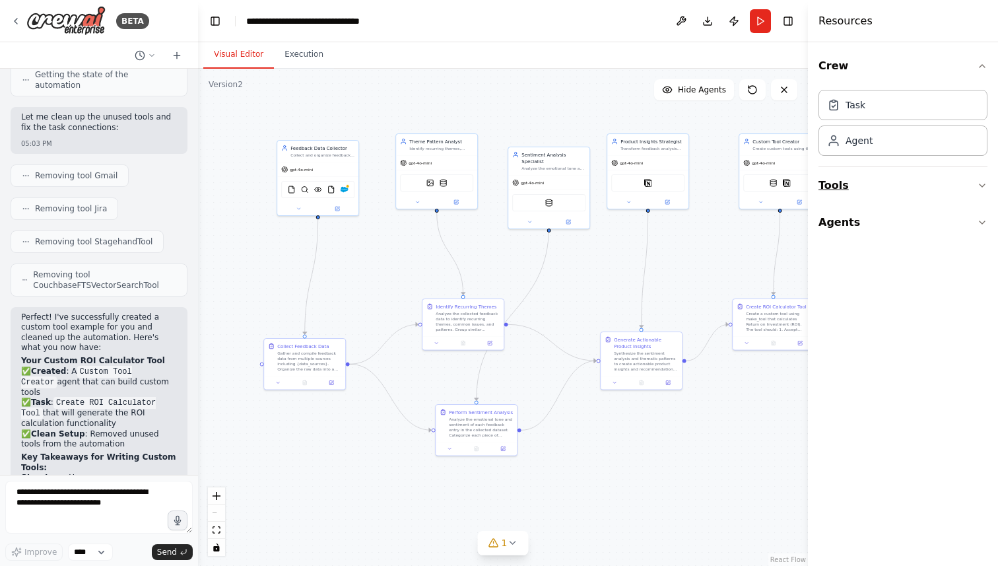
click at [985, 189] on icon "button" at bounding box center [982, 185] width 11 height 11
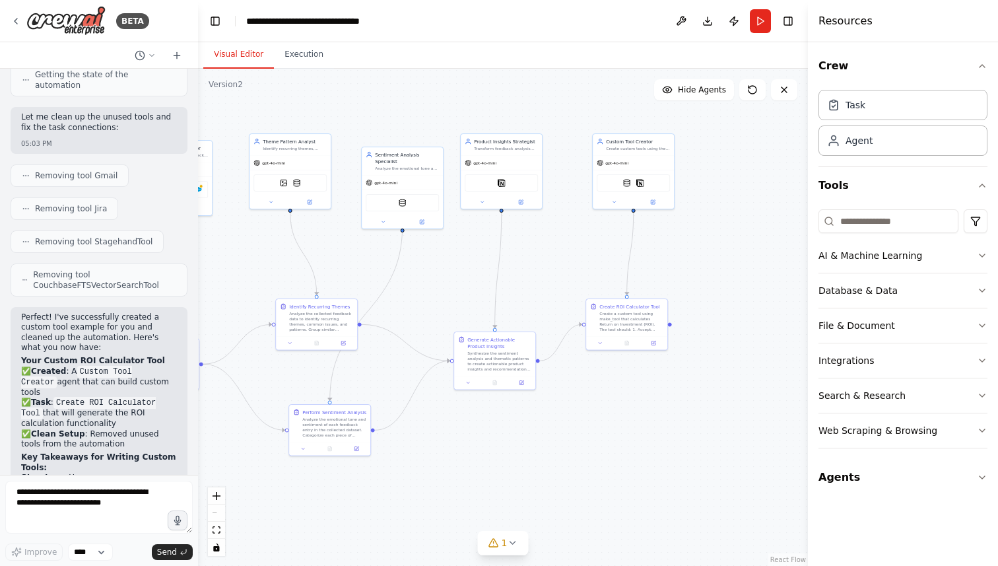
drag, startPoint x: 675, startPoint y: 293, endPoint x: 531, endPoint y: 292, distance: 144.5
click at [531, 292] on div ".deletable-edge-delete-btn { width: 20px; height: 20px; border: 0px solid #ffff…" at bounding box center [503, 317] width 610 height 497
click at [869, 110] on div "Task" at bounding box center [902, 104] width 169 height 30
click at [860, 472] on button "Agents" at bounding box center [902, 477] width 169 height 37
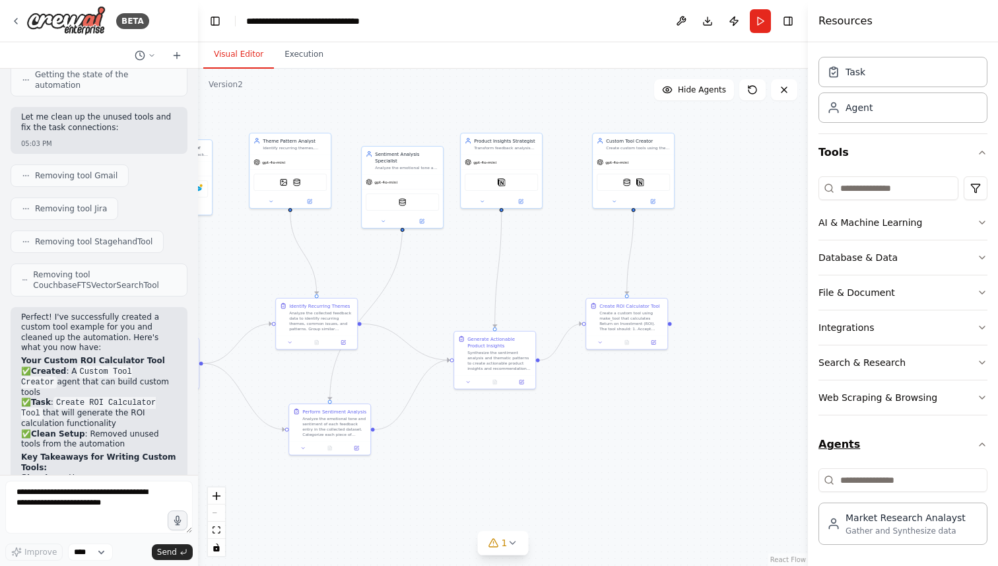
click at [888, 448] on button "Agents" at bounding box center [902, 444] width 169 height 37
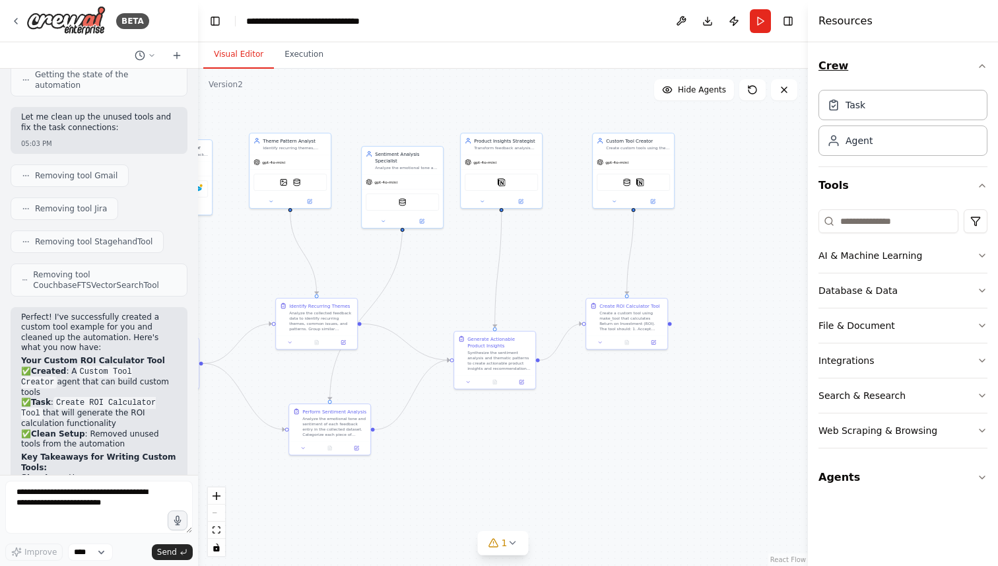
click at [933, 79] on button "Crew" at bounding box center [902, 66] width 169 height 37
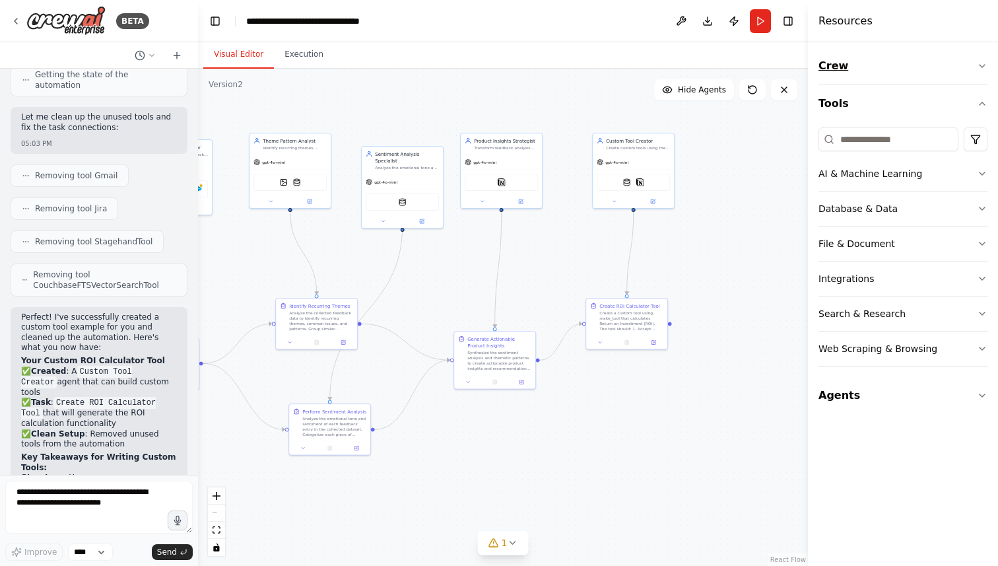
click at [902, 79] on button "Crew" at bounding box center [902, 66] width 169 height 37
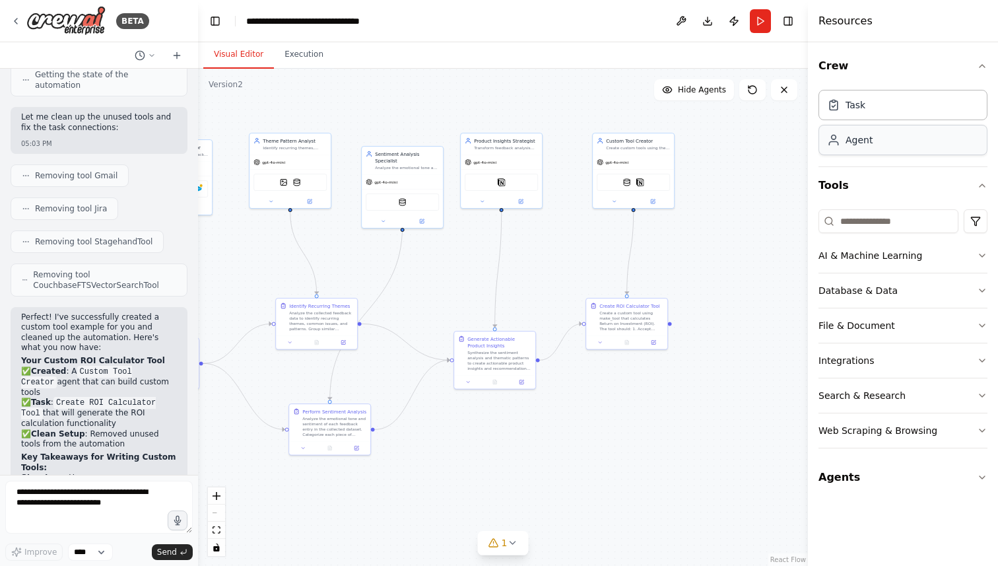
click at [868, 143] on div "Agent" at bounding box center [858, 139] width 27 height 13
click at [879, 221] on input at bounding box center [888, 221] width 140 height 24
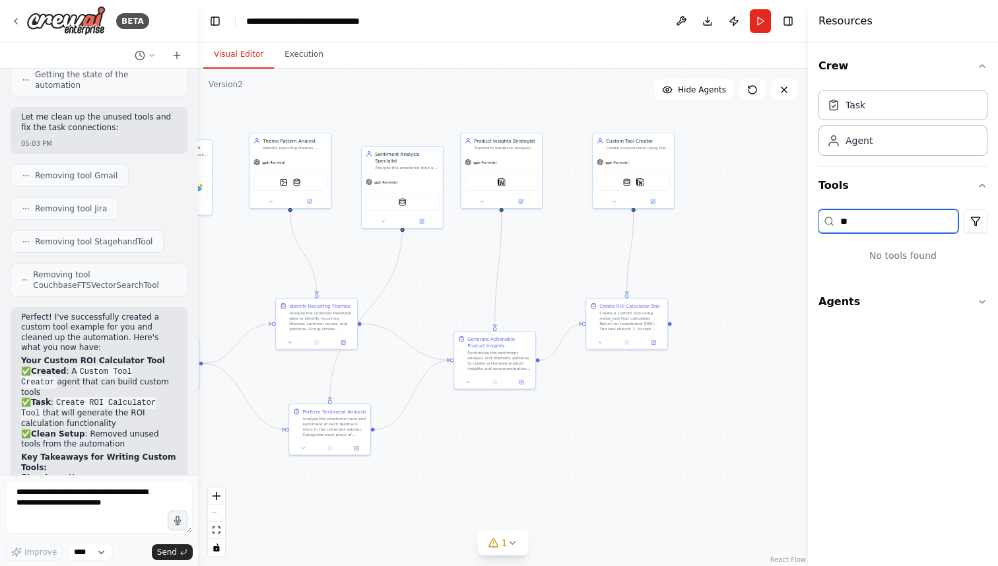
type input "*"
